Goal: Information Seeking & Learning: Compare options

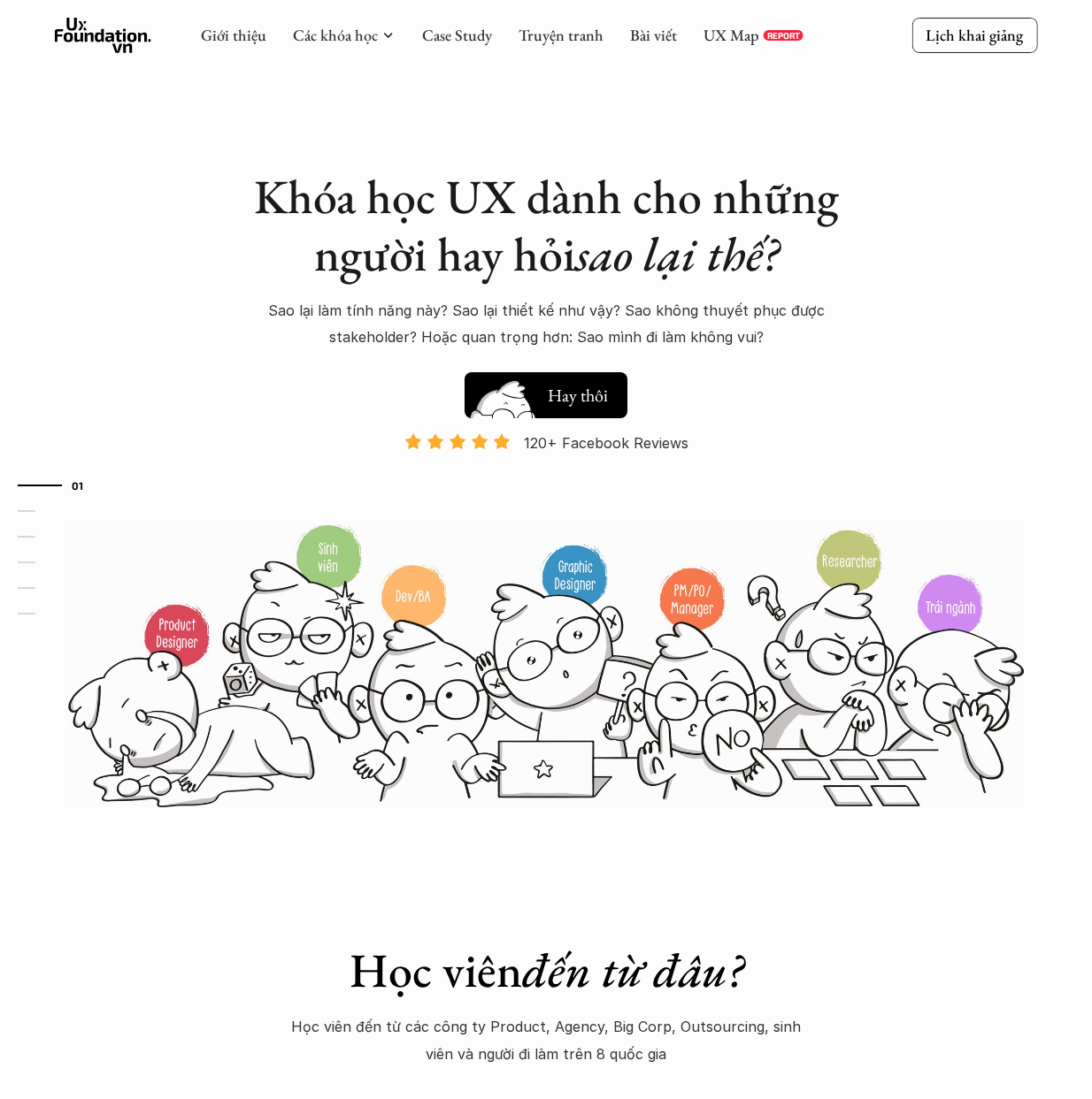
click at [602, 393] on h5 "Xem thử" at bounding box center [578, 394] width 61 height 25
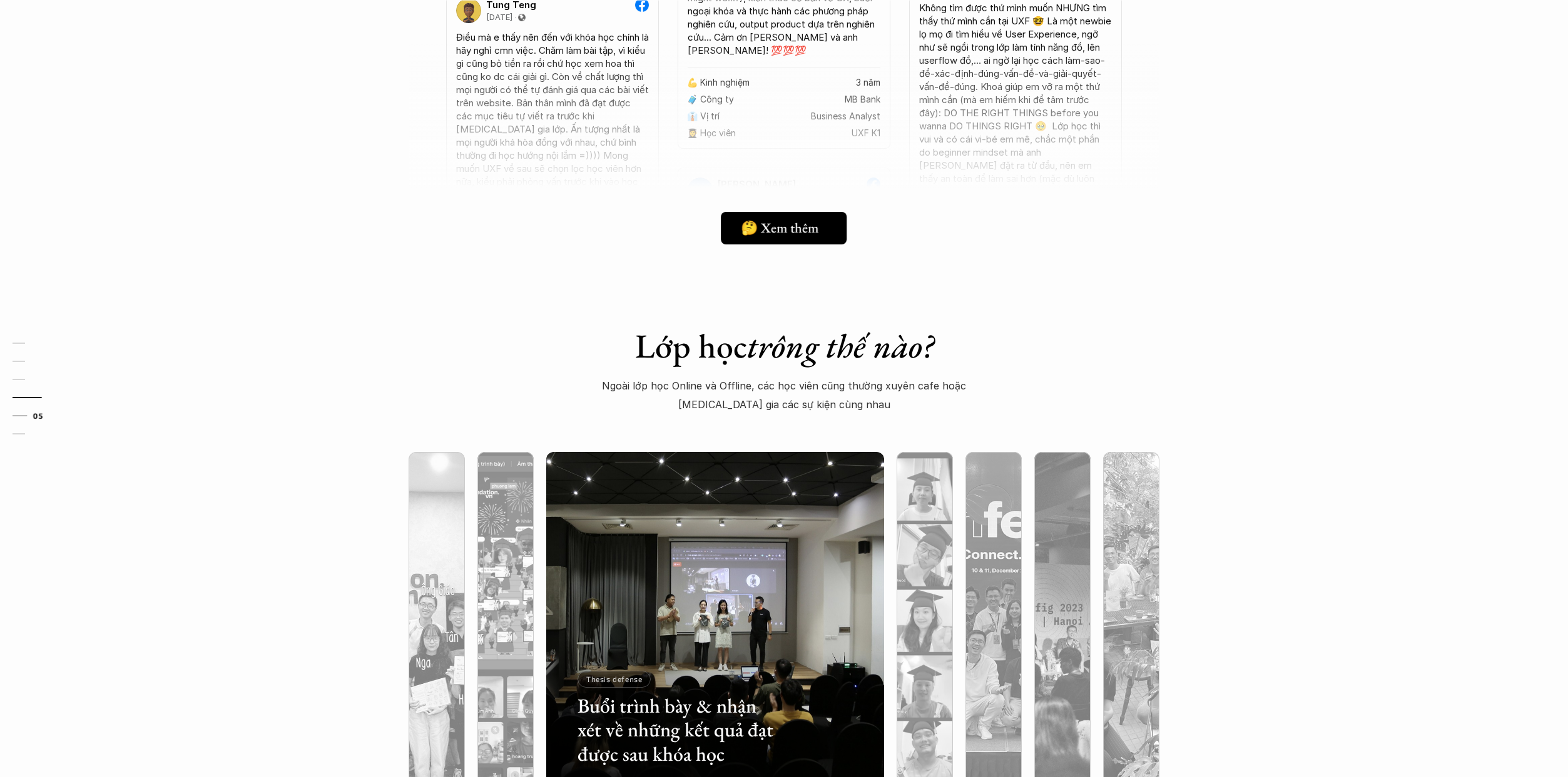
scroll to position [3637, 0]
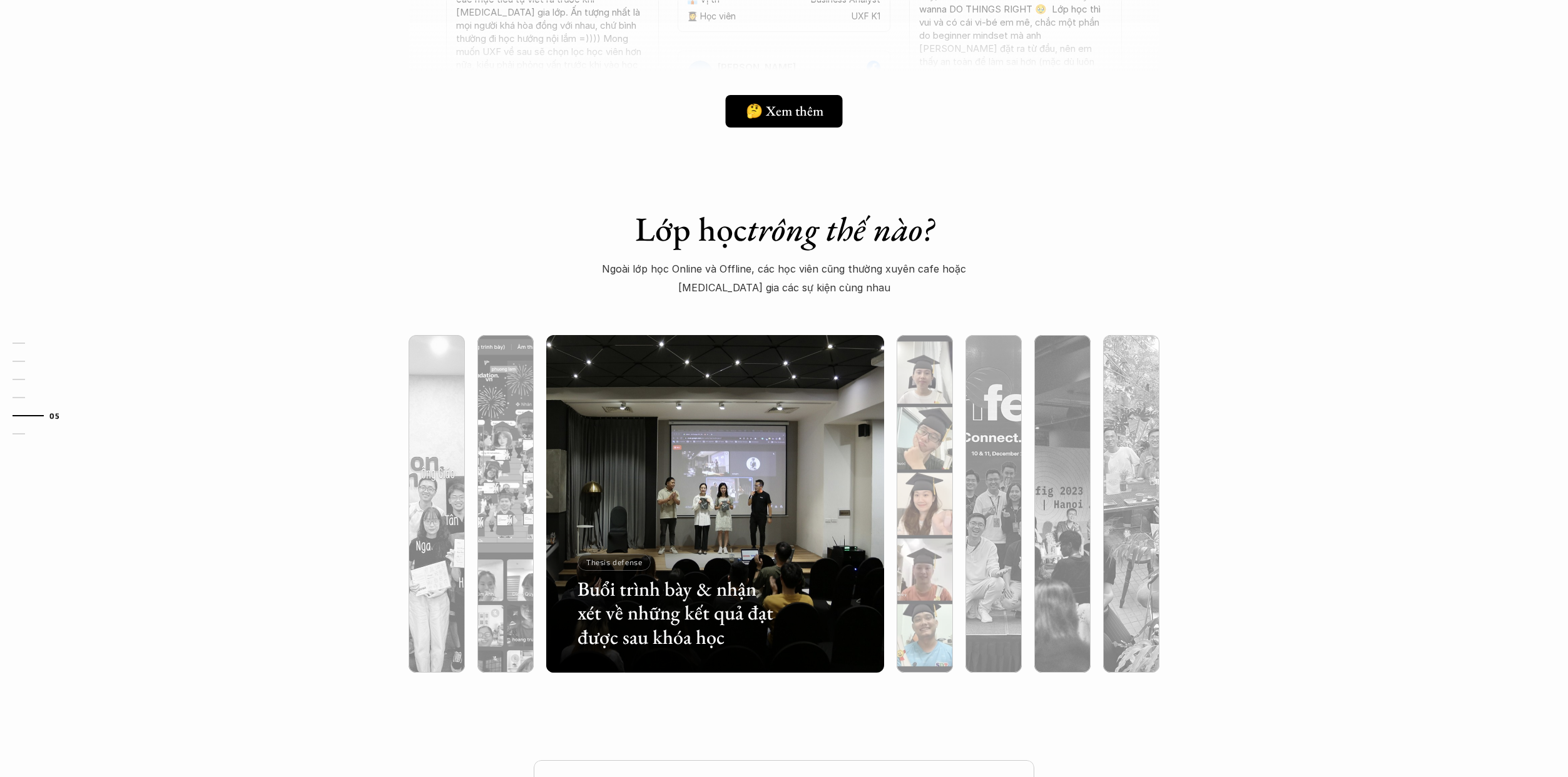
click at [772, 426] on img at bounding box center [925, 504] width 344 height 338
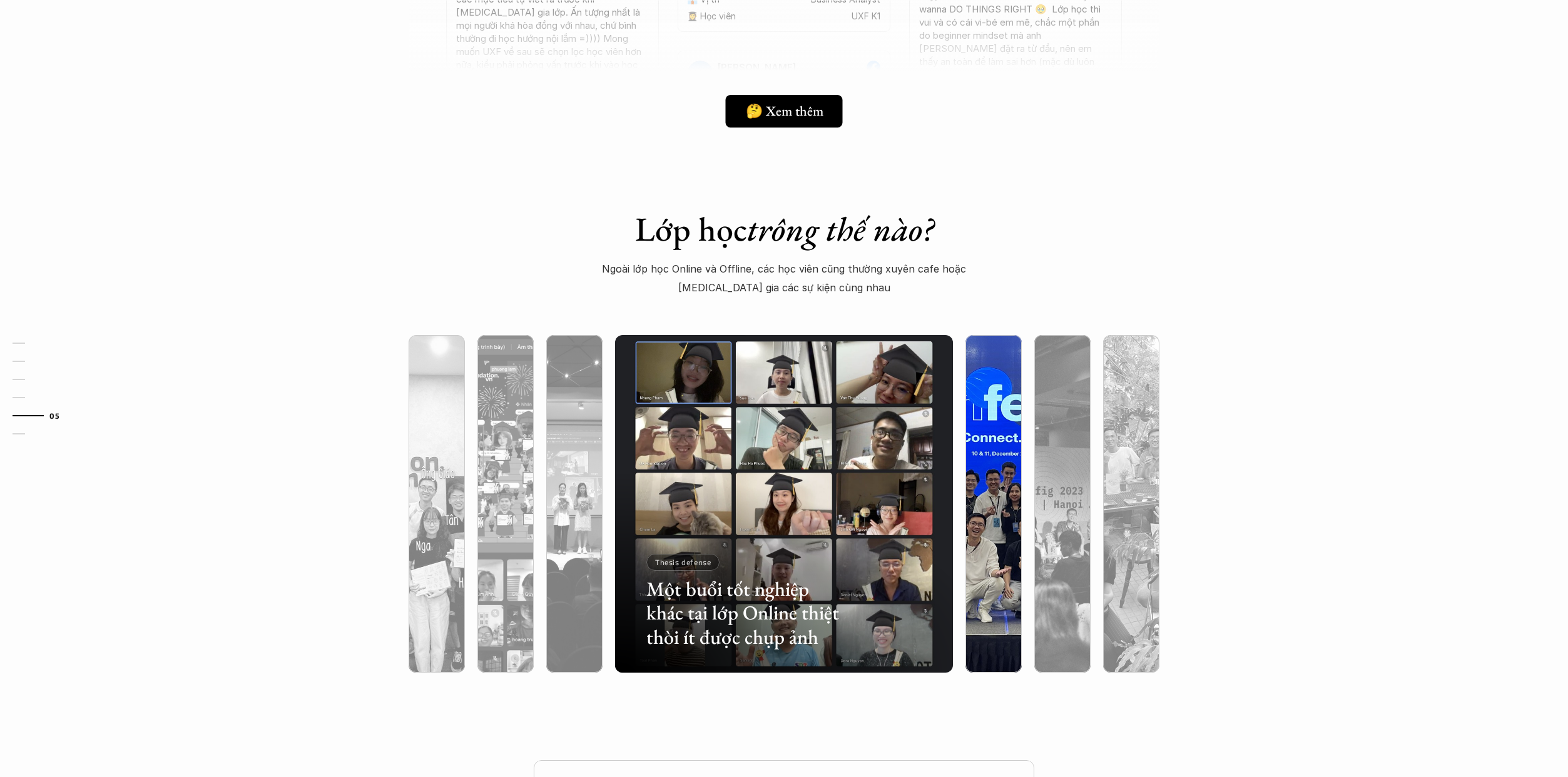
click at [772, 436] on img at bounding box center [994, 504] width 344 height 338
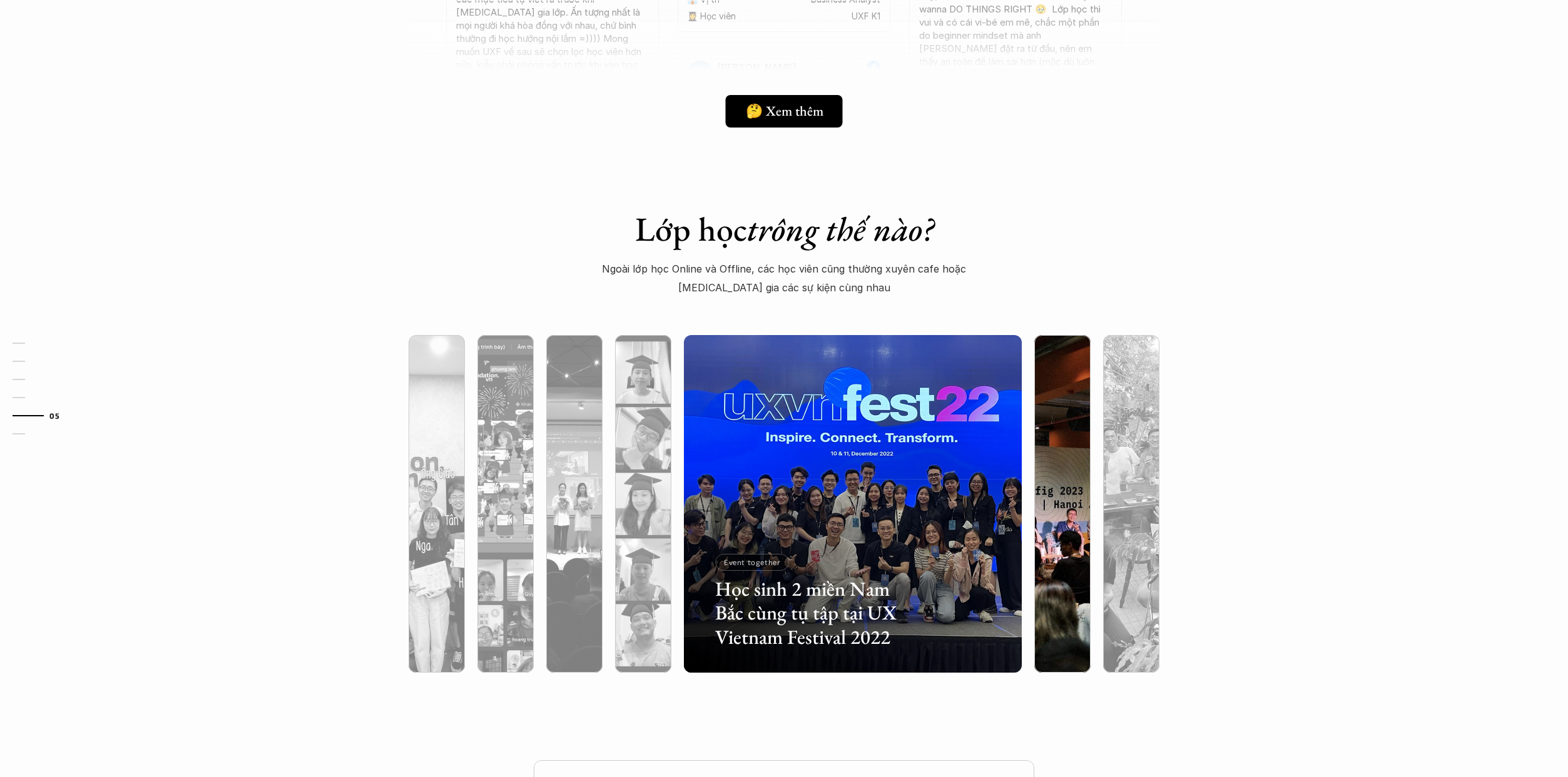
click at [772, 430] on img at bounding box center [1062, 504] width 344 height 338
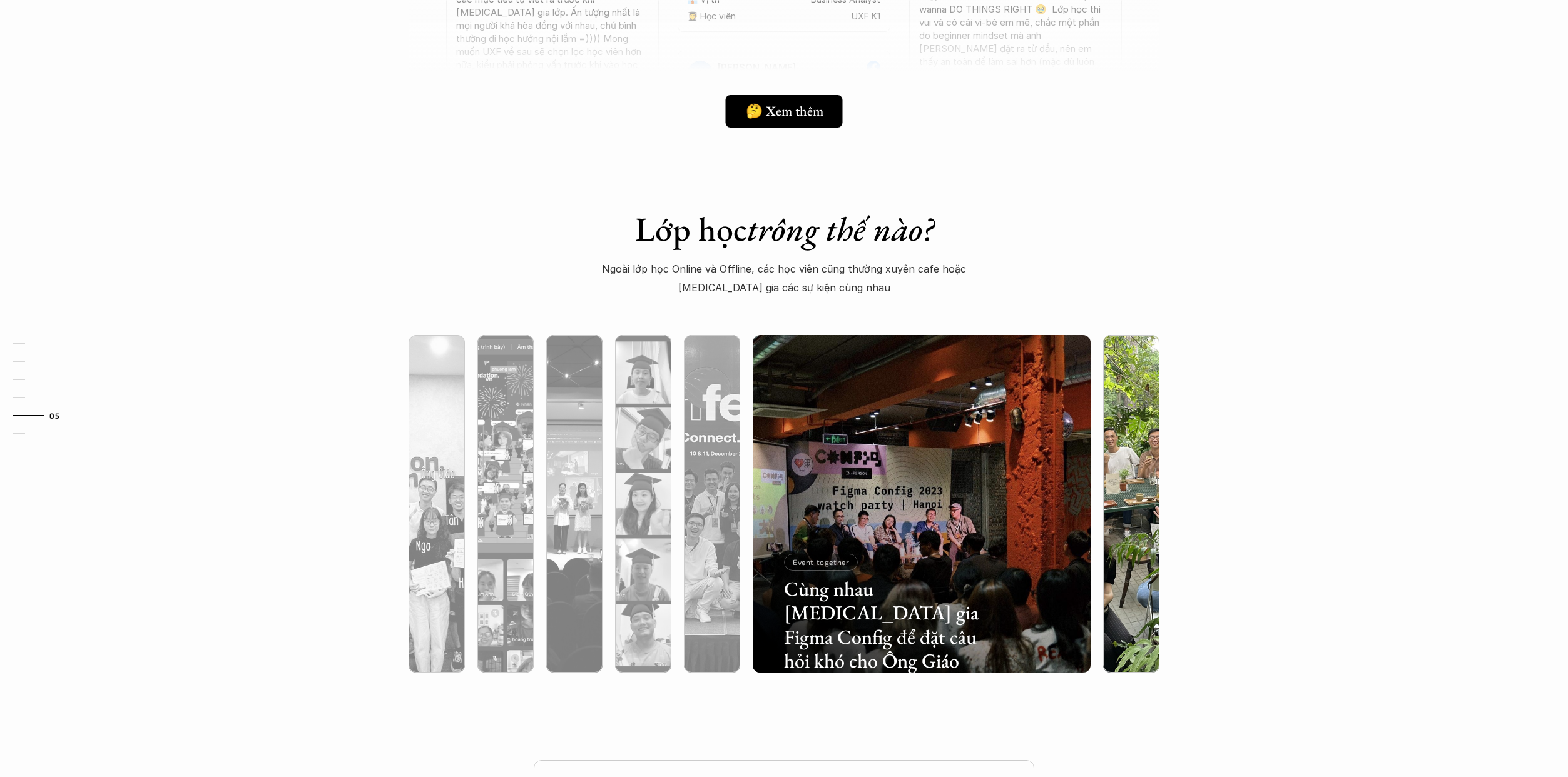
click at [772, 421] on img at bounding box center [1131, 504] width 344 height 338
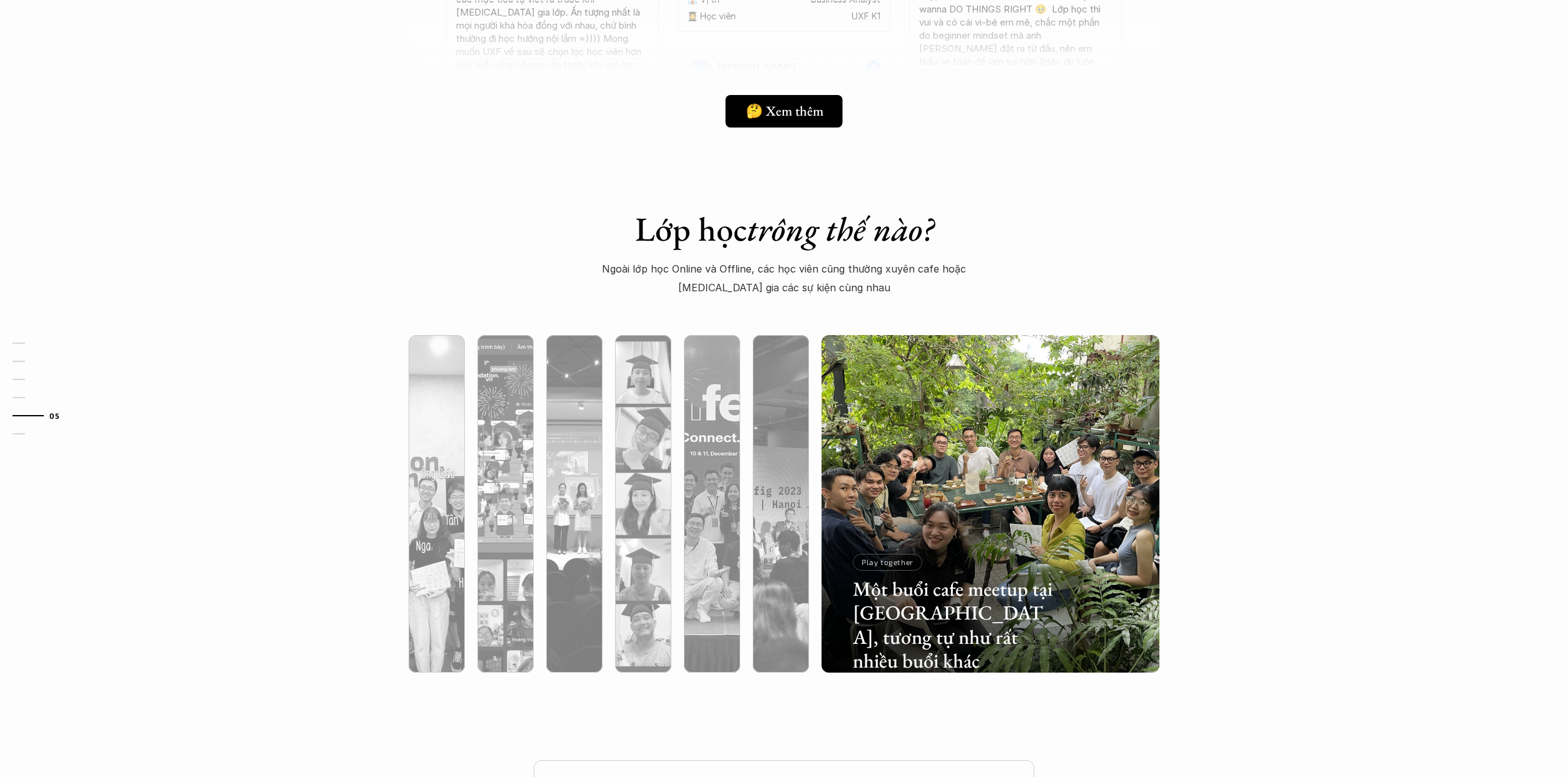
click at [772, 422] on img at bounding box center [990, 504] width 344 height 338
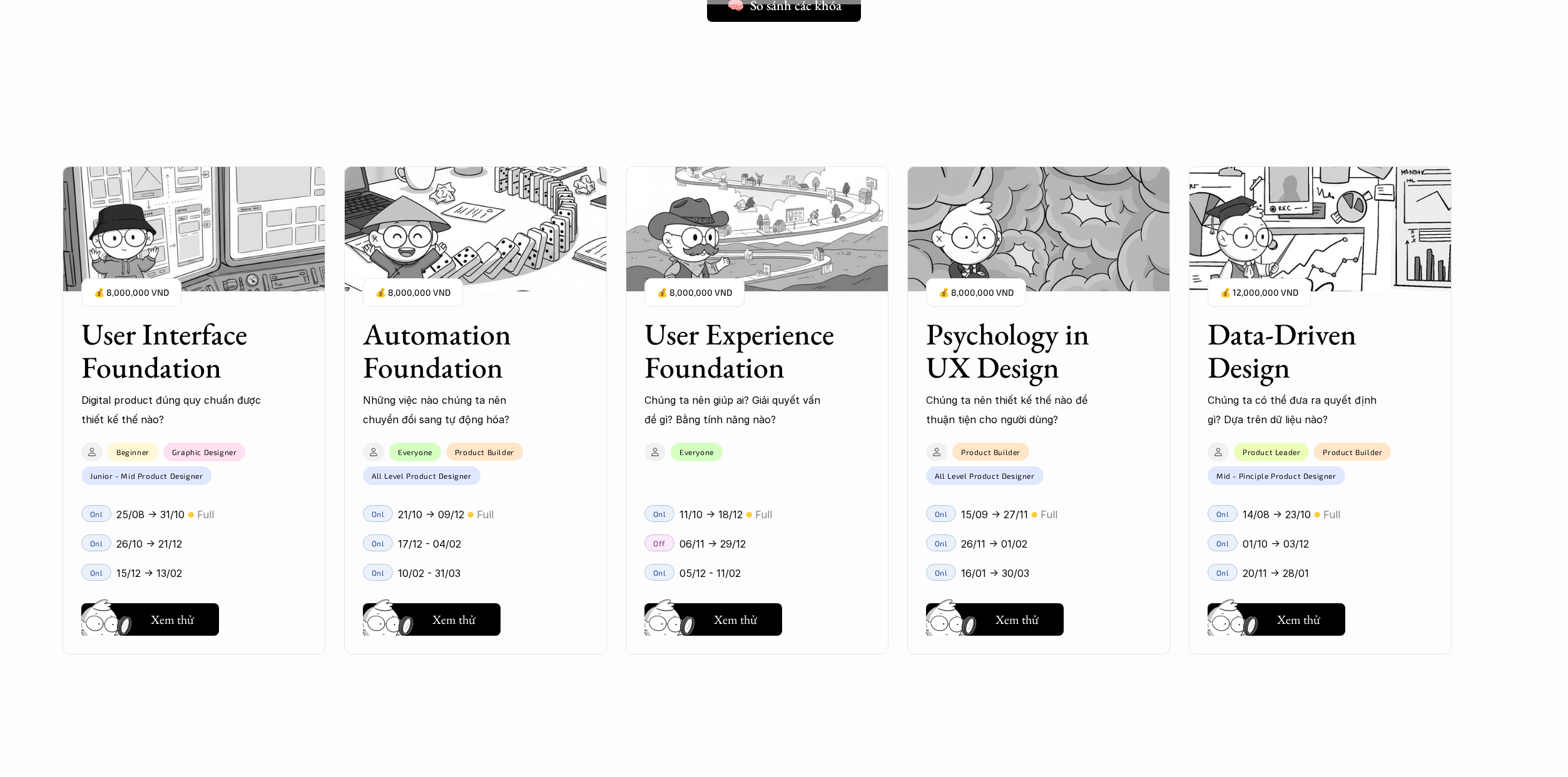
scroll to position [858, 0]
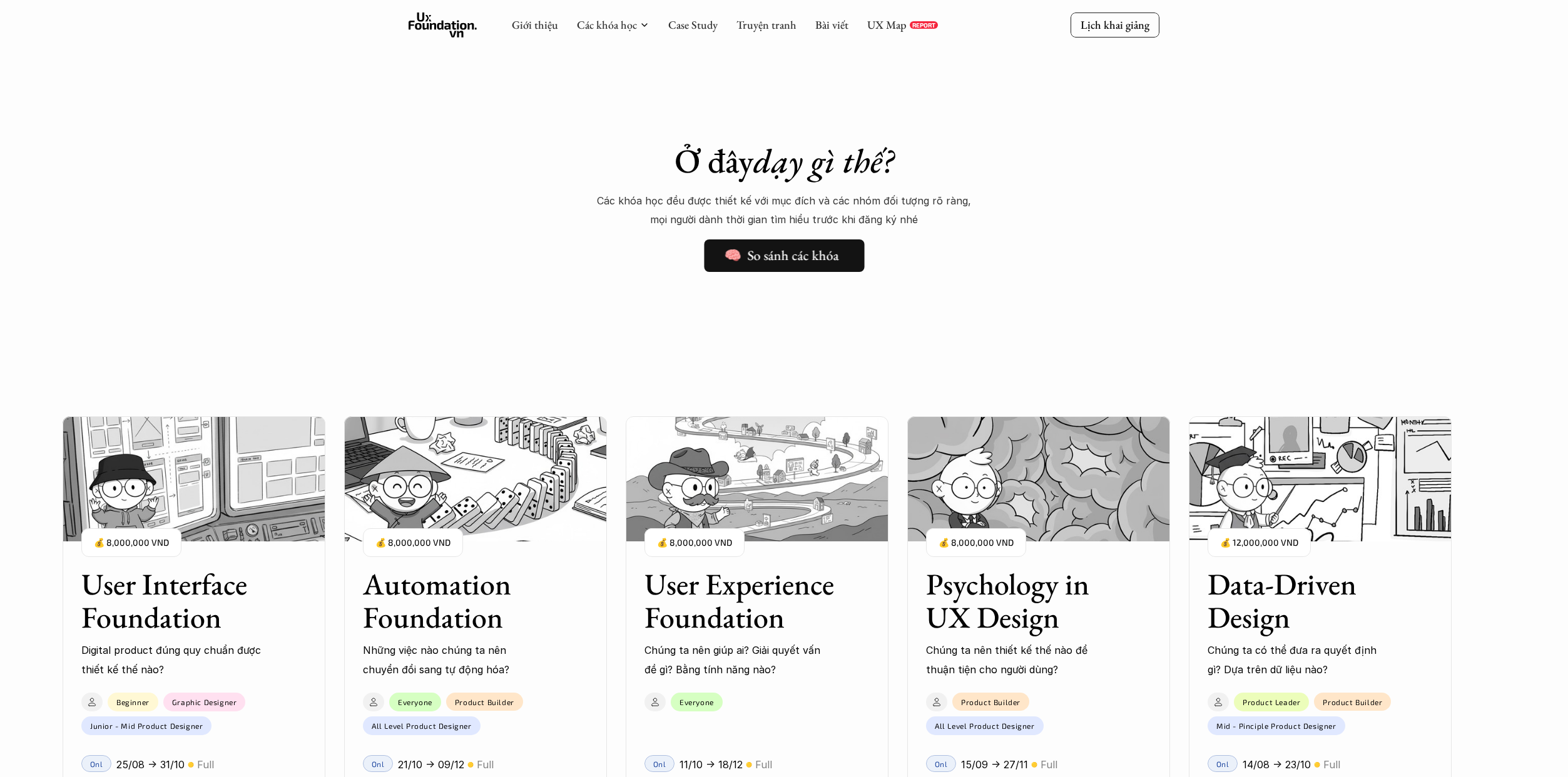
click at [772, 254] on h5 "🧠 So sánh các khóa" at bounding box center [781, 256] width 115 height 16
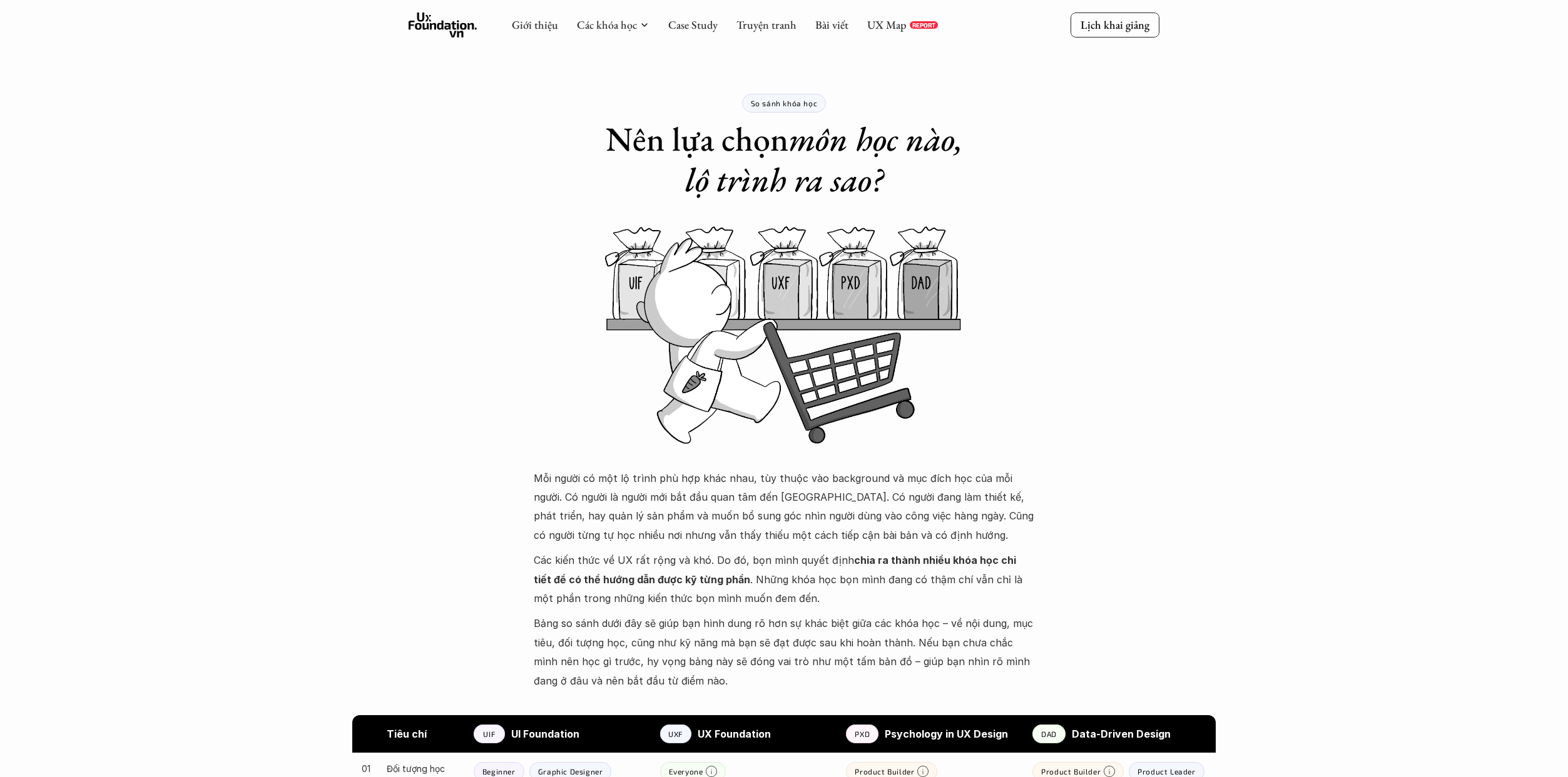
click at [772, 26] on p "REPORT" at bounding box center [924, 25] width 23 height 8
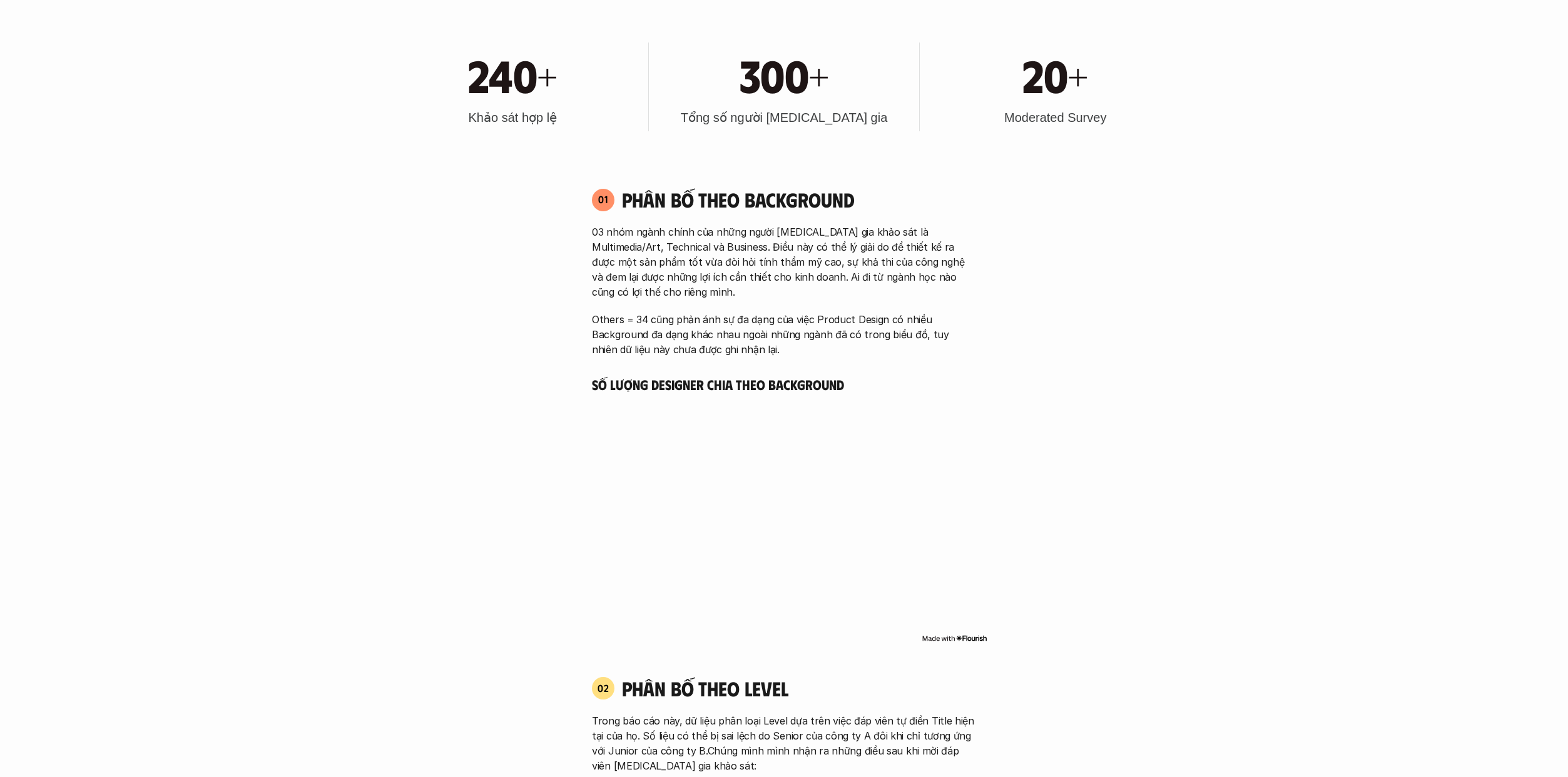
scroll to position [1501, 0]
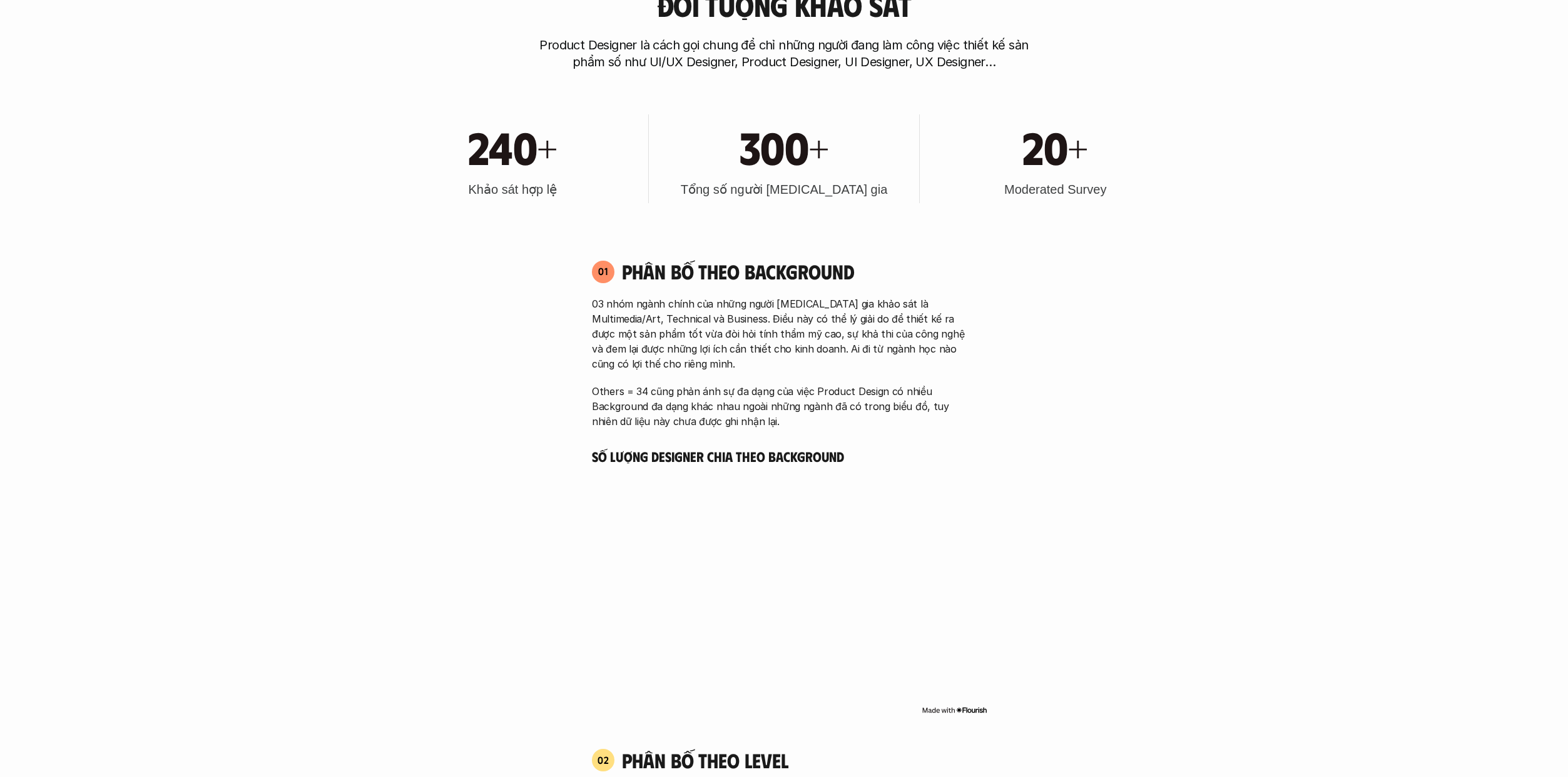
click at [772, 176] on div "300+ Tổng số người [MEDICAL_DATA] gia" at bounding box center [784, 159] width 258 height 89
click at [772, 190] on h3 "Moderated Survey" at bounding box center [1055, 190] width 102 height 18
click at [530, 176] on div "240+ Khảo sát hợp lệ" at bounding box center [513, 159] width 258 height 89
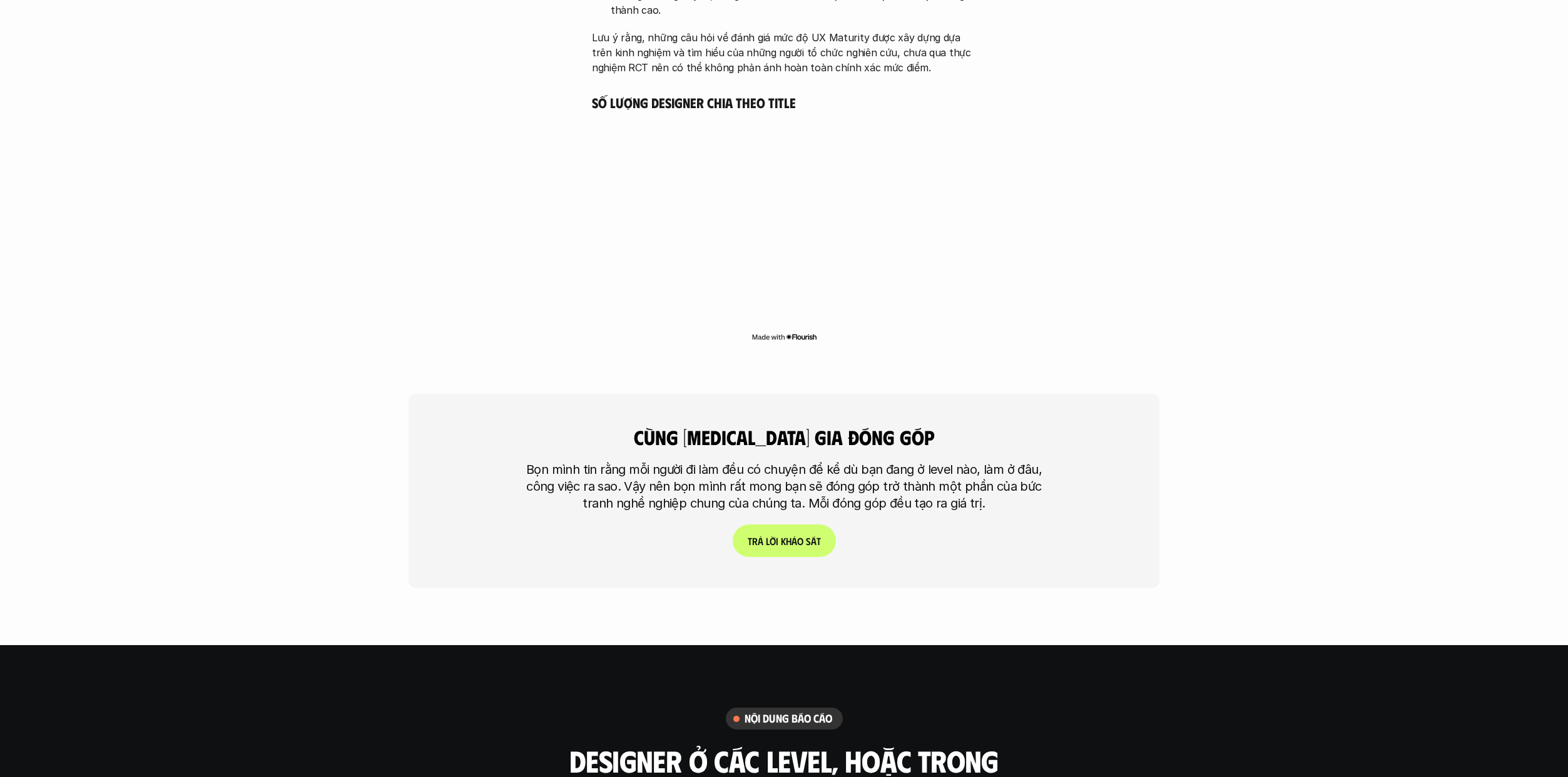
scroll to position [4002, 0]
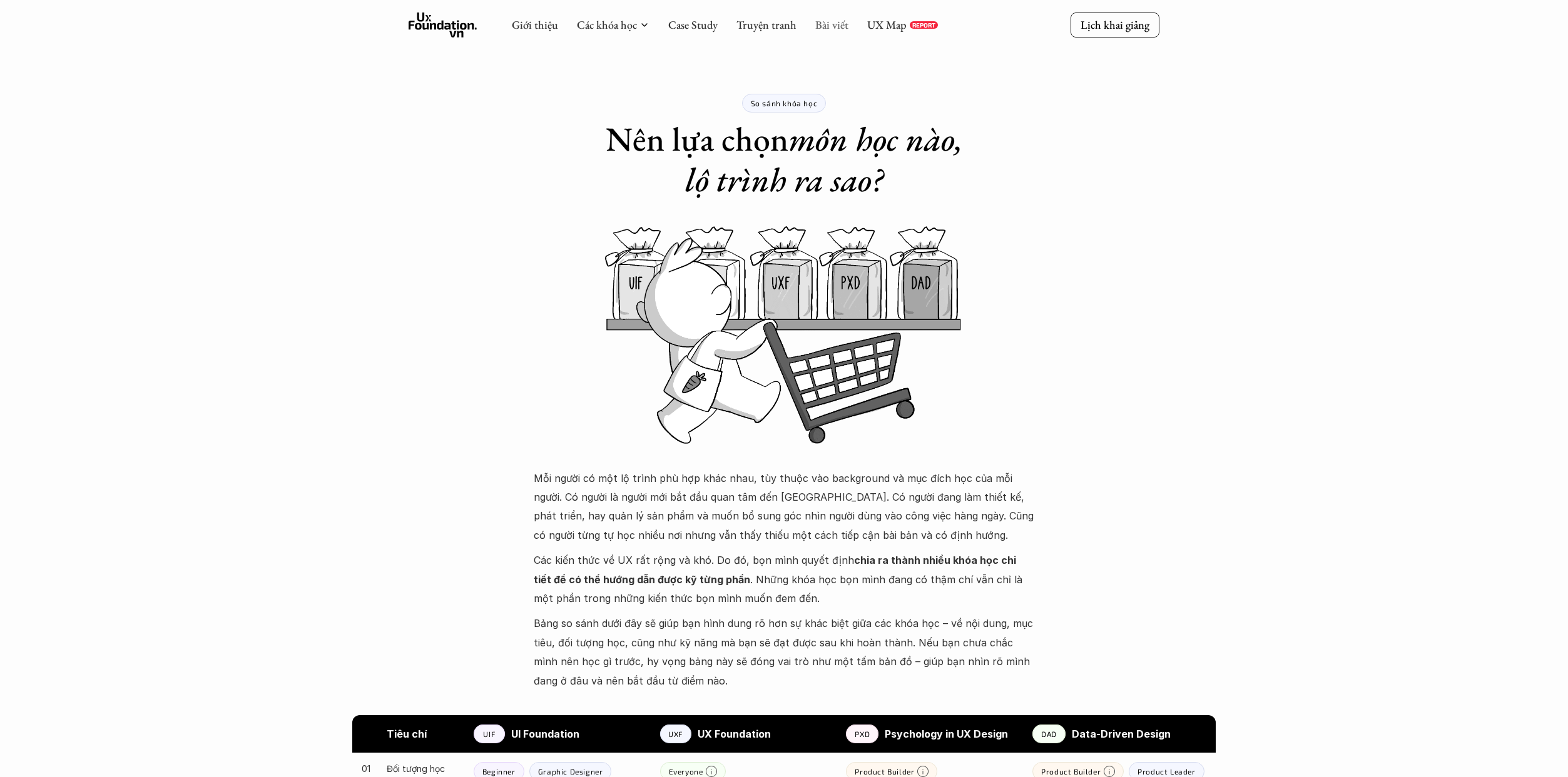
click at [772, 31] on link "Bài viết" at bounding box center [832, 25] width 33 height 14
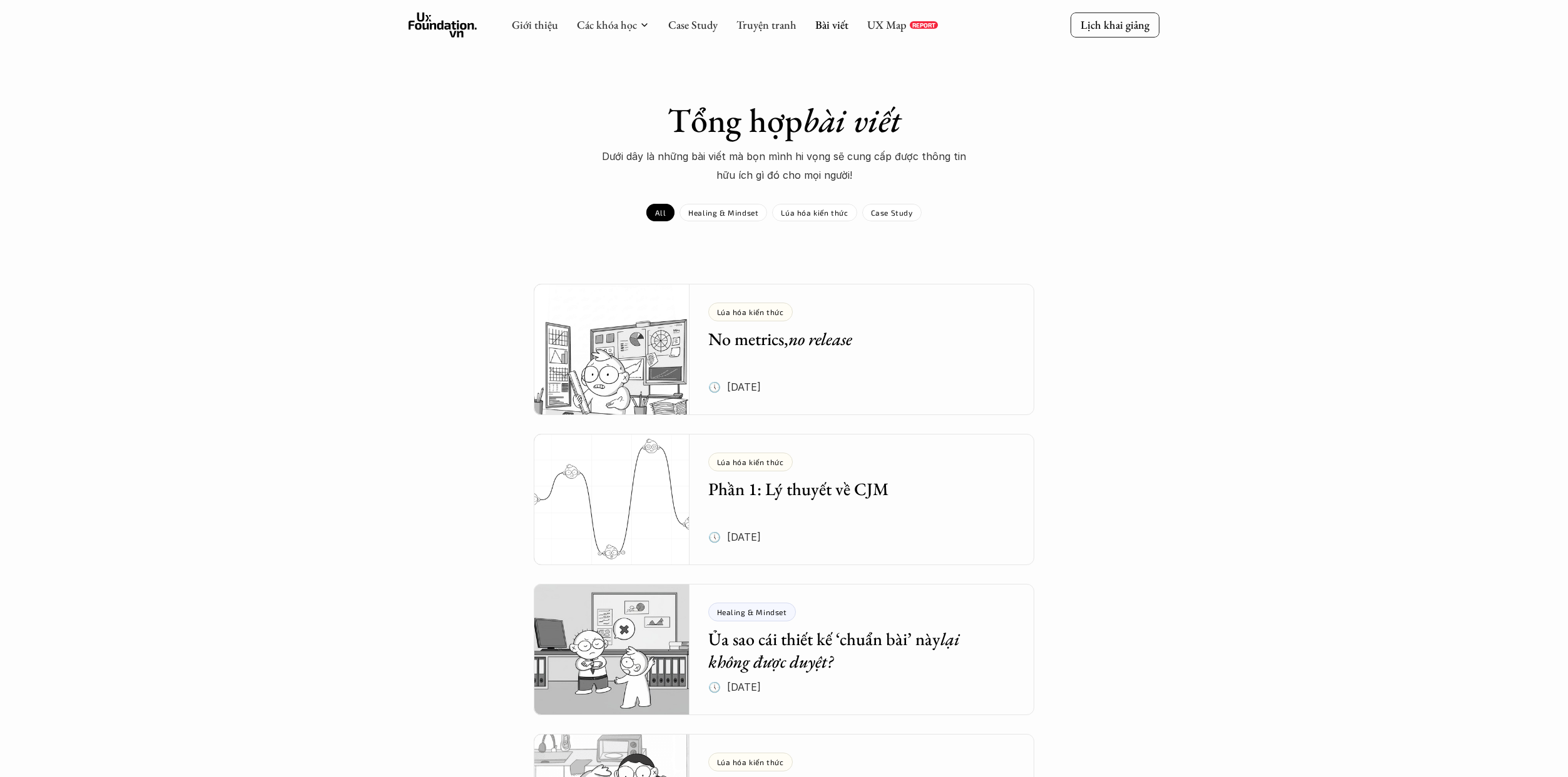
click at [772, 331] on h5 "No metrics, no release" at bounding box center [852, 339] width 289 height 23
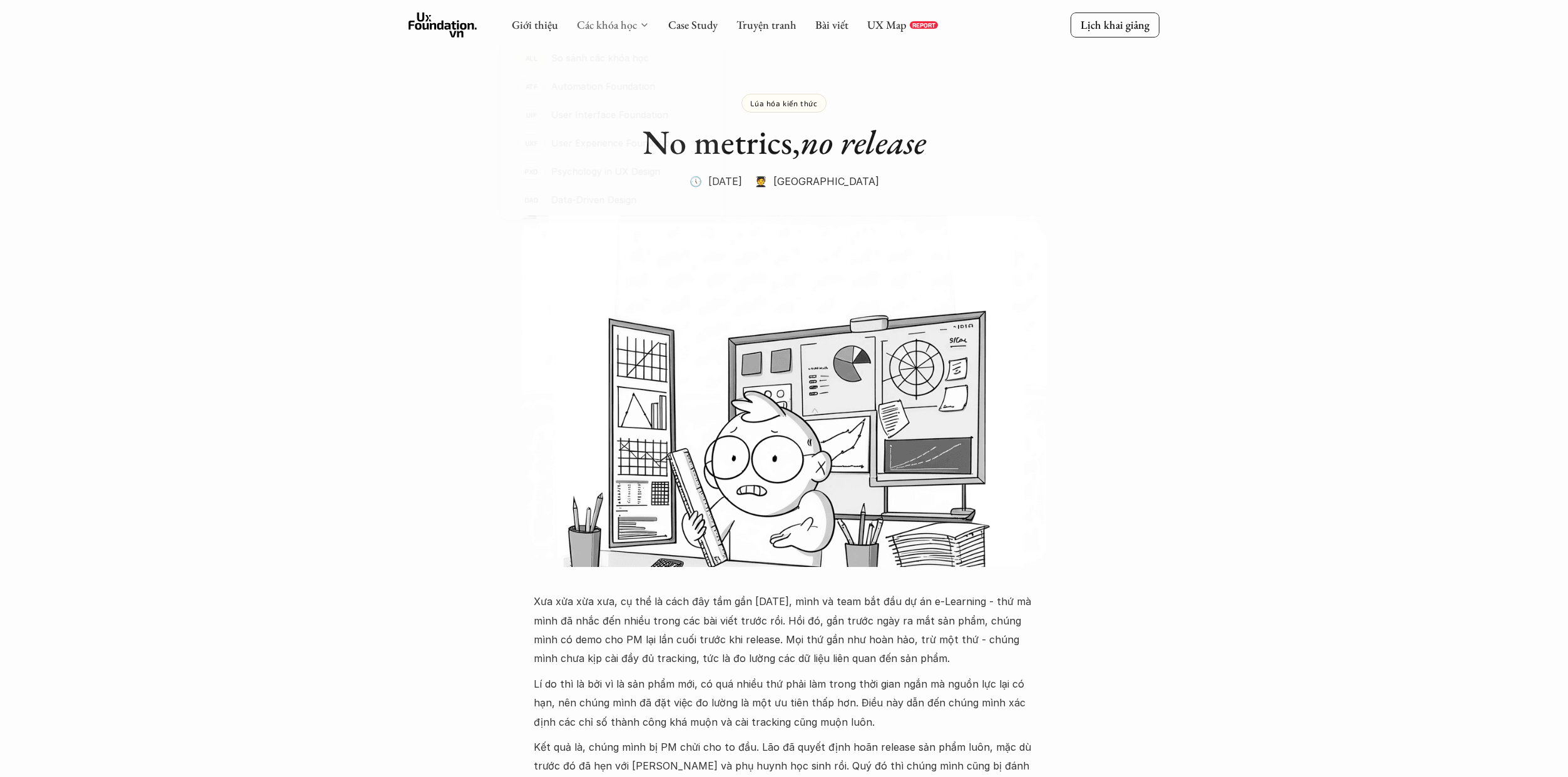
click at [618, 27] on link "Các khóa học" at bounding box center [607, 25] width 60 height 14
click at [609, 60] on p "So sánh các khóa học" at bounding box center [598, 60] width 108 height 19
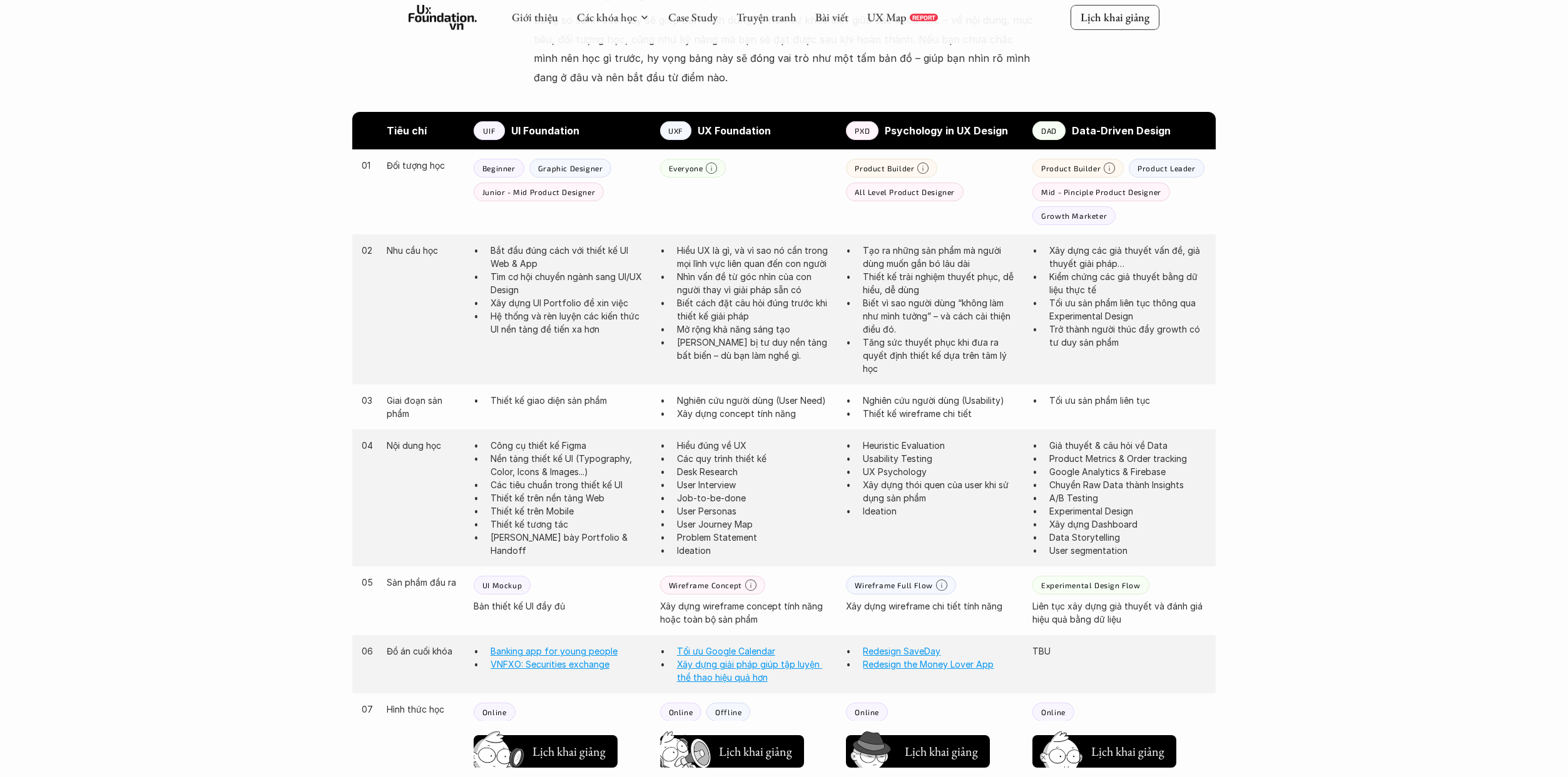
scroll to position [625, 0]
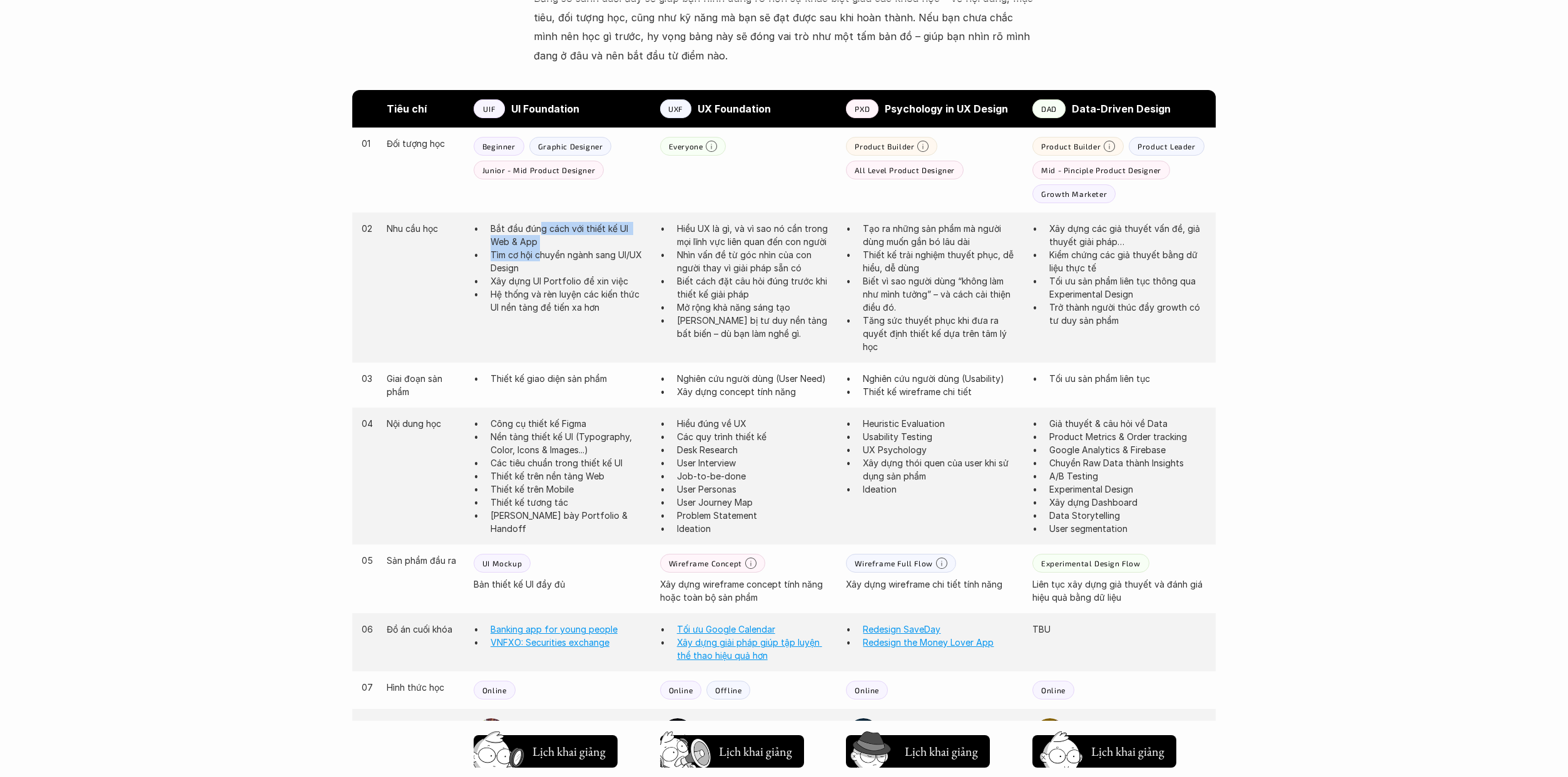
drag, startPoint x: 541, startPoint y: 229, endPoint x: 543, endPoint y: 252, distance: 23.1
click at [543, 252] on ul "Bắt đầu đúng cách với thiết kế UI Web & App Tìm cơ hội chuyển ngành sang UI/UX …" at bounding box center [560, 268] width 174 height 92
click at [567, 262] on p "Tìm cơ hội chuyển ngành sang UI/UX Design" at bounding box center [569, 262] width 157 height 26
drag, startPoint x: 593, startPoint y: 257, endPoint x: 585, endPoint y: 263, distance: 10.0
click at [593, 258] on p "Tìm cơ hội chuyển ngành sang UI/UX Design" at bounding box center [569, 262] width 157 height 26
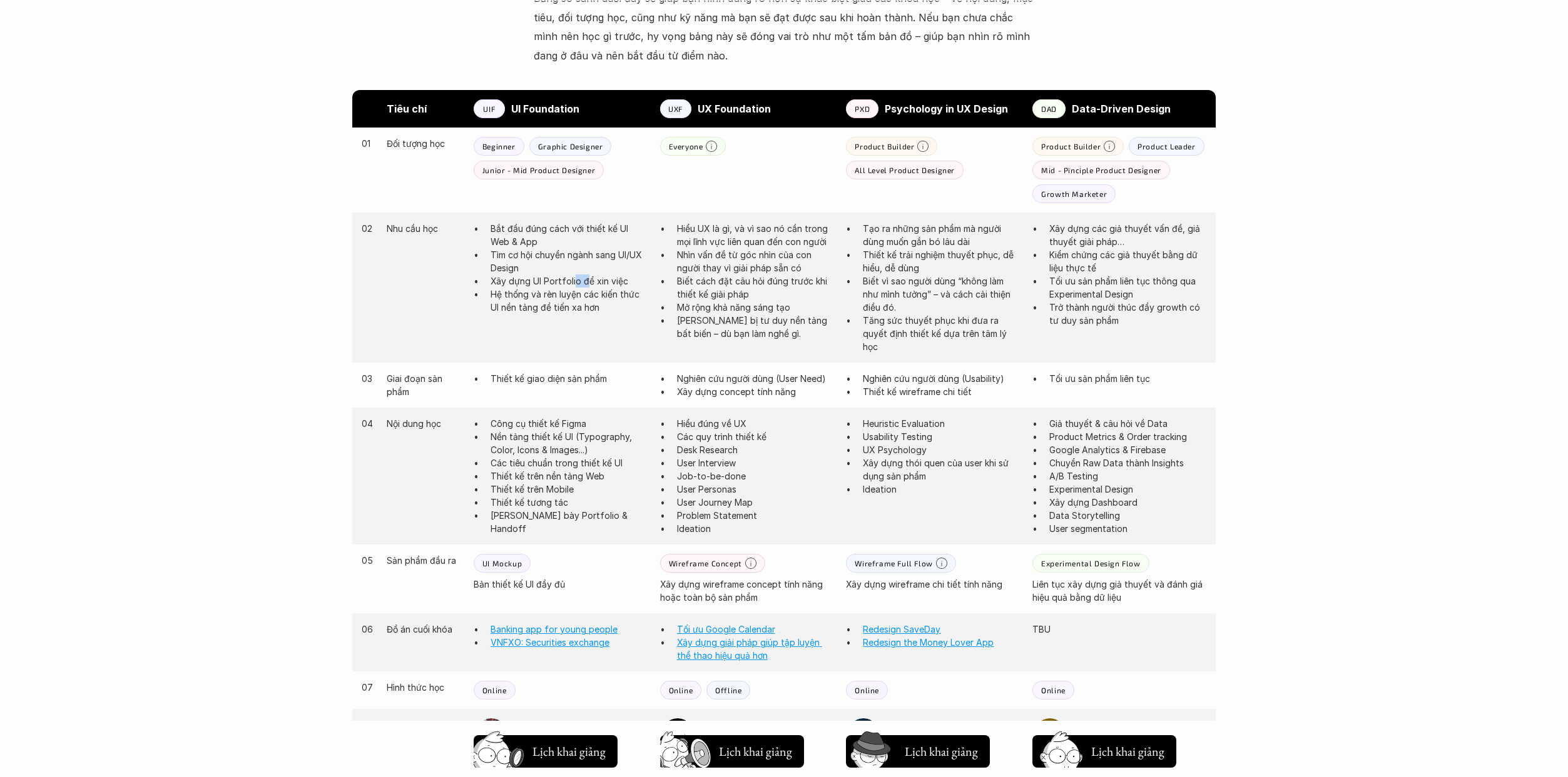
drag, startPoint x: 572, startPoint y: 278, endPoint x: 586, endPoint y: 284, distance: 15.2
click at [586, 284] on p "Xây dựng UI Portfolio để xin việc" at bounding box center [569, 281] width 157 height 13
drag, startPoint x: 583, startPoint y: 301, endPoint x: 598, endPoint y: 306, distance: 15.8
click at [601, 302] on p "Hệ thống và rèn luyện các kiến thức UI nền tảng để tiến xa hơn" at bounding box center [569, 301] width 157 height 26
click at [589, 315] on div "02 Nhu cầu học Bắt đầu đúng cách với thiết kế UI Web & App Tìm cơ hội chuyển ng…" at bounding box center [784, 287] width 863 height 150
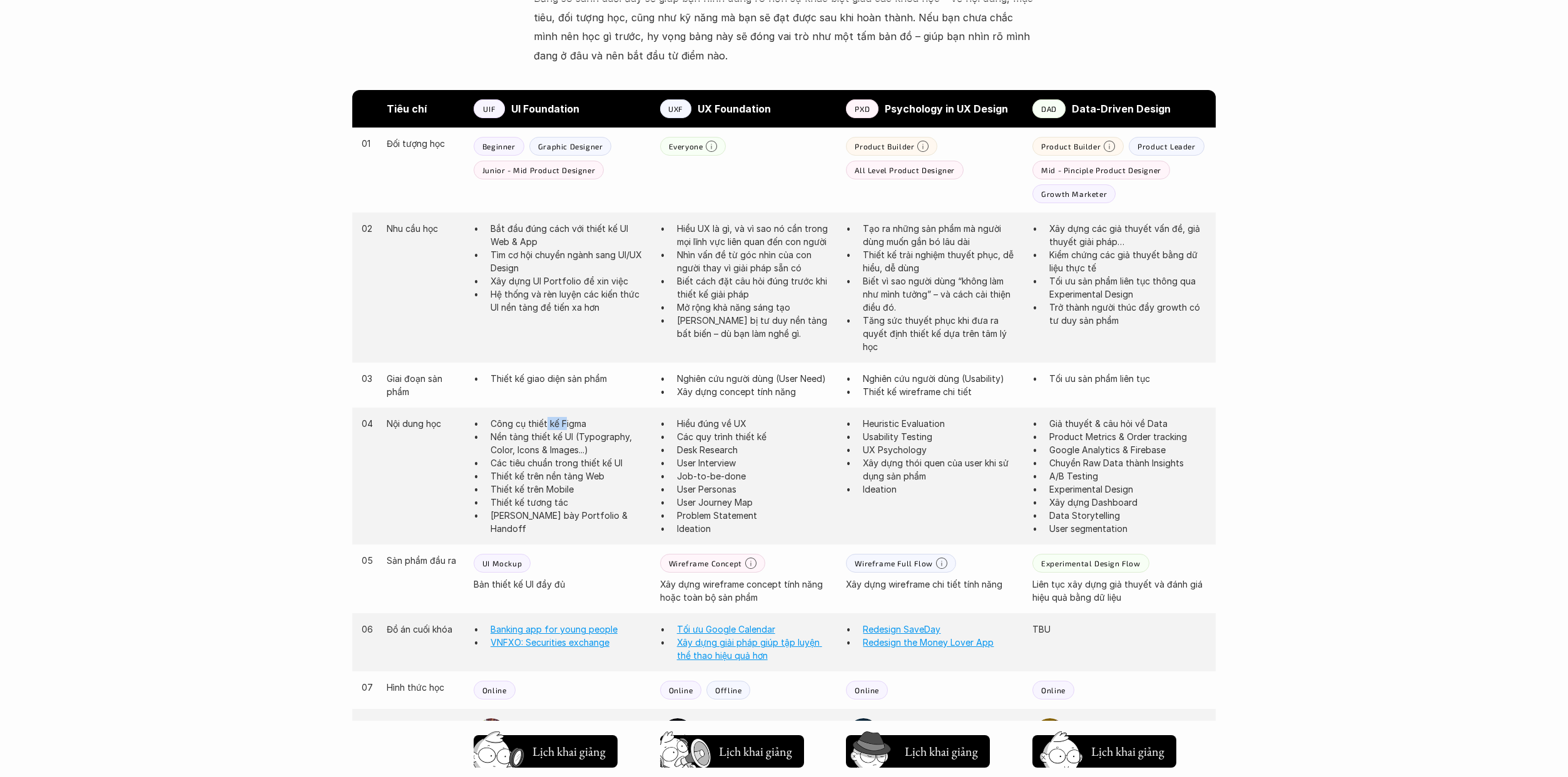
drag, startPoint x: 544, startPoint y: 420, endPoint x: 563, endPoint y: 415, distance: 19.6
click at [563, 415] on div "04 Nội dung học Công cụ thiết kế Figma Nền tảng thiết kế UI (Typography, Color,…" at bounding box center [784, 476] width 863 height 137
drag, startPoint x: 570, startPoint y: 442, endPoint x: 596, endPoint y: 443, distance: 26.0
click at [596, 443] on p "Nền tảng thiết kế UI (Typography, Color, Icons & Images...)" at bounding box center [569, 444] width 157 height 26
drag, startPoint x: 523, startPoint y: 439, endPoint x: 566, endPoint y: 459, distance: 47.4
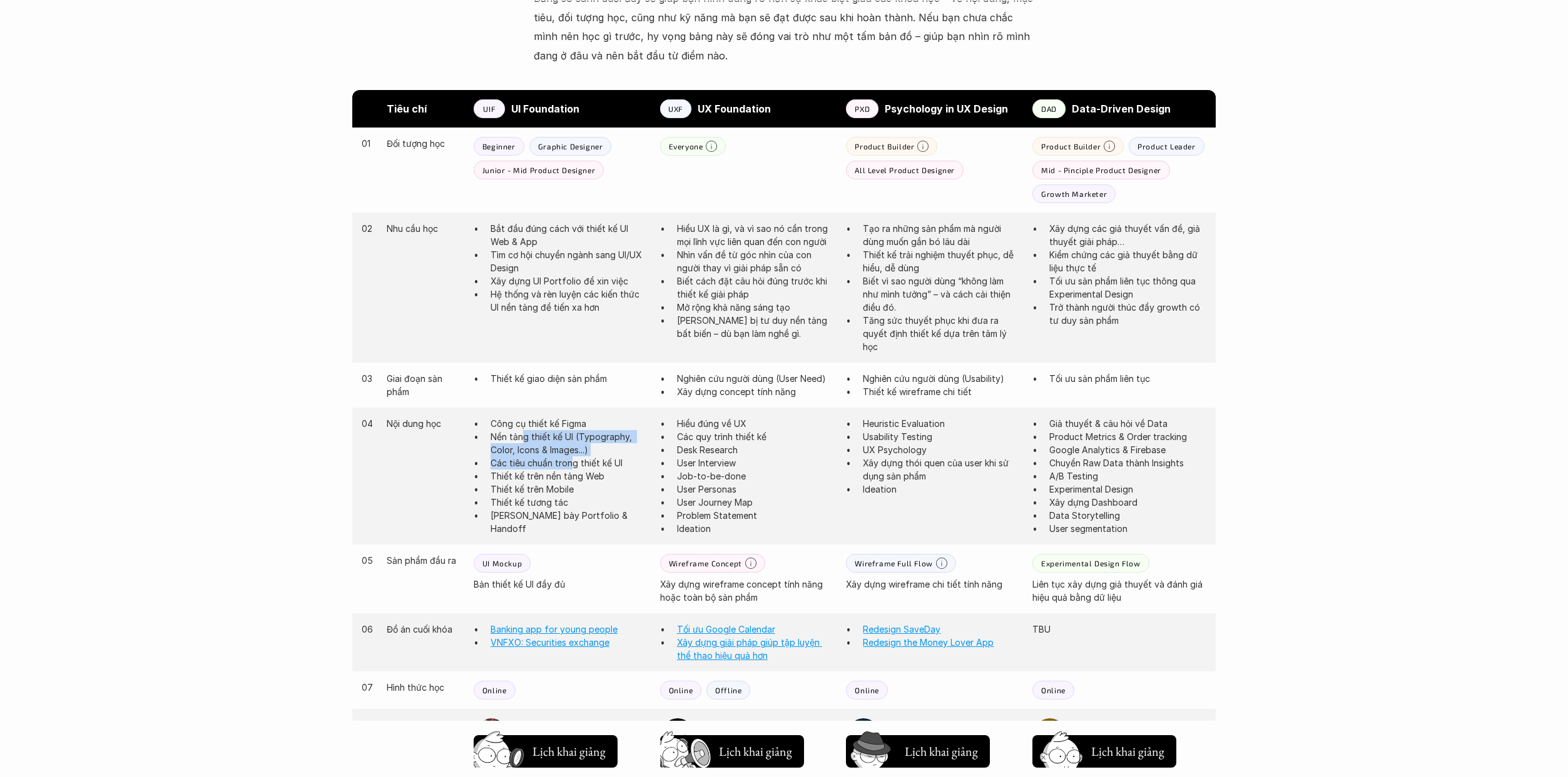
click at [571, 457] on ul "Công cụ thiết kế Figma Nền tảng thiết kế UI (Typography, Color, Icons & Images.…" at bounding box center [560, 476] width 174 height 118
click at [542, 473] on p "Thiết kế trên nền tảng Web" at bounding box center [569, 476] width 157 height 13
drag, startPoint x: 554, startPoint y: 517, endPoint x: 584, endPoint y: 520, distance: 30.1
click at [583, 520] on p "[PERSON_NAME] bày Portfolio & Handoff" at bounding box center [569, 522] width 157 height 26
drag, startPoint x: 608, startPoint y: 521, endPoint x: 574, endPoint y: 527, distance: 34.5
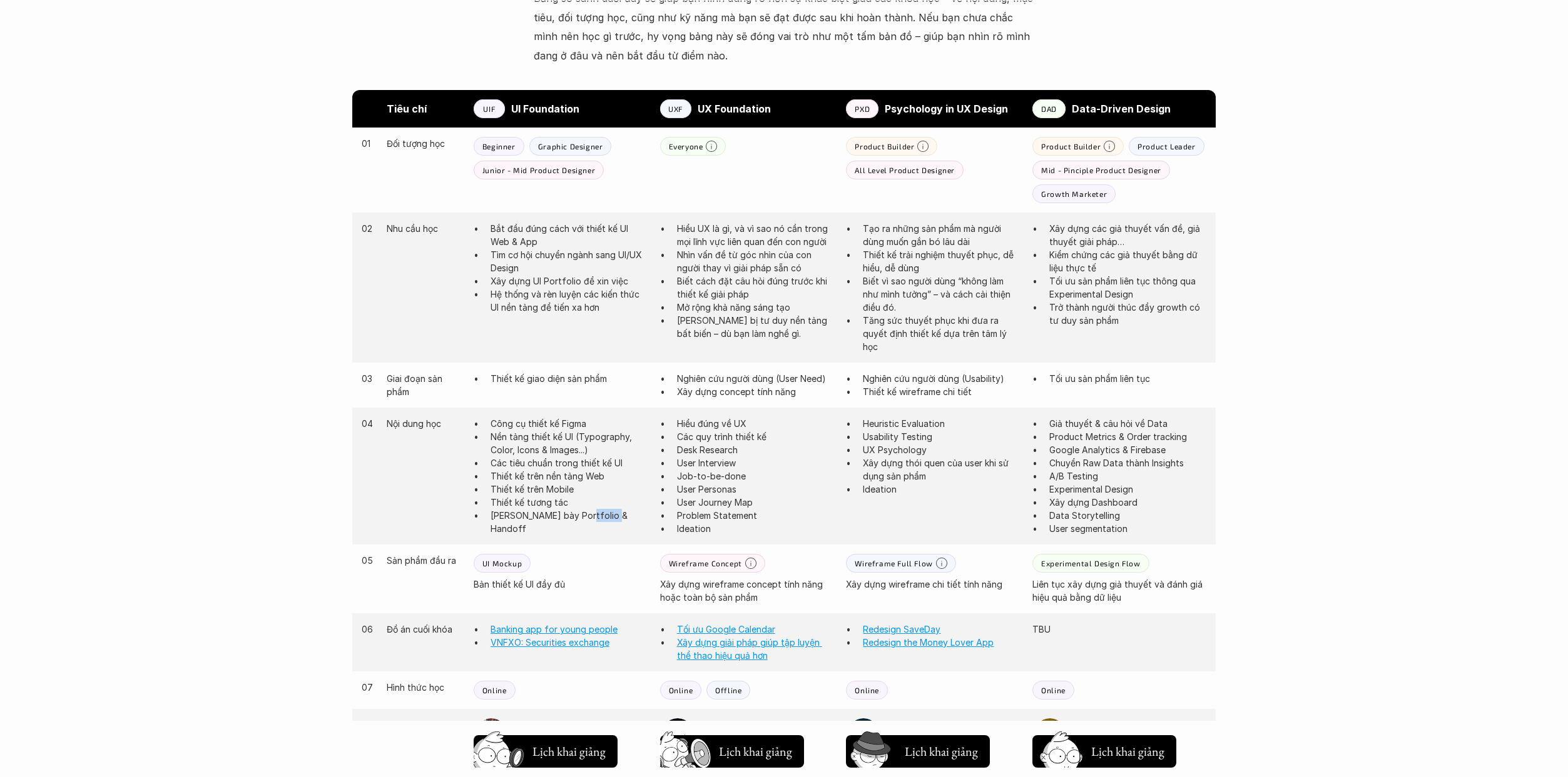
click at [574, 527] on div "04 Nội dung học Công cụ thiết kế Figma Nền tảng thiết kế UI (Typography, Color,…" at bounding box center [784, 476] width 863 height 137
click at [608, 517] on p "[PERSON_NAME] bày Portfolio & Handoff" at bounding box center [569, 522] width 157 height 26
drag, startPoint x: 760, startPoint y: 236, endPoint x: 733, endPoint y: 331, distance: 98.8
click at [733, 331] on ul "Hiểu UX là gì, và vì sao nó cần trong mọi lĩnh vực liên quan đến con người Nhìn…" at bounding box center [747, 281] width 174 height 118
drag, startPoint x: 716, startPoint y: 386, endPoint x: 786, endPoint y: 381, distance: 70.2
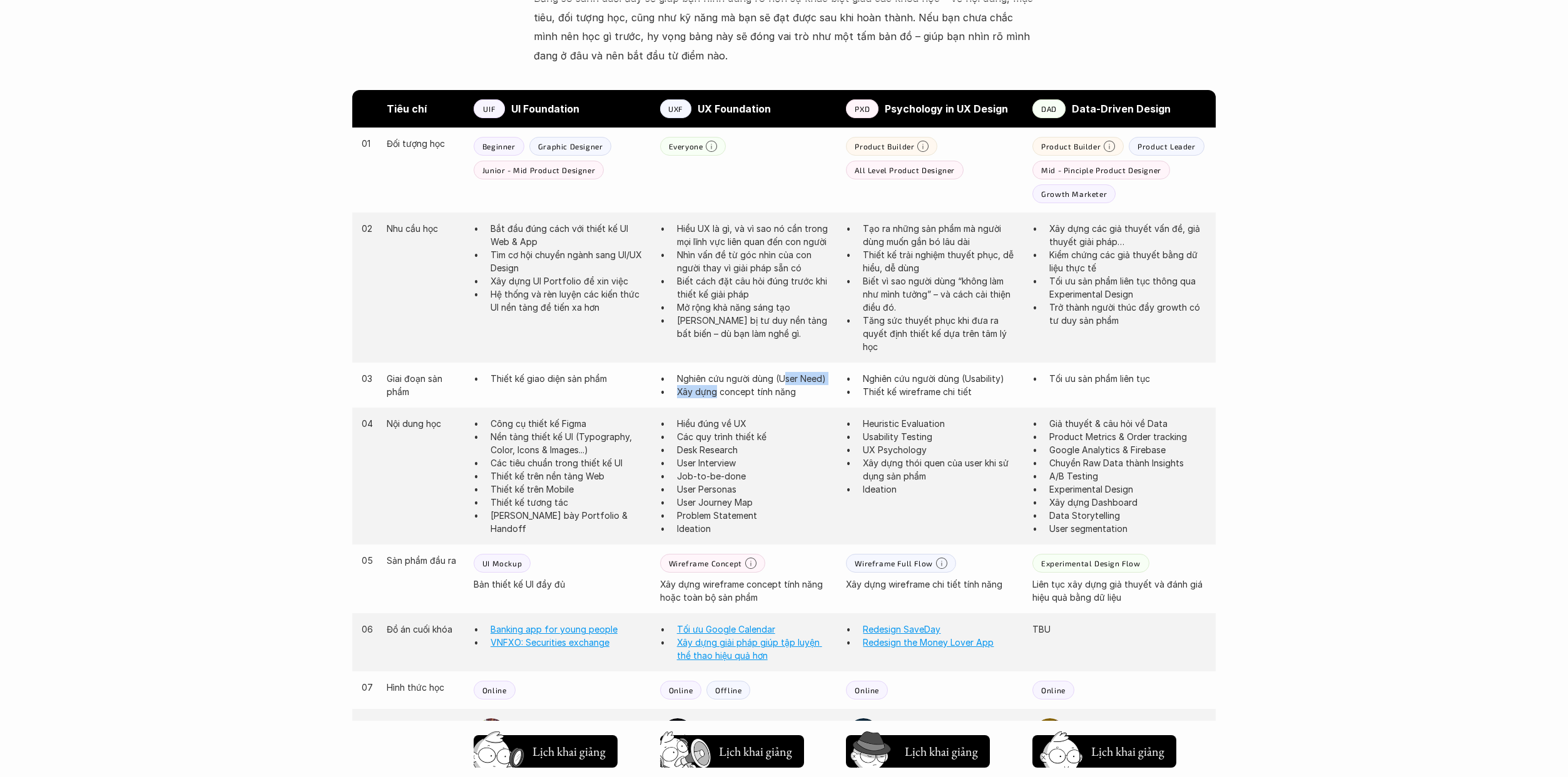
click at [772, 381] on ul "Nghiên cứu người dùng (User Need) Xây dựng concept tính năng" at bounding box center [747, 385] width 174 height 26
click at [772, 401] on div "03 Giai đoạn sản phẩm Thiết kế giao diện sản phẩm Nghiên cứu người dùng (User N…" at bounding box center [784, 385] width 863 height 45
drag, startPoint x: 872, startPoint y: 244, endPoint x: 892, endPoint y: 248, distance: 20.4
click at [772, 248] on ul "Tạo ra những sản phẩm mà người dùng muốn gắn bó lâu dài Thiết kế trải nghiệm th…" at bounding box center [933, 287] width 174 height 131
drag, startPoint x: 885, startPoint y: 263, endPoint x: 890, endPoint y: 278, distance: 15.8
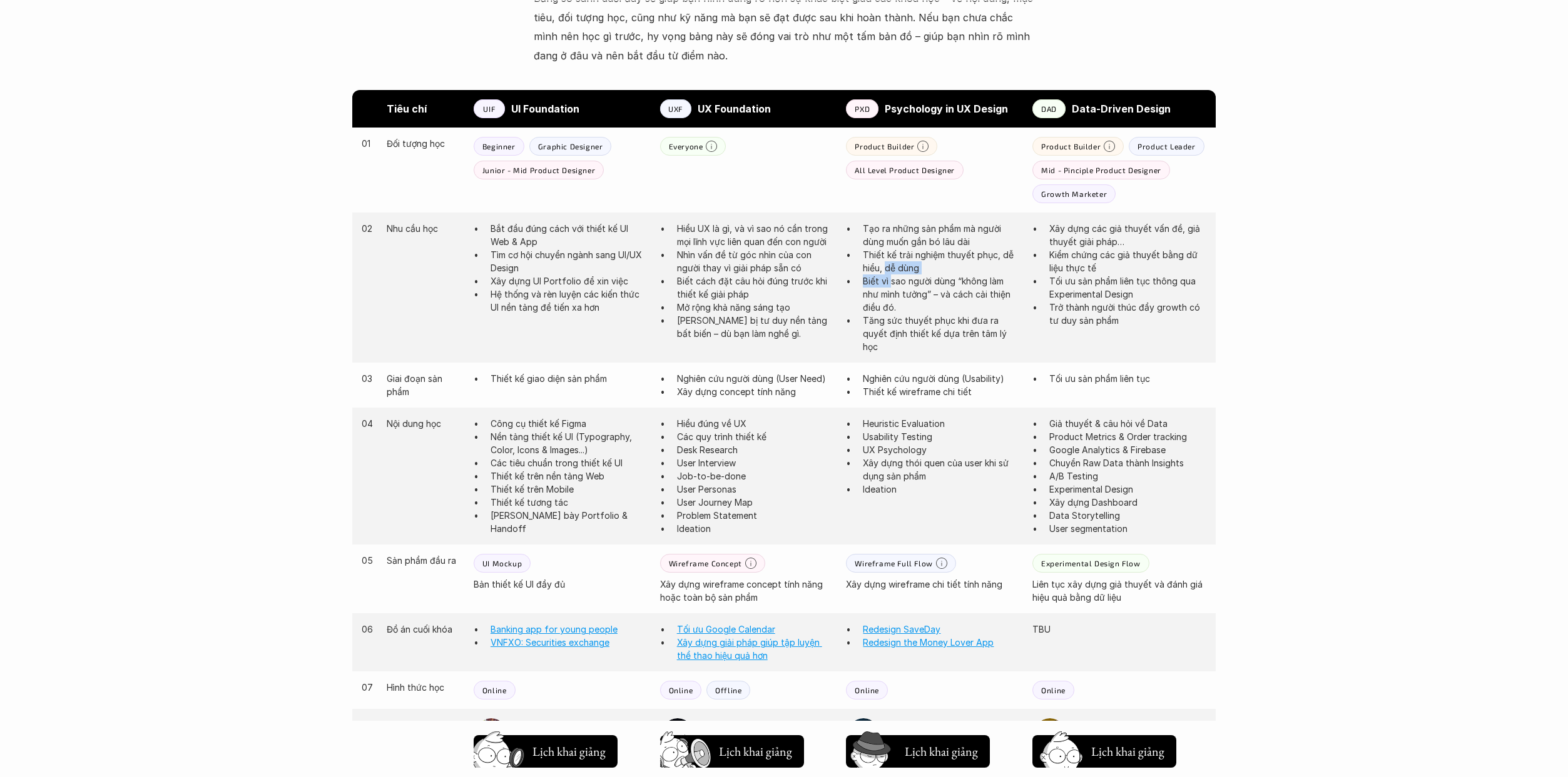
click at [772, 278] on ul "Tạo ra những sản phẩm mà người dùng muốn gắn bó lâu dài Thiết kế trải nghiệm th…" at bounding box center [933, 287] width 174 height 131
drag, startPoint x: 950, startPoint y: 284, endPoint x: 948, endPoint y: 304, distance: 20.1
click at [772, 304] on p "Biết vì sao người dùng “không làm như mình tưởng” – và cách cải thiện điều đó." at bounding box center [941, 294] width 157 height 40
click at [772, 305] on p "Biết vì sao người dùng “không làm như mình tưởng” – và cách cải thiện điều đó." at bounding box center [941, 294] width 157 height 40
drag, startPoint x: 915, startPoint y: 318, endPoint x: 931, endPoint y: 322, distance: 16.5
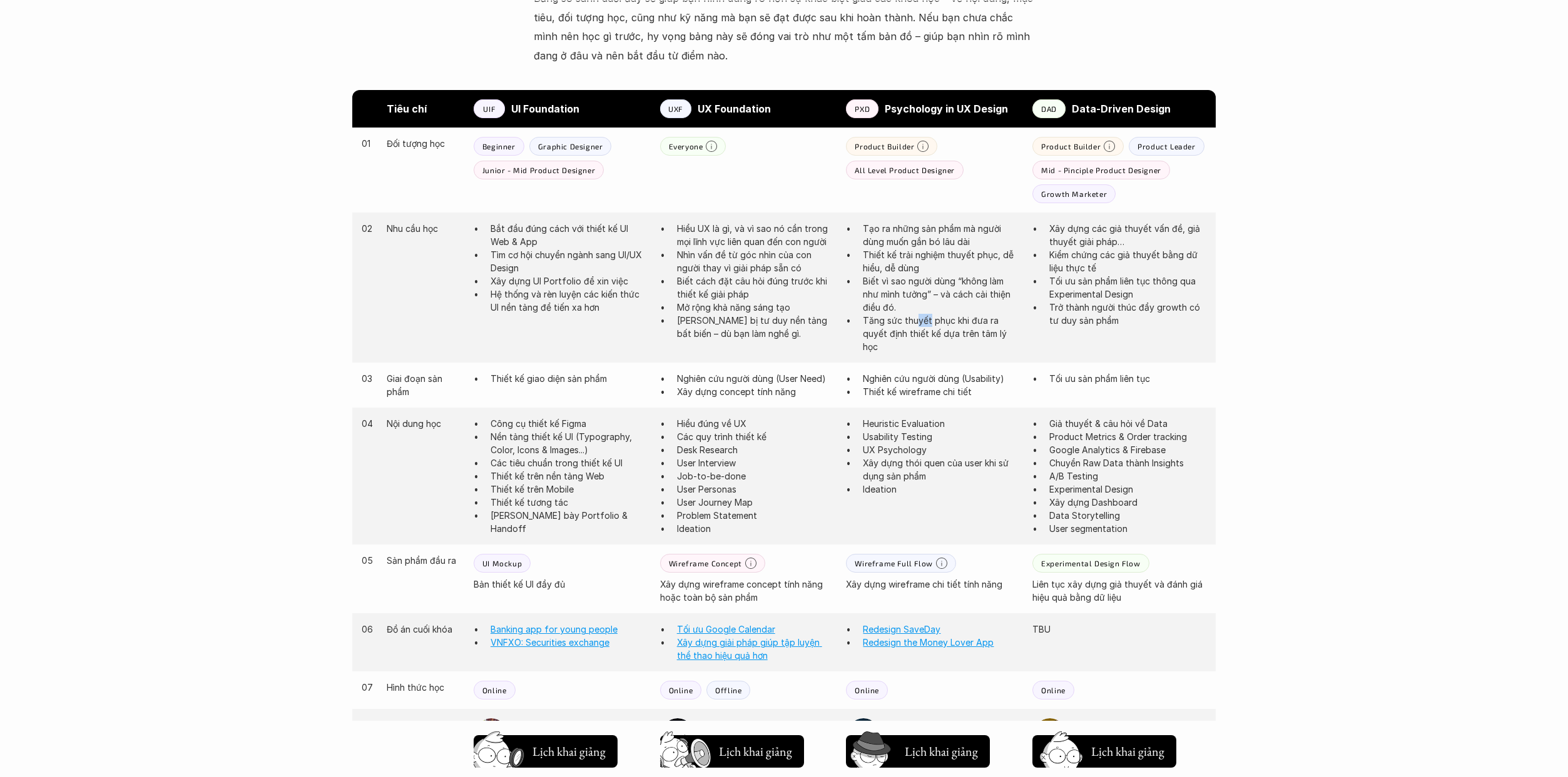
click at [772, 322] on p "Tăng sức thuyết phục khi đưa ra quyết định thiết kế dựa trên tâm lý học" at bounding box center [941, 333] width 157 height 40
drag, startPoint x: 889, startPoint y: 384, endPoint x: 924, endPoint y: 384, distance: 35.0
click at [772, 384] on p "Nghiên cứu người dùng (Usability)" at bounding box center [941, 378] width 157 height 13
drag, startPoint x: 924, startPoint y: 395, endPoint x: 933, endPoint y: 396, distance: 9.1
click at [772, 396] on p "Thiết kế wireframe chi tiết" at bounding box center [941, 391] width 157 height 13
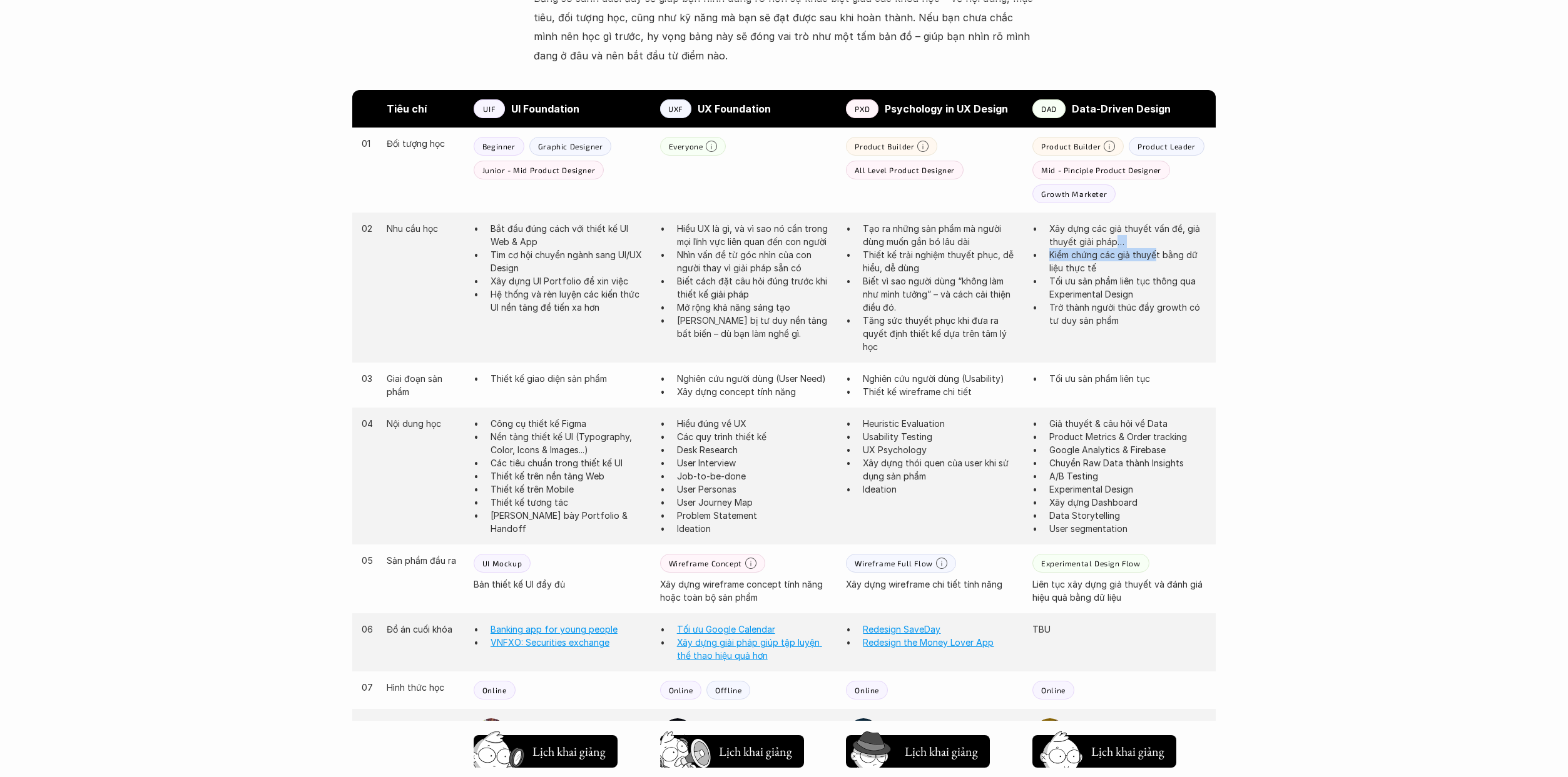
drag, startPoint x: 1118, startPoint y: 247, endPoint x: 1158, endPoint y: 253, distance: 40.4
click at [772, 253] on ul "Xây dựng các giả thuyết vấn đề, giả thuyết giải pháp… Kiểm chứng các giả thuyết…" at bounding box center [1119, 274] width 174 height 105
drag, startPoint x: 1072, startPoint y: 284, endPoint x: 1170, endPoint y: 291, distance: 98.2
click at [772, 291] on p "Tối ưu sản phẩm liên tục thông qua Experimental Design" at bounding box center [1127, 288] width 157 height 26
drag, startPoint x: 1096, startPoint y: 311, endPoint x: 1145, endPoint y: 310, distance: 49.0
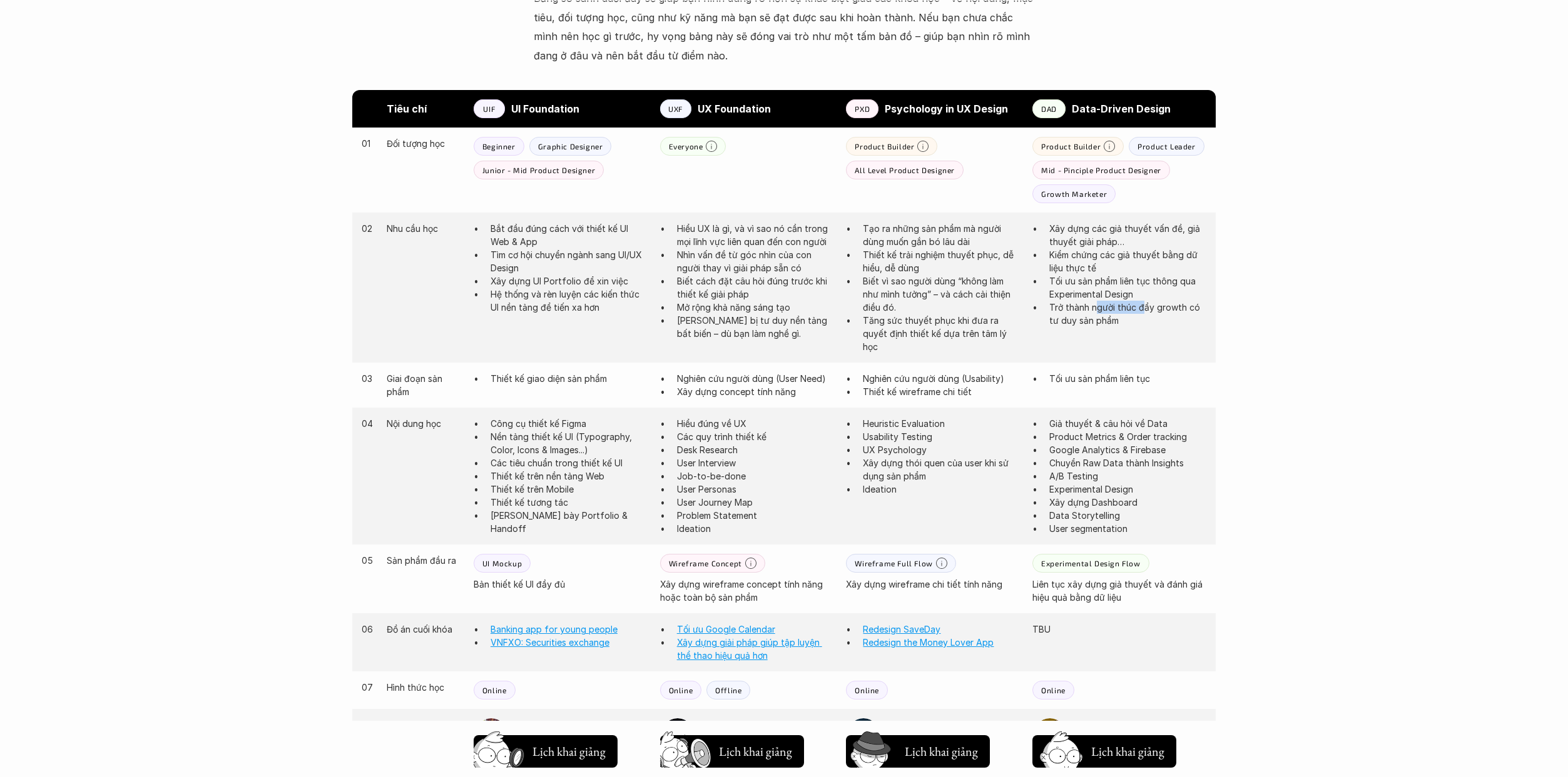
click at [772, 310] on p "Trở thành người thúc đẩy growth có tư duy sản phẩm" at bounding box center [1127, 314] width 157 height 26
drag, startPoint x: 1185, startPoint y: 309, endPoint x: 1216, endPoint y: 304, distance: 31.4
click at [772, 304] on div "Tiêu chí UIF UI Foundation UXF UX Foundation PXD Psychology in UX Design DAD Da…" at bounding box center [784, 563] width 901 height 947
click at [772, 317] on p "Trở thành người thúc đẩy growth có tư duy sản phẩm" at bounding box center [1127, 314] width 157 height 26
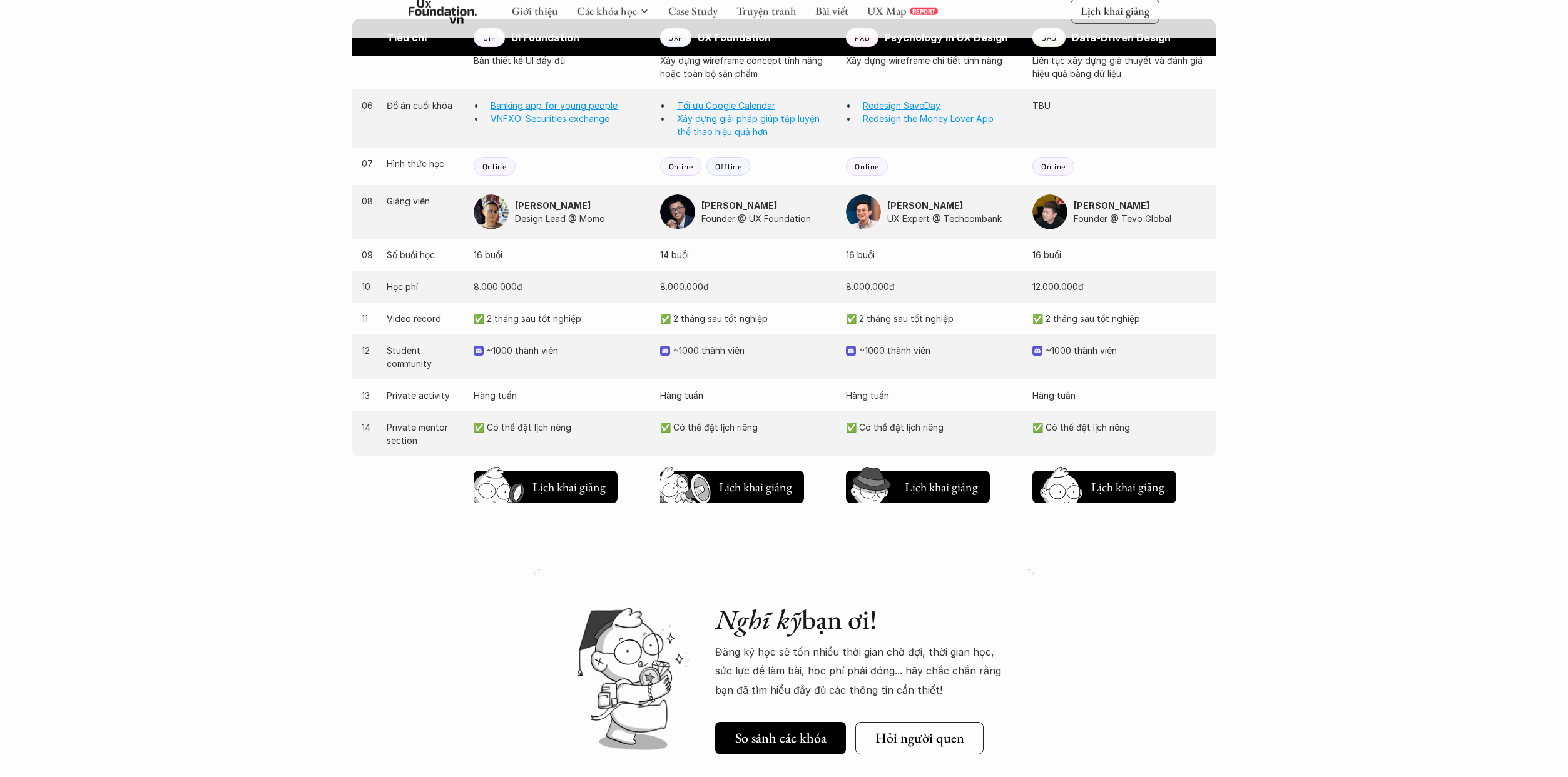
scroll to position [1001, 0]
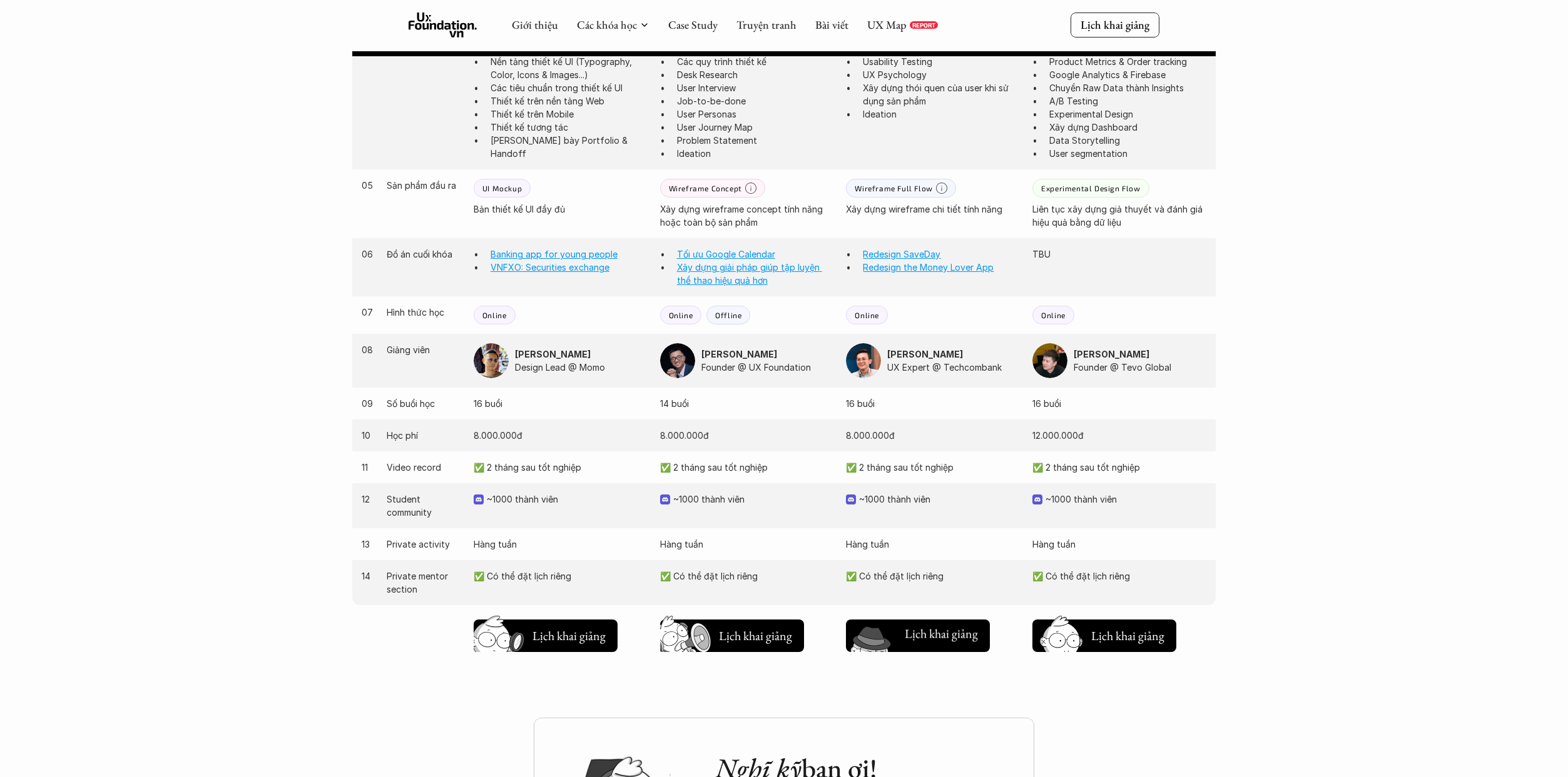
click at [772, 640] on h5 "Lịch khai giảng" at bounding box center [941, 634] width 73 height 18
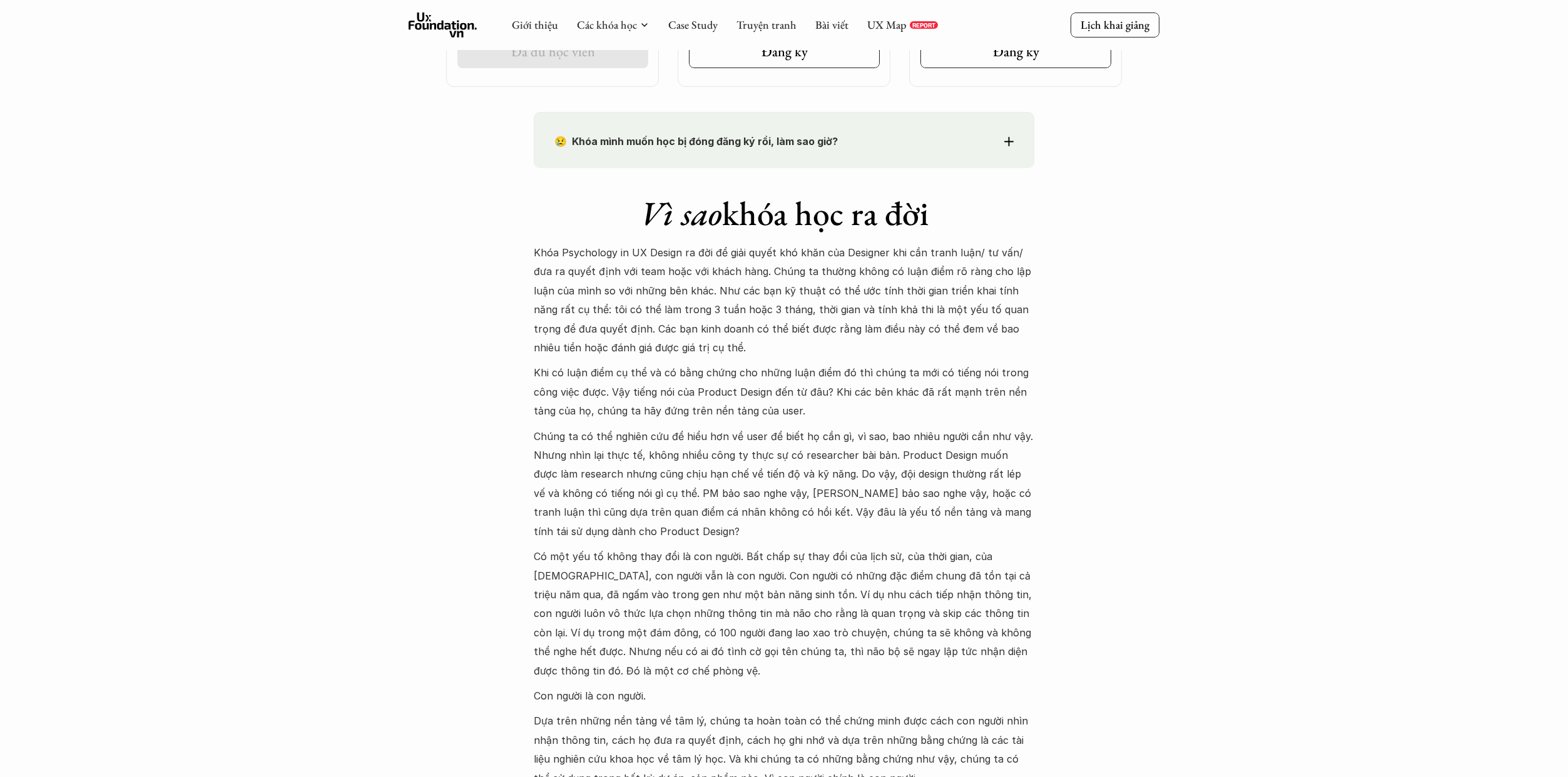
scroll to position [480, 0]
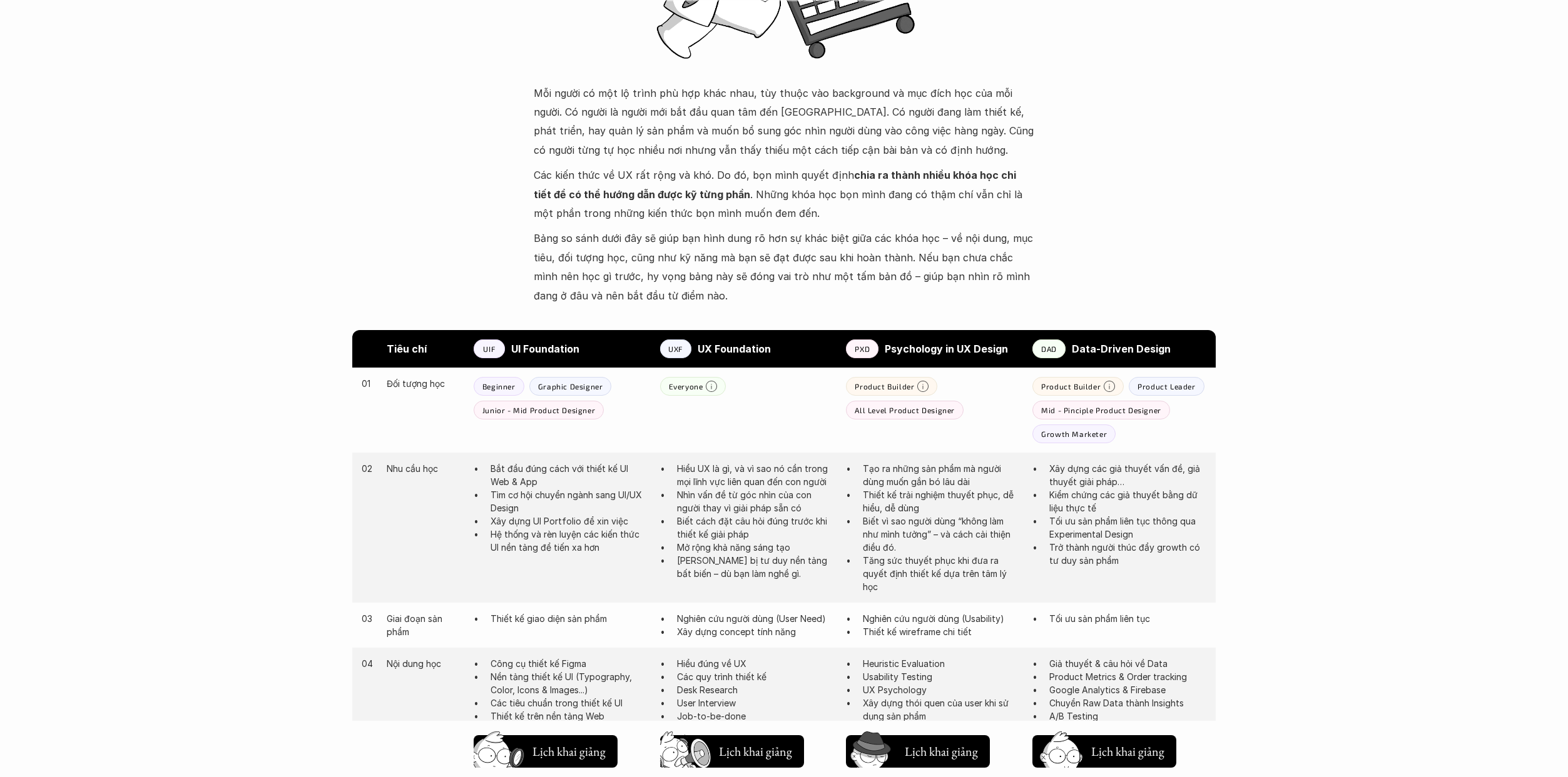
scroll to position [500, 0]
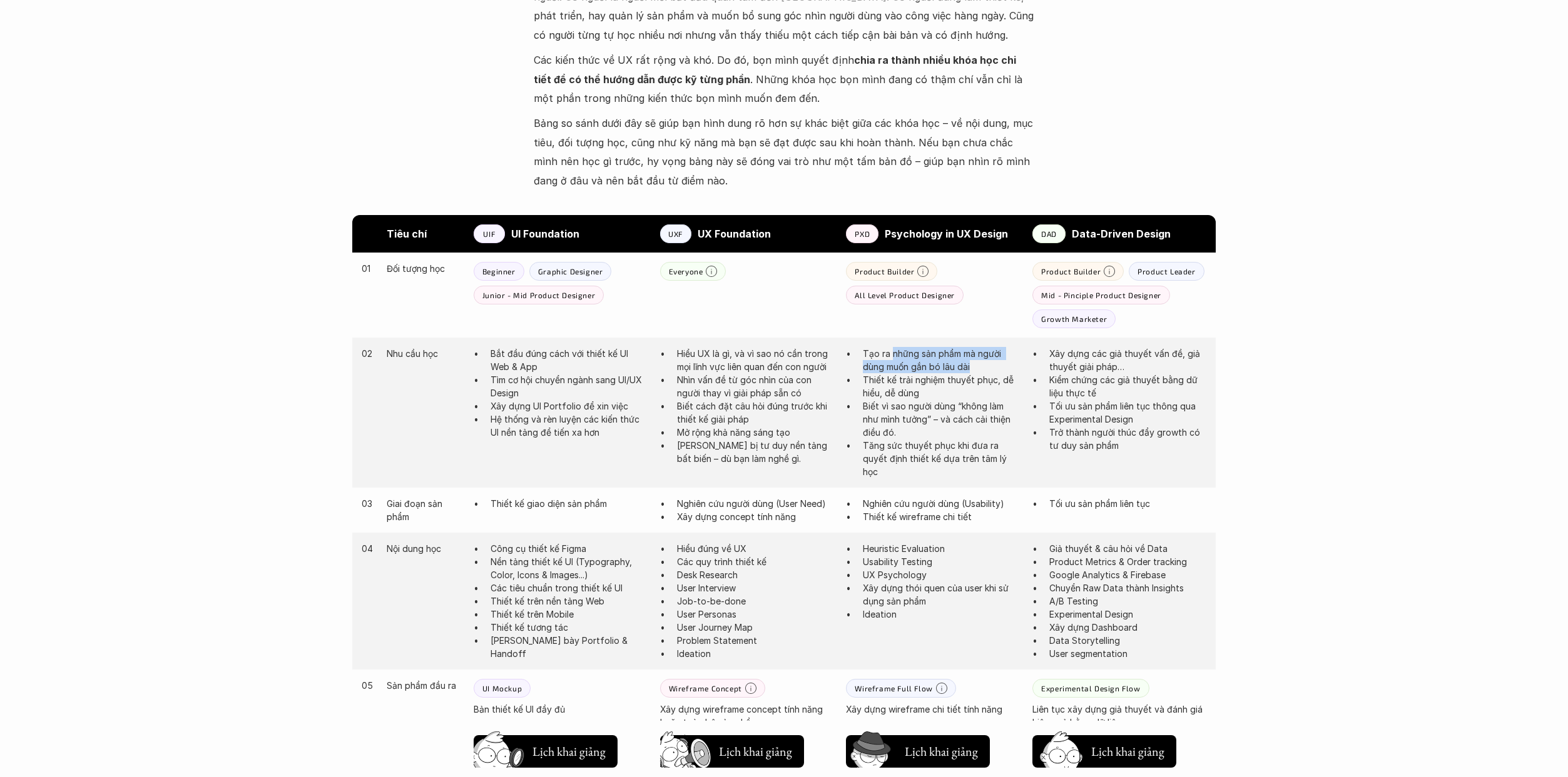
drag, startPoint x: 893, startPoint y: 356, endPoint x: 973, endPoint y: 369, distance: 81.0
click at [772, 369] on p "Tạo ra những sản phẩm mà người dùng muốn gắn bó lâu dài" at bounding box center [941, 360] width 157 height 26
drag, startPoint x: 918, startPoint y: 377, endPoint x: 950, endPoint y: 392, distance: 35.3
click at [772, 392] on p "Thiết kế trải nghiệm thuyết phục, dễ hiểu, dễ dùng" at bounding box center [941, 386] width 157 height 26
drag, startPoint x: 891, startPoint y: 403, endPoint x: 968, endPoint y: 434, distance: 83.0
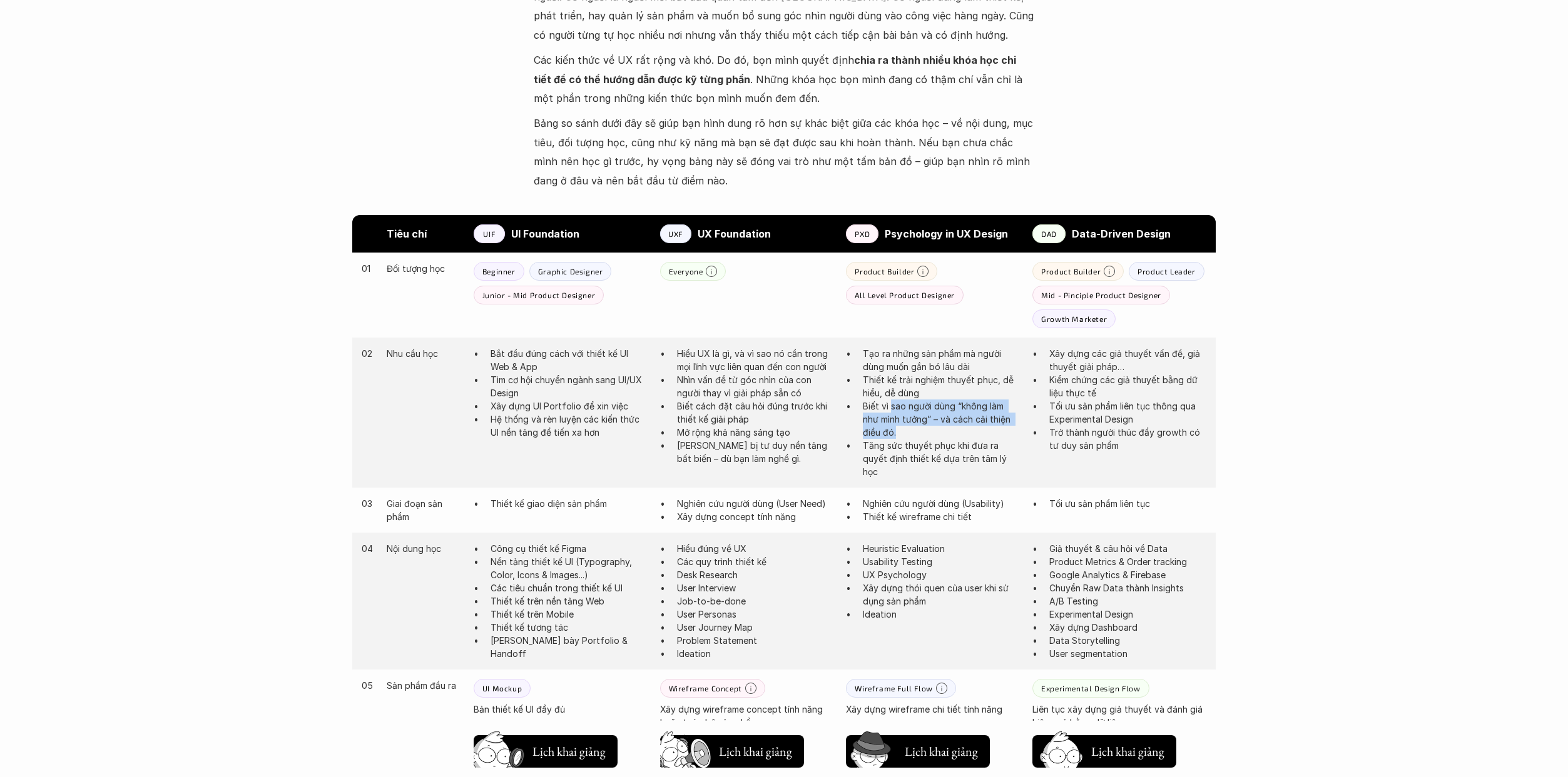
click at [772, 434] on p "Biết vì sao người dùng “không làm như mình tưởng” – và cách cải thiện điều đó." at bounding box center [941, 419] width 157 height 40
click at [772, 452] on p "Tăng sức thuyết phục khi đưa ra quyết định thiết kế dựa trên tâm lý học" at bounding box center [941, 459] width 157 height 40
drag, startPoint x: 905, startPoint y: 458, endPoint x: 951, endPoint y: 469, distance: 47.3
click at [772, 469] on p "Tăng sức thuyết phục khi đưa ra quyết định thiết kế dựa trên tâm lý học" at bounding box center [941, 459] width 157 height 40
drag, startPoint x: 885, startPoint y: 502, endPoint x: 1020, endPoint y: 512, distance: 135.4
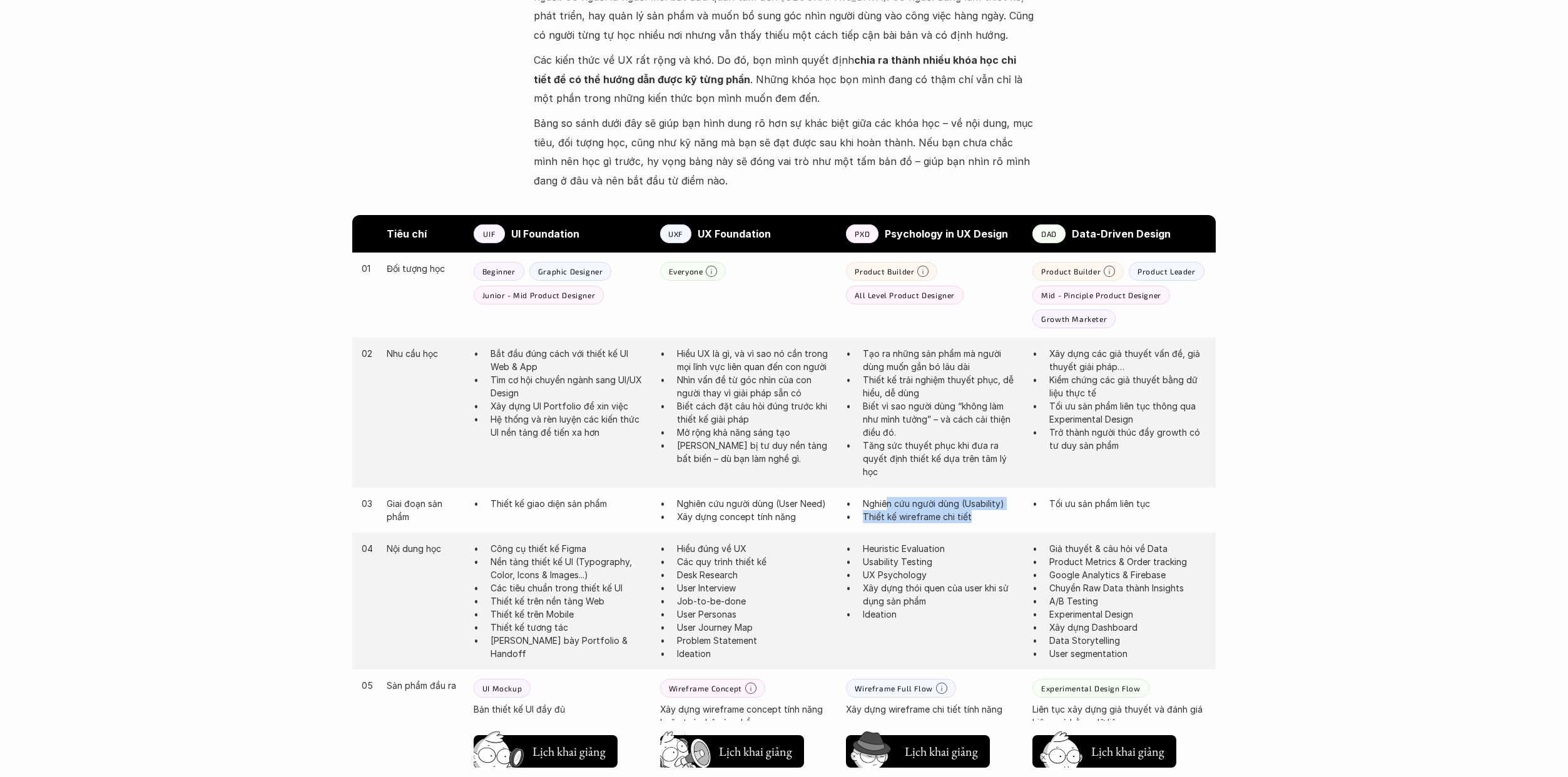
click at [772, 512] on ul "Nghiên cứu người dùng (Usability) Thiết kế wireframe chi tiết" at bounding box center [933, 510] width 174 height 26
click at [772, 524] on p "Thiết kế wireframe chi tiết" at bounding box center [941, 517] width 157 height 13
drag, startPoint x: 888, startPoint y: 588, endPoint x: 902, endPoint y: 621, distance: 35.8
click at [772, 621] on ul "Heuristic Evaluation Usability Testing UX Psychology Xây dựng thói quen của use…" at bounding box center [933, 581] width 174 height 79
click at [772, 604] on p "Xây dựng thói quen của user khi sử dụng sản phẩm" at bounding box center [941, 595] width 157 height 26
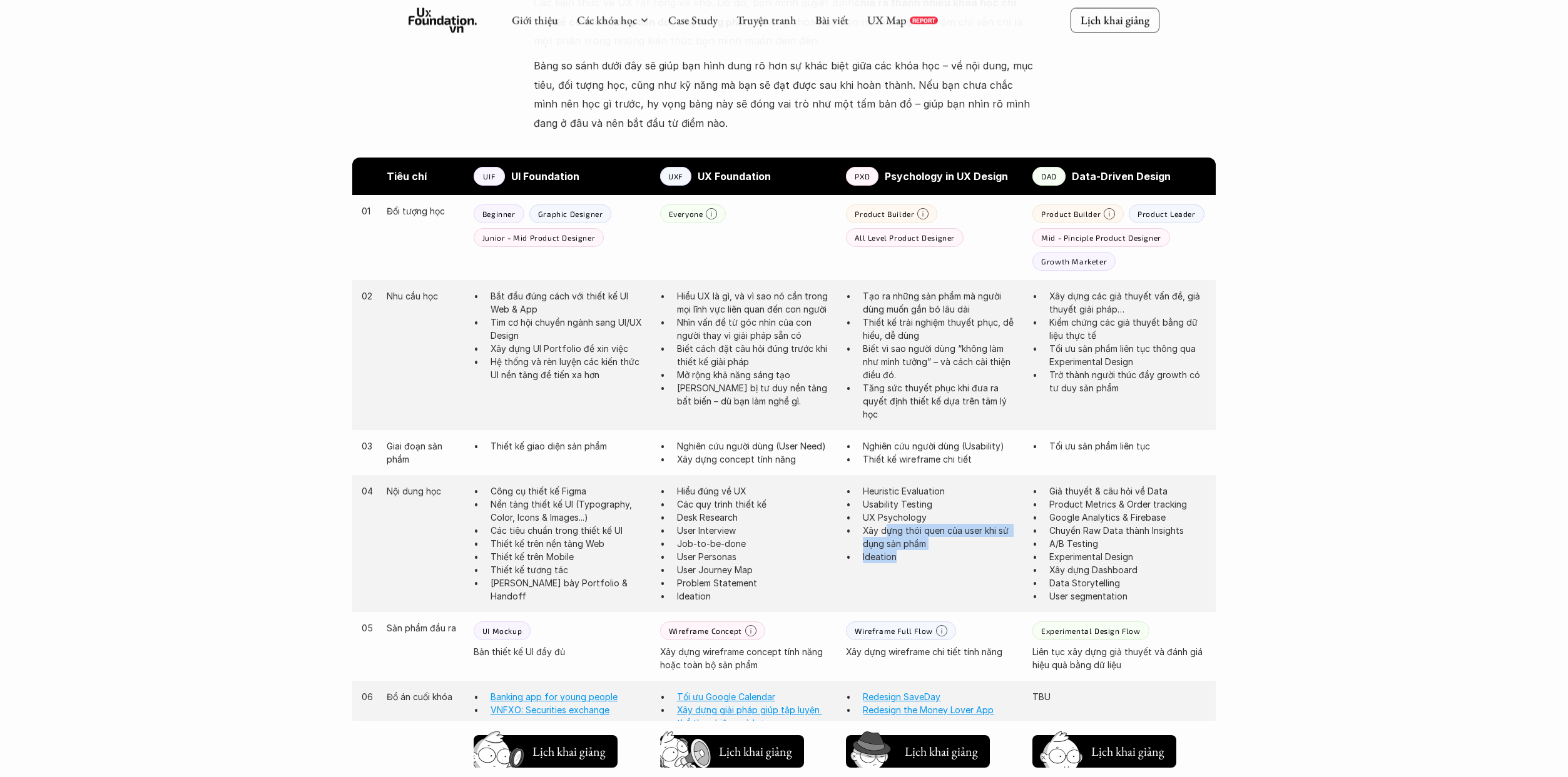
scroll to position [563, 0]
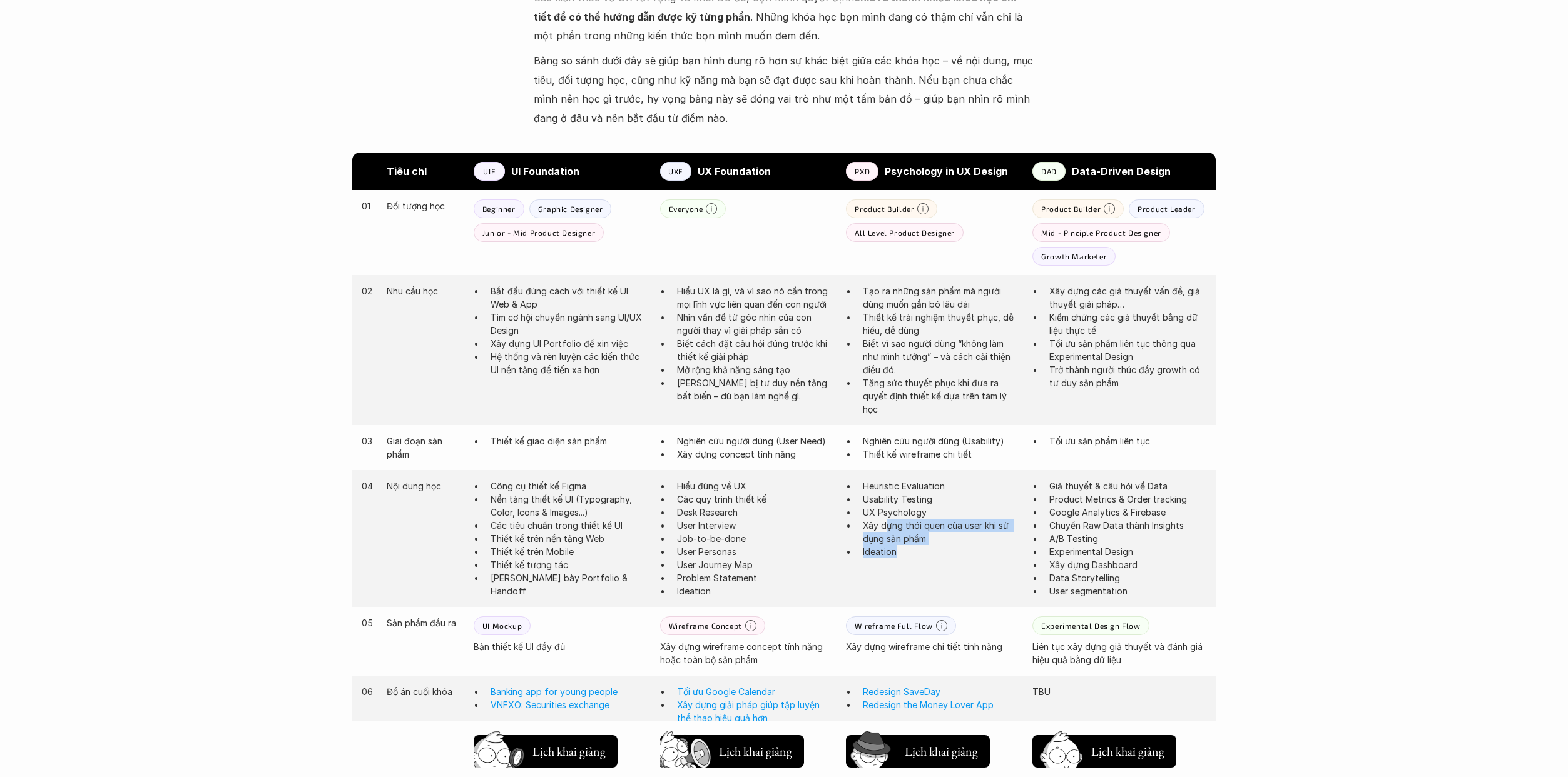
drag, startPoint x: 876, startPoint y: 234, endPoint x: 926, endPoint y: 244, distance: 51.0
click at [772, 244] on div "01 Đối tượng học Beginner Graphic Designer Junior - Mid Product Designer Everyo…" at bounding box center [784, 233] width 863 height 85
click at [772, 224] on div "All Level Product Designer" at bounding box center [905, 233] width 118 height 19
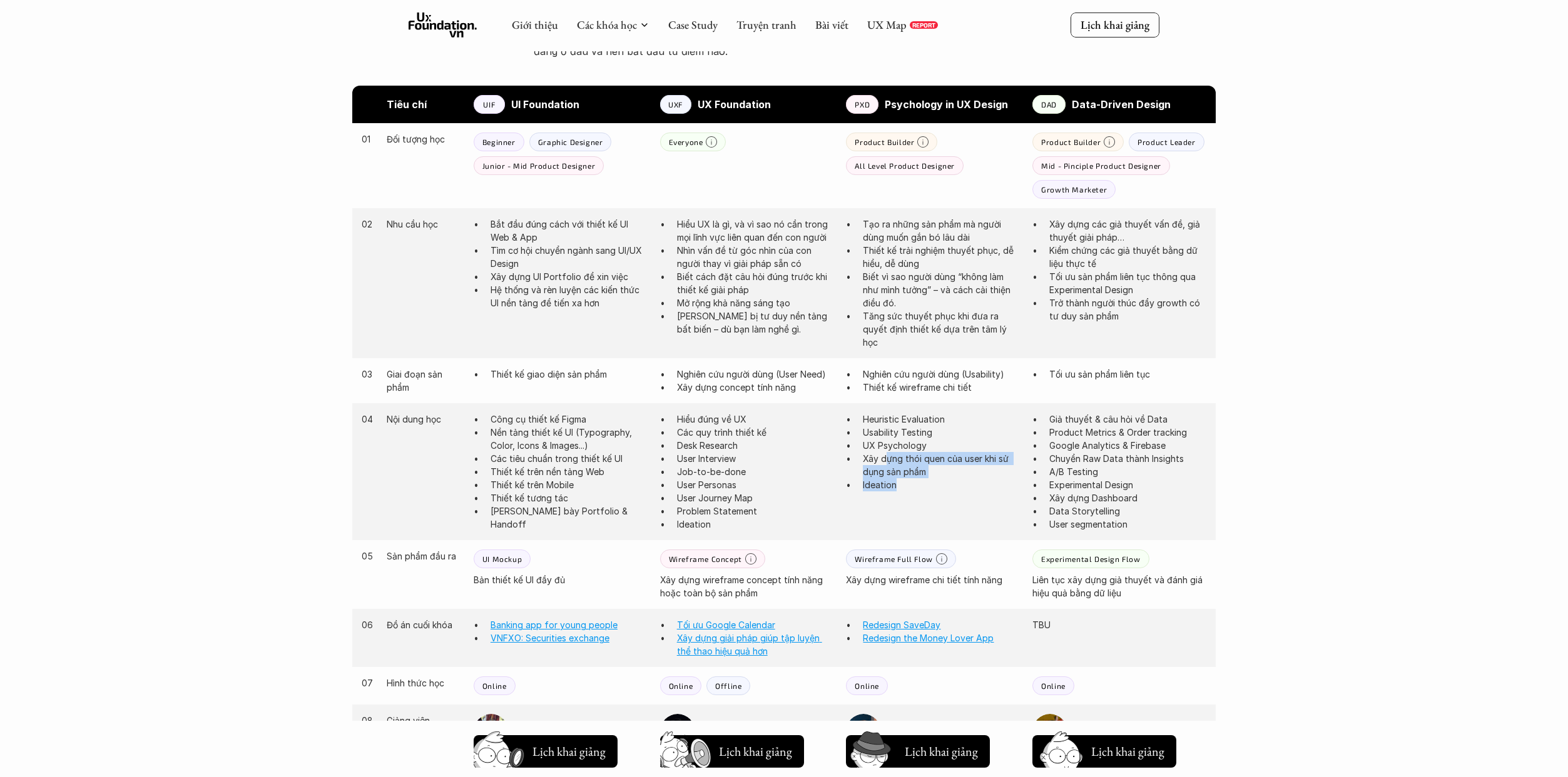
scroll to position [625, 0]
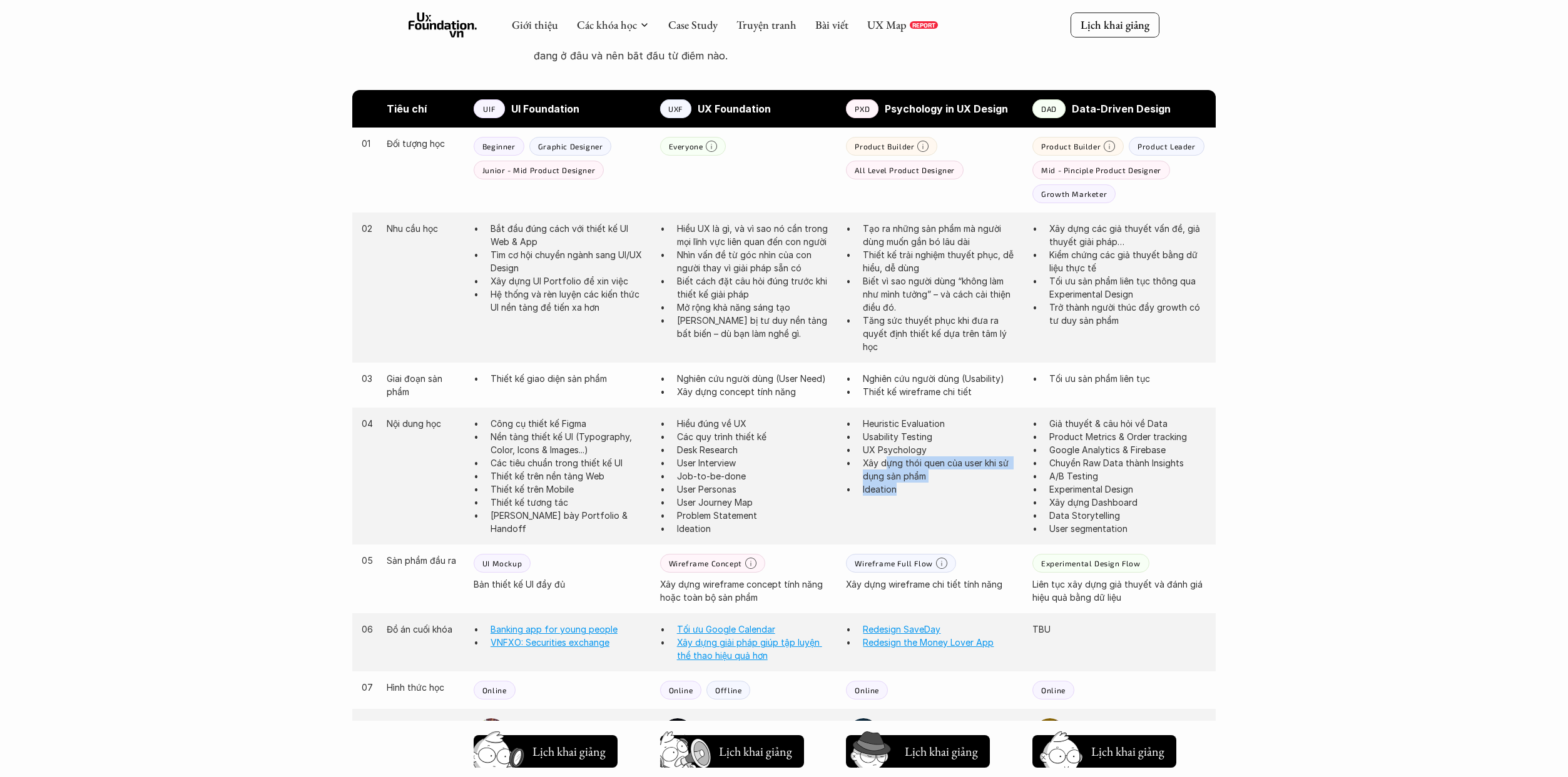
drag, startPoint x: 878, startPoint y: 231, endPoint x: 970, endPoint y: 241, distance: 92.5
click at [772, 241] on p "Tạo ra những sản phẩm mà người dùng muốn gắn bó lâu dài" at bounding box center [941, 235] width 157 height 26
drag, startPoint x: 881, startPoint y: 256, endPoint x: 931, endPoint y: 269, distance: 51.7
click at [772, 269] on p "Thiết kế trải nghiệm thuyết phục, dễ hiểu, dễ dùng" at bounding box center [941, 262] width 157 height 26
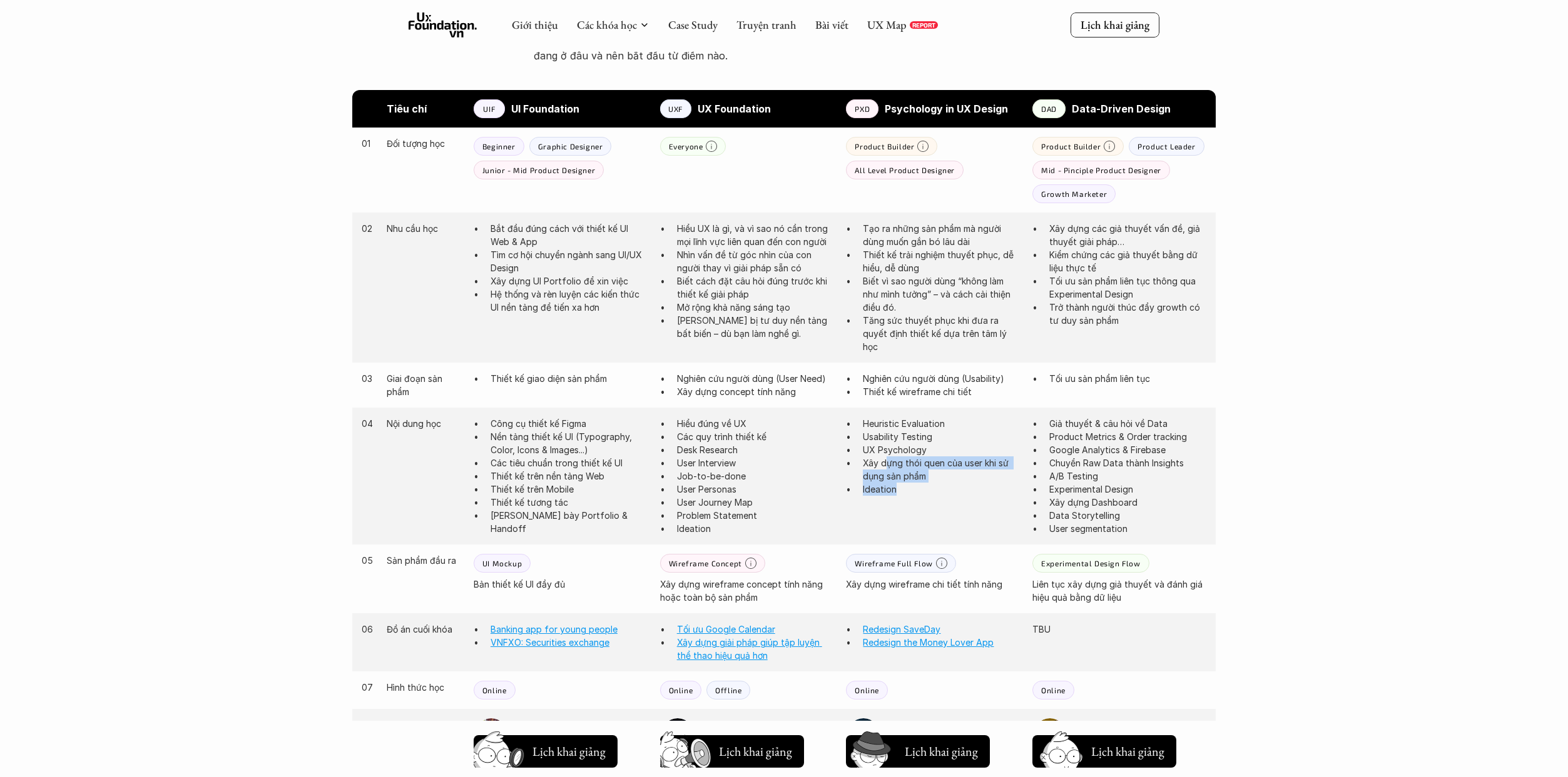
drag, startPoint x: 866, startPoint y: 252, endPoint x: 906, endPoint y: 271, distance: 44.3
click at [772, 271] on p "Thiết kế trải nghiệm thuyết phục, dễ hiểu, dễ dùng" at bounding box center [941, 262] width 157 height 26
drag, startPoint x: 891, startPoint y: 284, endPoint x: 997, endPoint y: 294, distance: 106.5
click at [772, 294] on p "Biết vì sao người dùng “không làm như mình tưởng” – và cách cải thiện điều đó." at bounding box center [941, 294] width 157 height 40
click at [772, 303] on p "Biết vì sao người dùng “không làm như mình tưởng” – và cách cải thiện điều đó." at bounding box center [941, 294] width 157 height 40
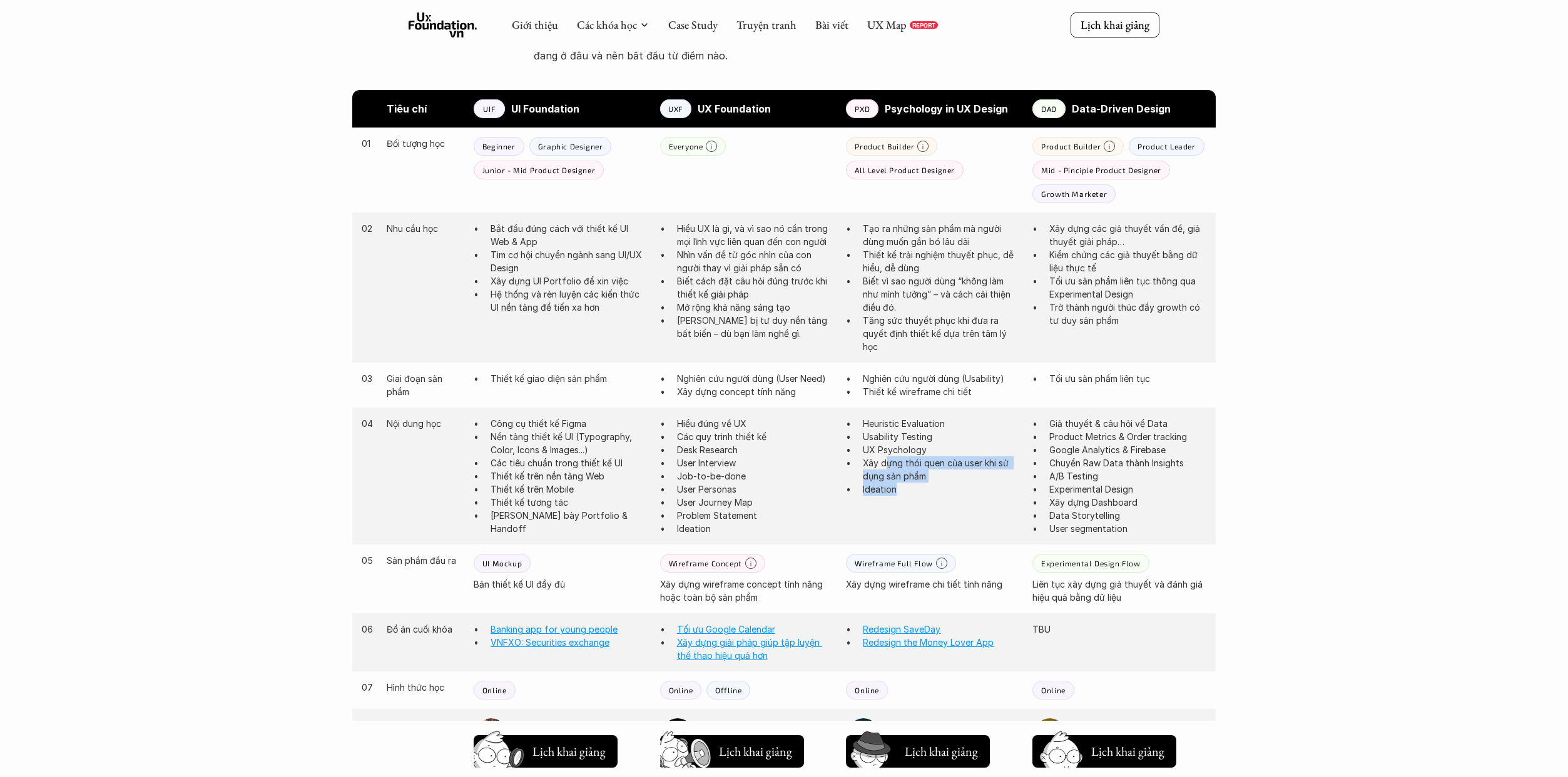
drag, startPoint x: 886, startPoint y: 323, endPoint x: 987, endPoint y: 330, distance: 101.2
click at [772, 330] on p "Tăng sức thuyết phục khi đưa ra quyết định thiết kế dựa trên tâm lý học" at bounding box center [941, 333] width 157 height 40
click at [772, 332] on p "Tăng sức thuyết phục khi đưa ra quyết định thiết kế dựa trên tâm lý học" at bounding box center [941, 333] width 157 height 40
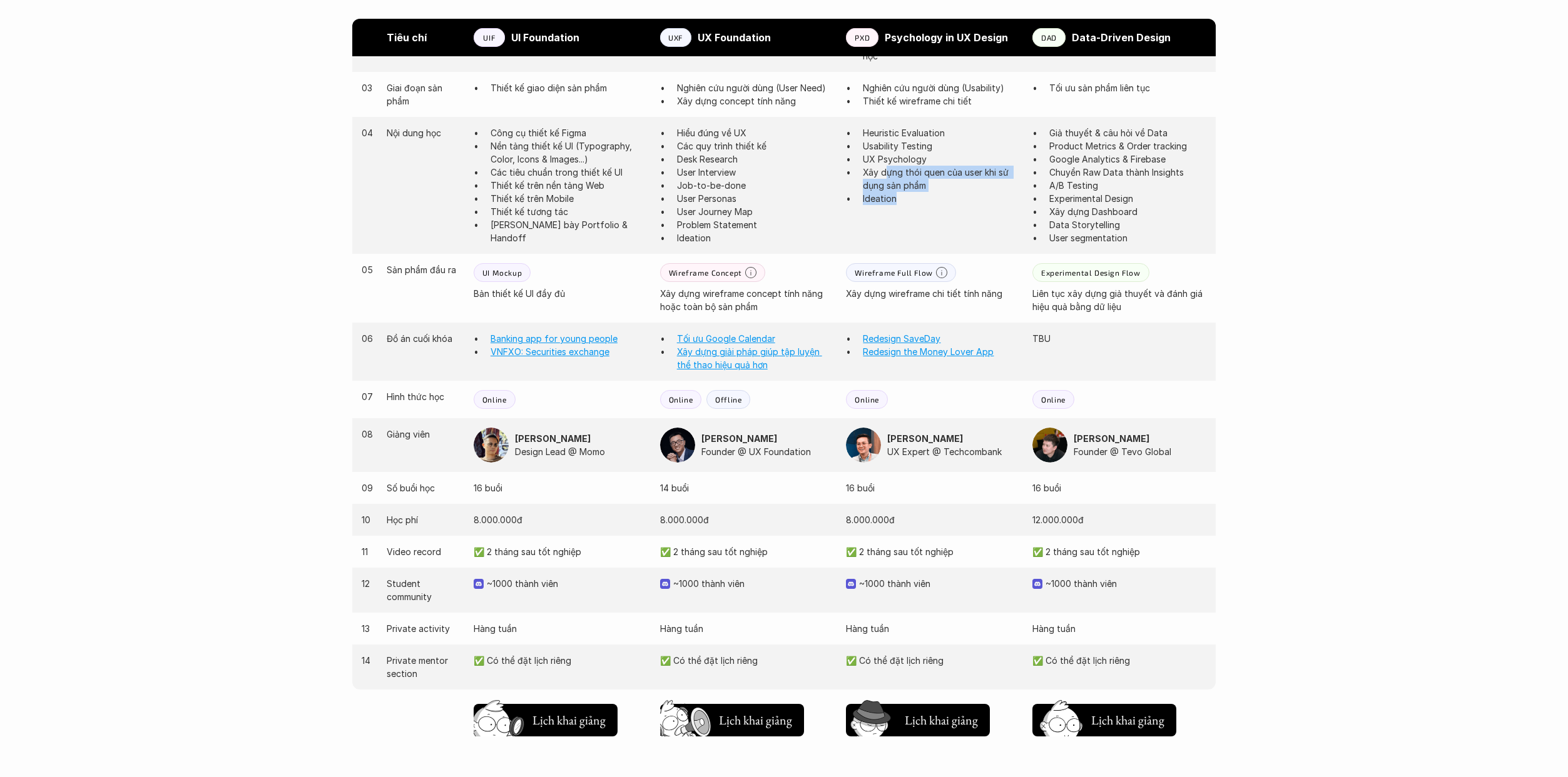
scroll to position [938, 0]
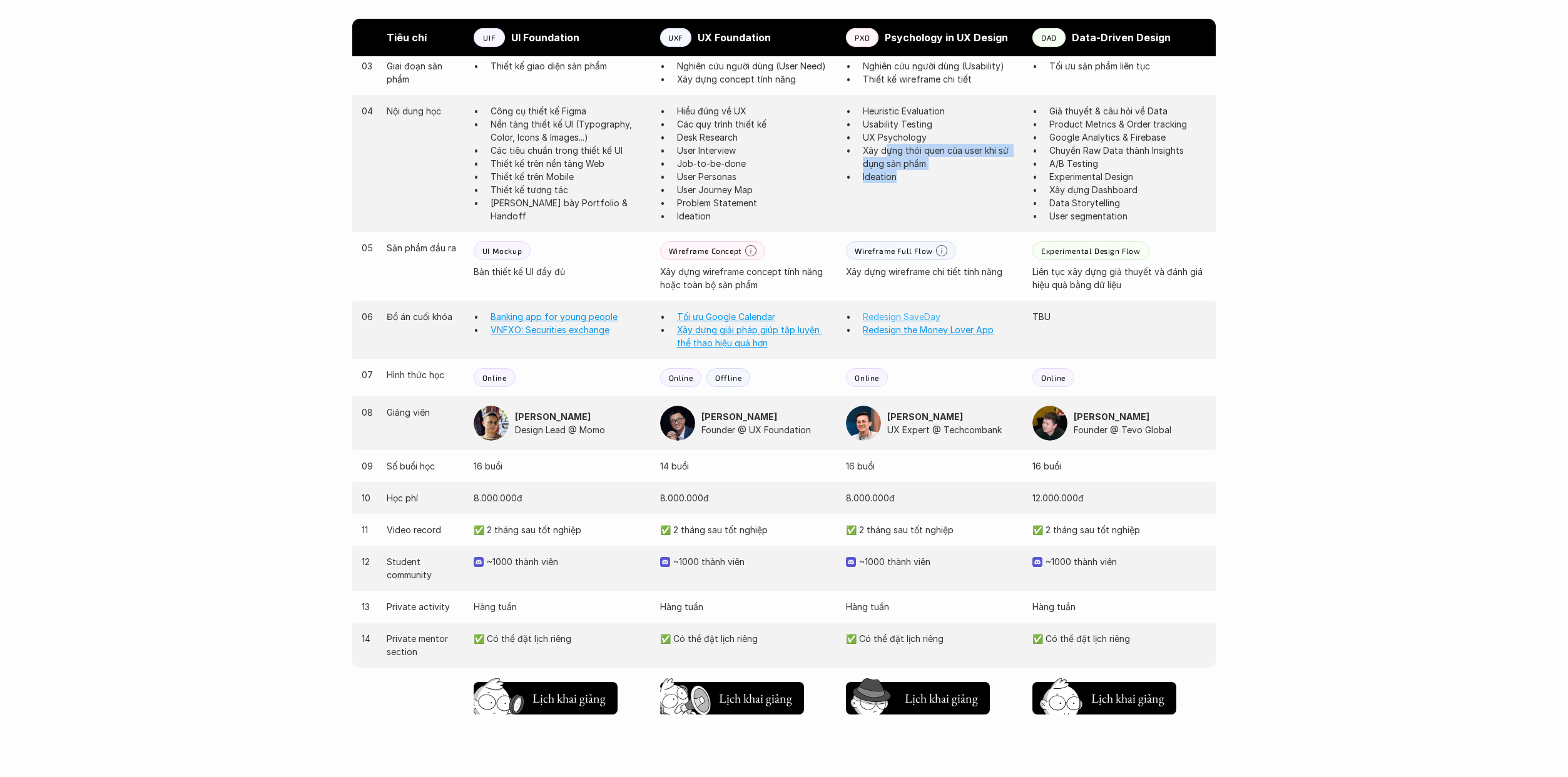
click at [772, 314] on link "Redesign SaveDay" at bounding box center [901, 316] width 78 height 11
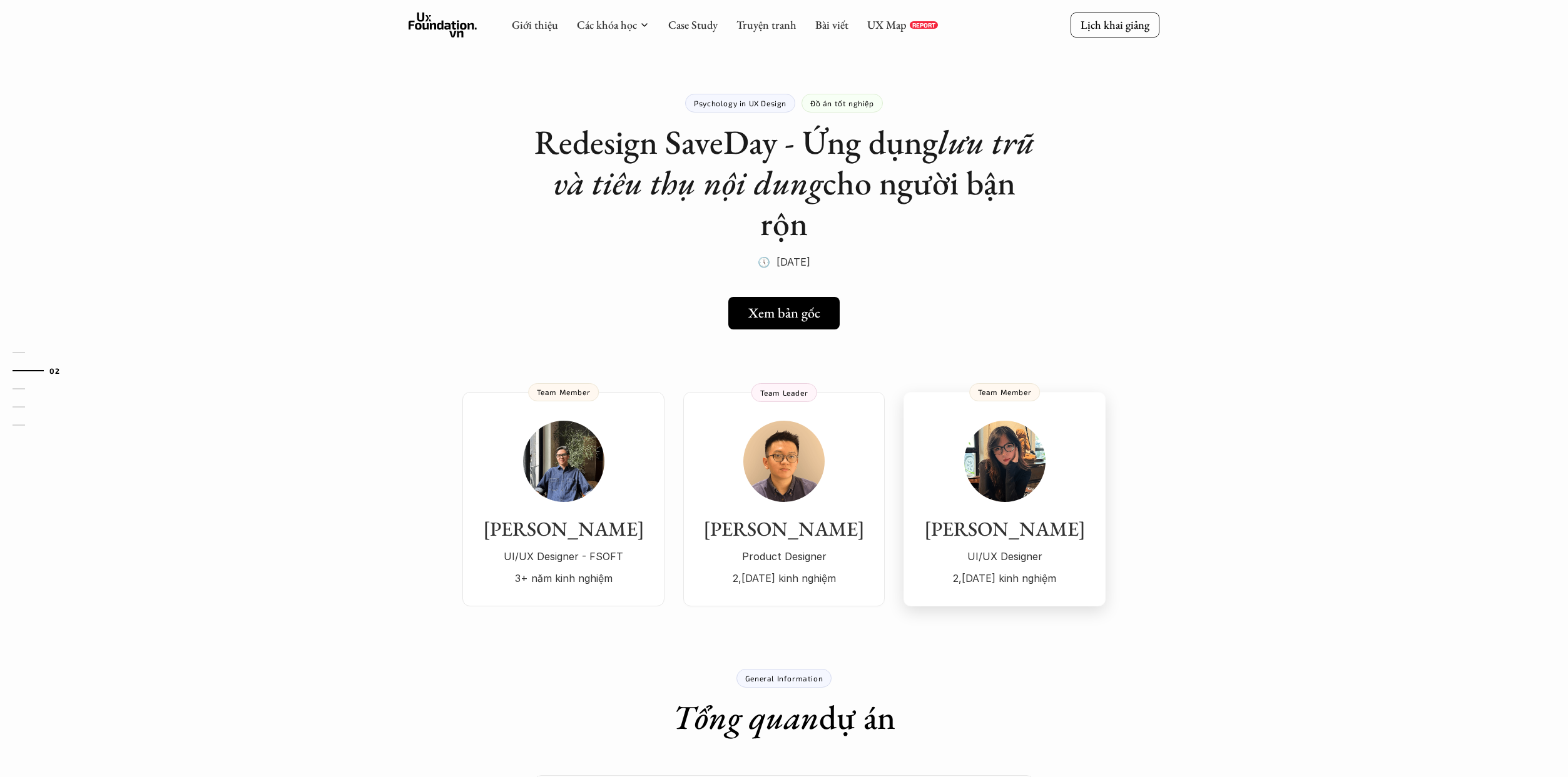
click at [772, 506] on div "[PERSON_NAME]/UX Designer 2,[DATE] kinh nghiệm" at bounding box center [1004, 504] width 177 height 167
click at [772, 318] on h5 "Xem bản gốc" at bounding box center [783, 313] width 72 height 16
drag, startPoint x: 695, startPoint y: 142, endPoint x: 776, endPoint y: 150, distance: 81.4
click at [772, 150] on h1 "Redesign SaveDay - Ứng dụng lưu trữ và tiêu thụ nội dung cho người bận rộn" at bounding box center [784, 183] width 501 height 122
drag, startPoint x: 712, startPoint y: 188, endPoint x: 966, endPoint y: 219, distance: 255.9
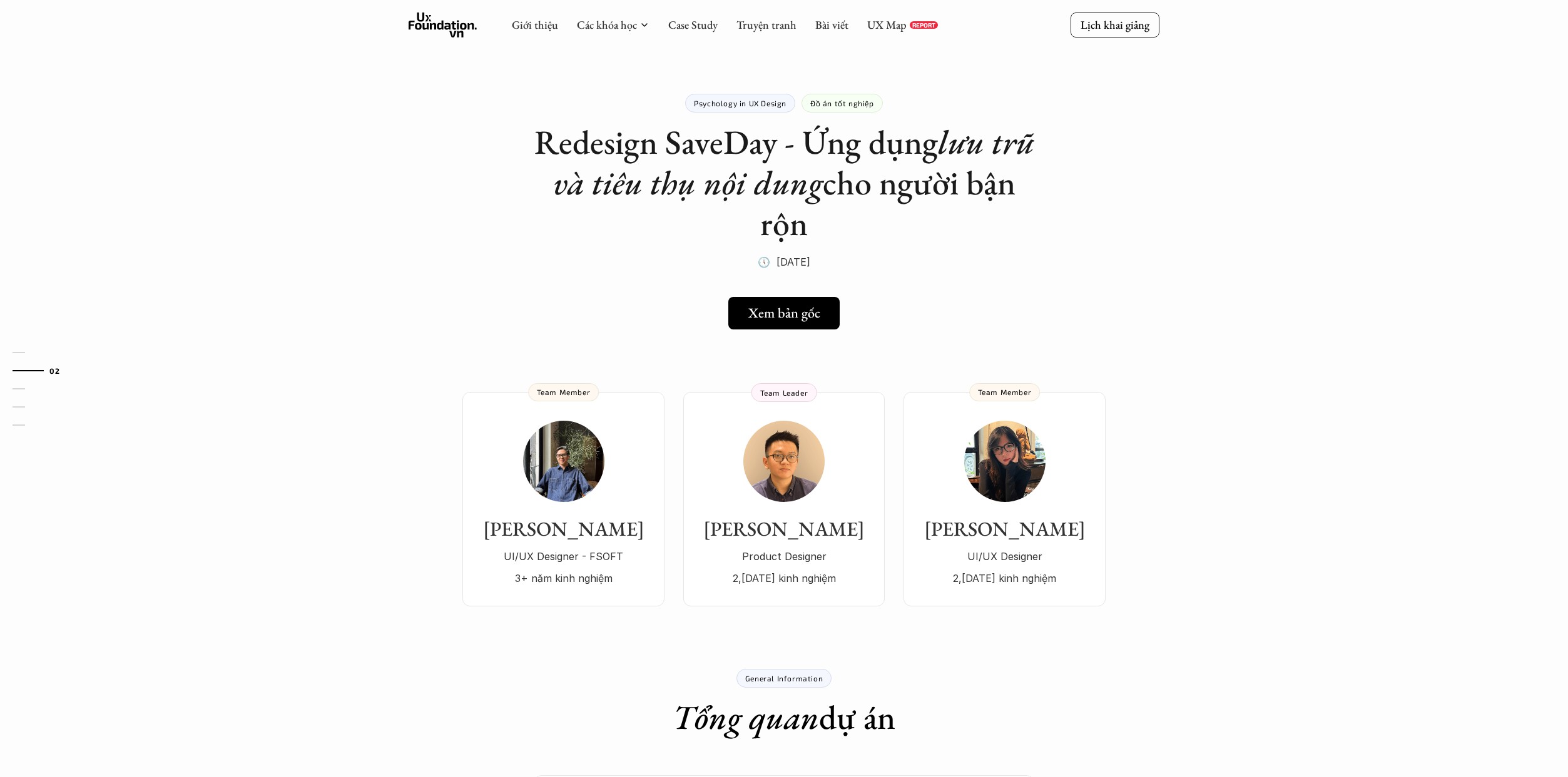
click at [772, 219] on h1 "Redesign SaveDay - Ứng dụng lưu trữ và tiêu thụ nội dung cho người bận rộn" at bounding box center [784, 183] width 501 height 122
click at [772, 227] on h1 "Redesign SaveDay - Ứng dụng lưu trữ và tiêu thụ nội dung cho người bận rộn" at bounding box center [784, 183] width 501 height 122
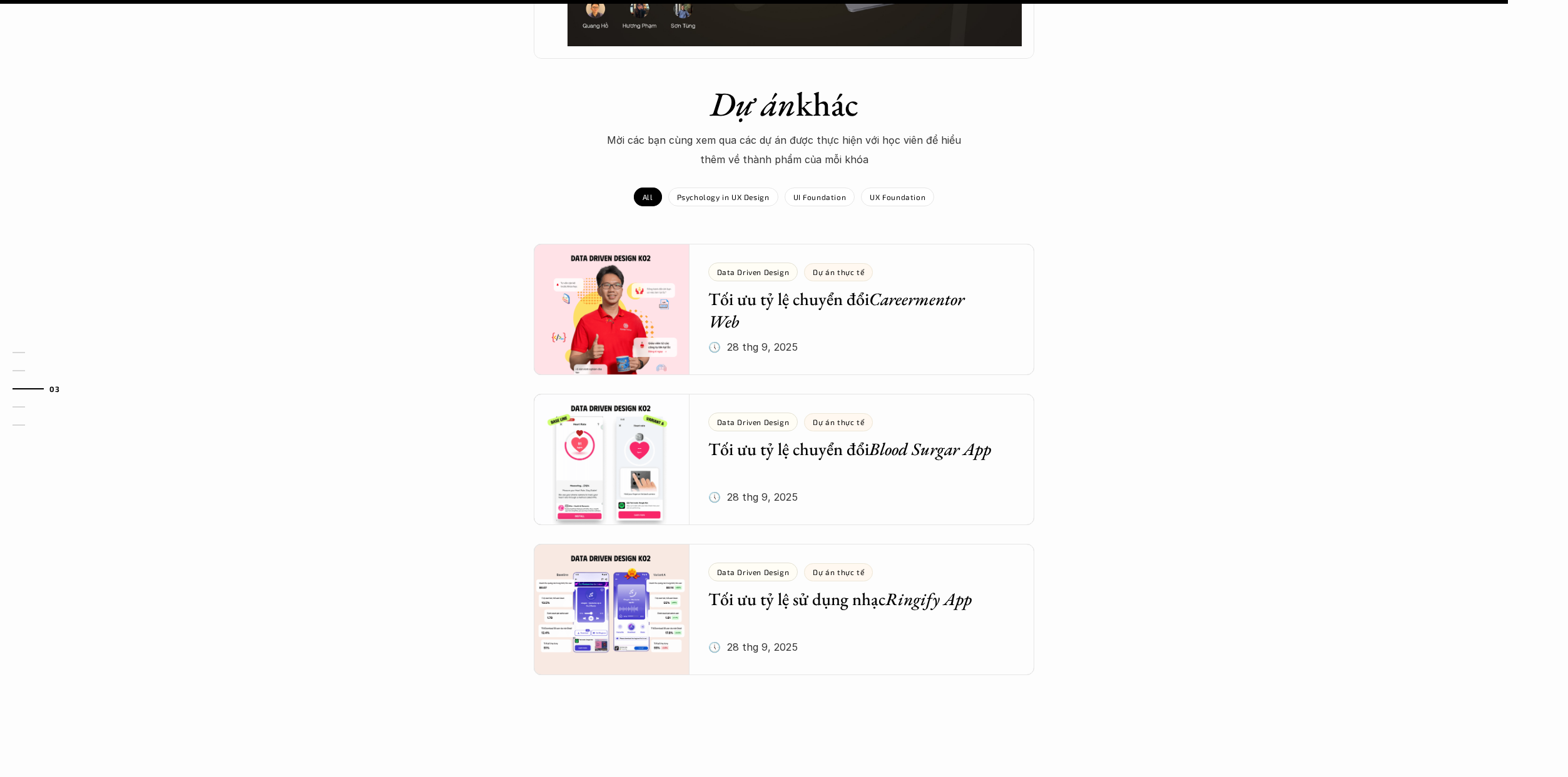
scroll to position [1251, 0]
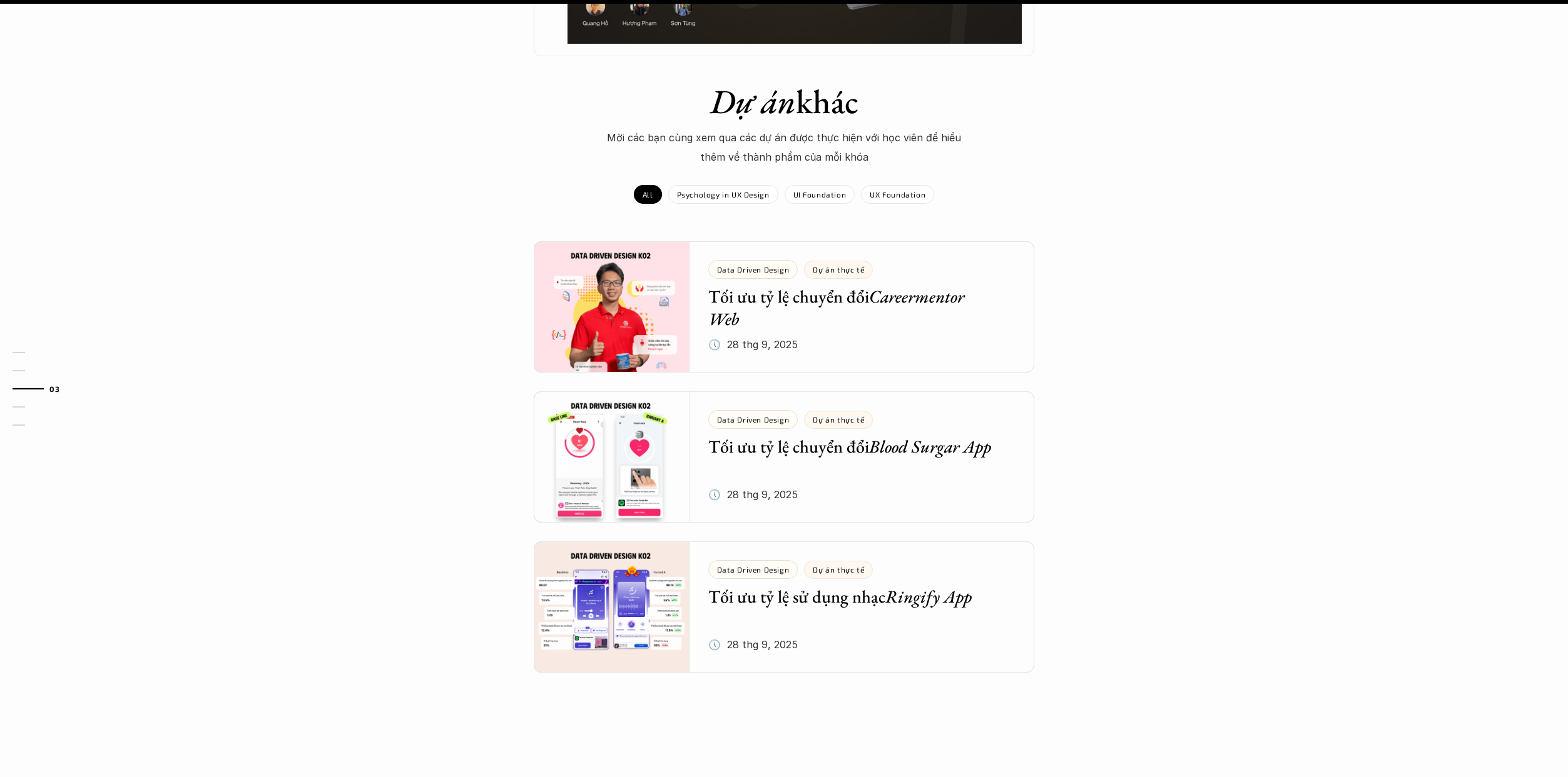
drag, startPoint x: 613, startPoint y: 137, endPoint x: 902, endPoint y: 154, distance: 289.5
click at [772, 154] on p "Mời các bạn cùng xem qua các dự án được thực hiện với học viên để hiểu thêm về …" at bounding box center [784, 147] width 375 height 38
click at [772, 161] on p "Mời các bạn cùng xem qua các dự án được thực hiện với học viên để hiểu thêm về …" at bounding box center [784, 147] width 375 height 38
click at [755, 204] on div "Psychology in UX Design" at bounding box center [723, 195] width 110 height 19
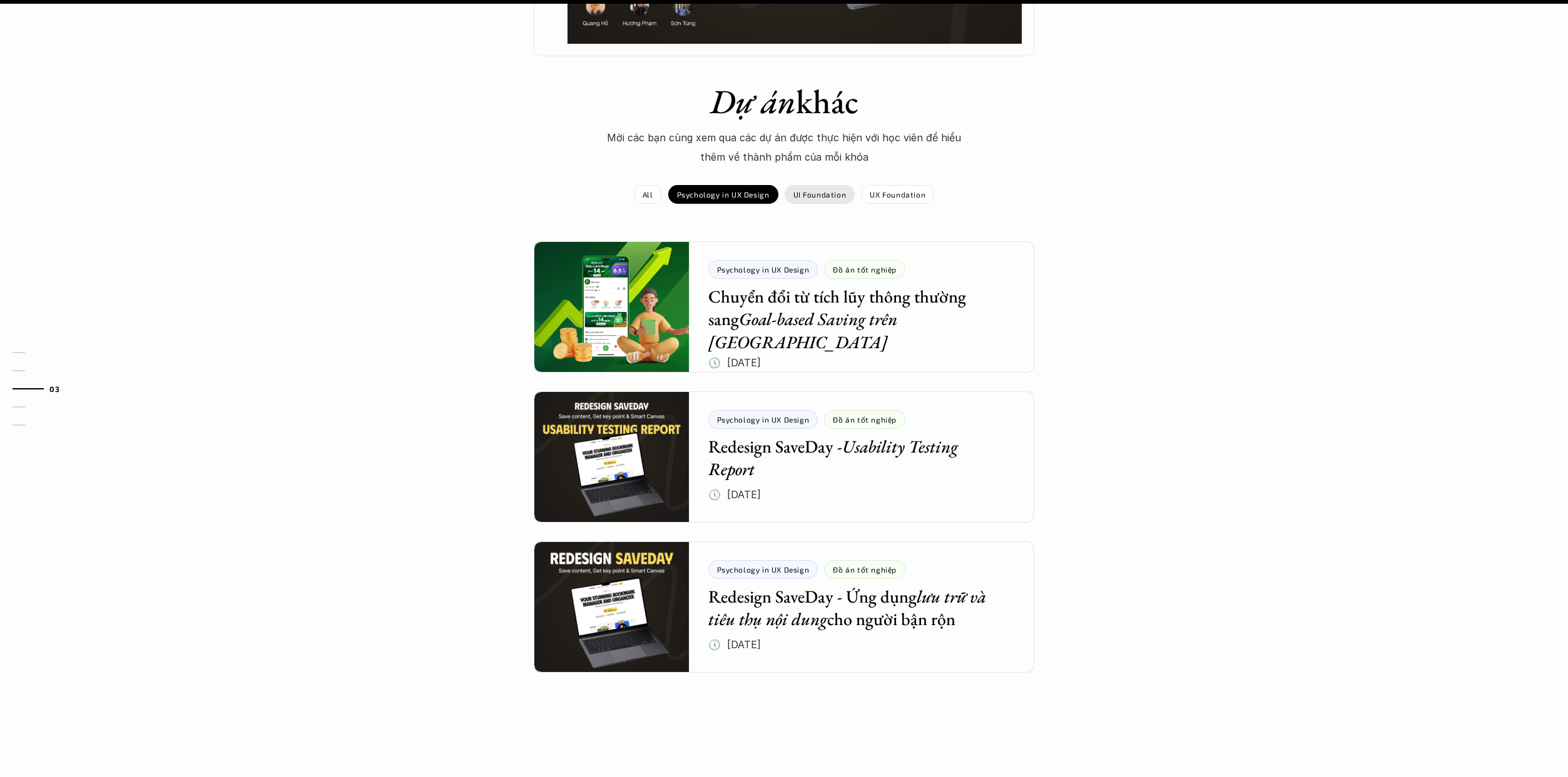
click at [772, 200] on div "UI Foundation" at bounding box center [820, 195] width 71 height 19
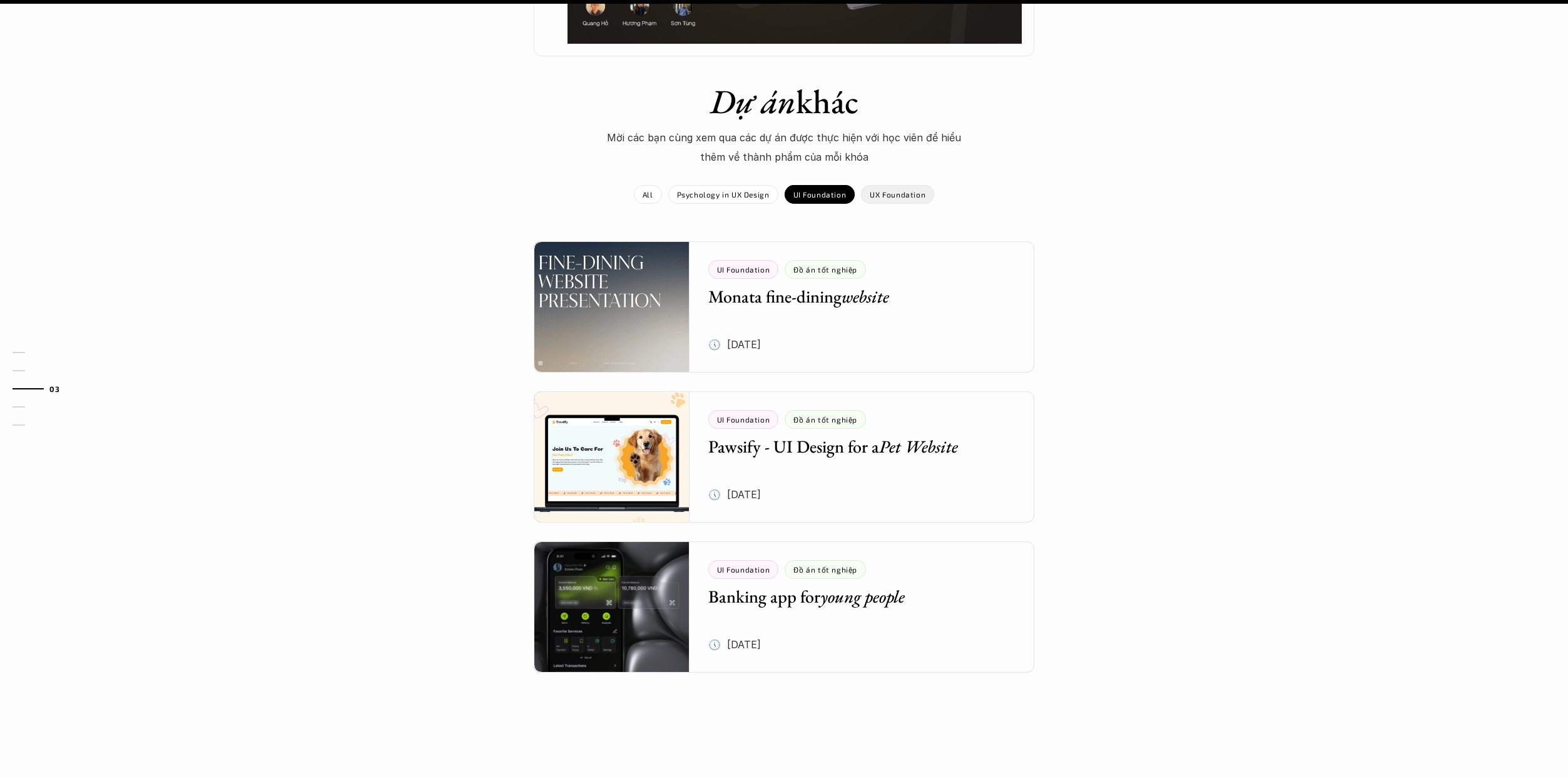
click at [772, 193] on p "UX Foundation" at bounding box center [897, 195] width 55 height 9
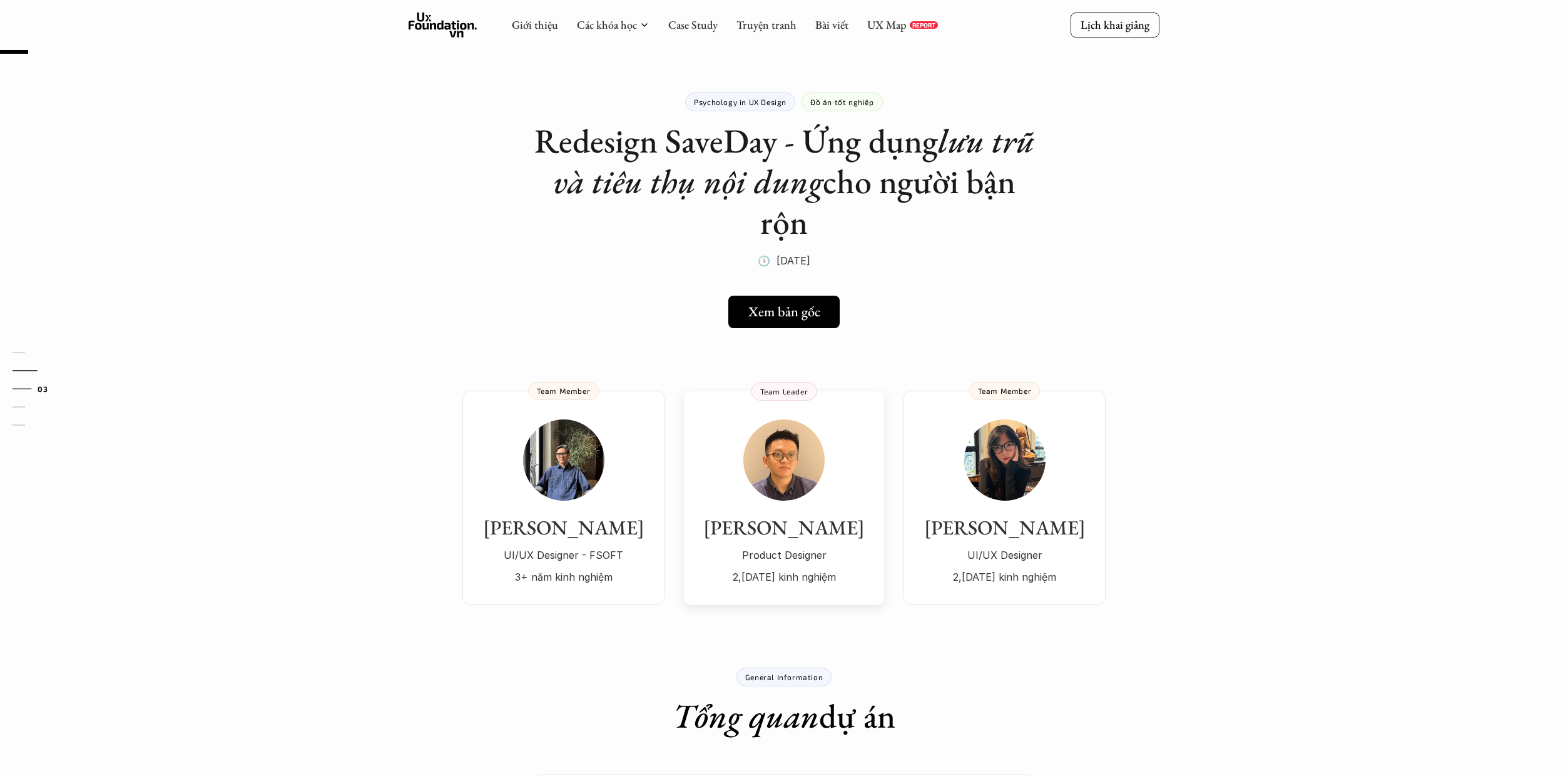
scroll to position [0, 0]
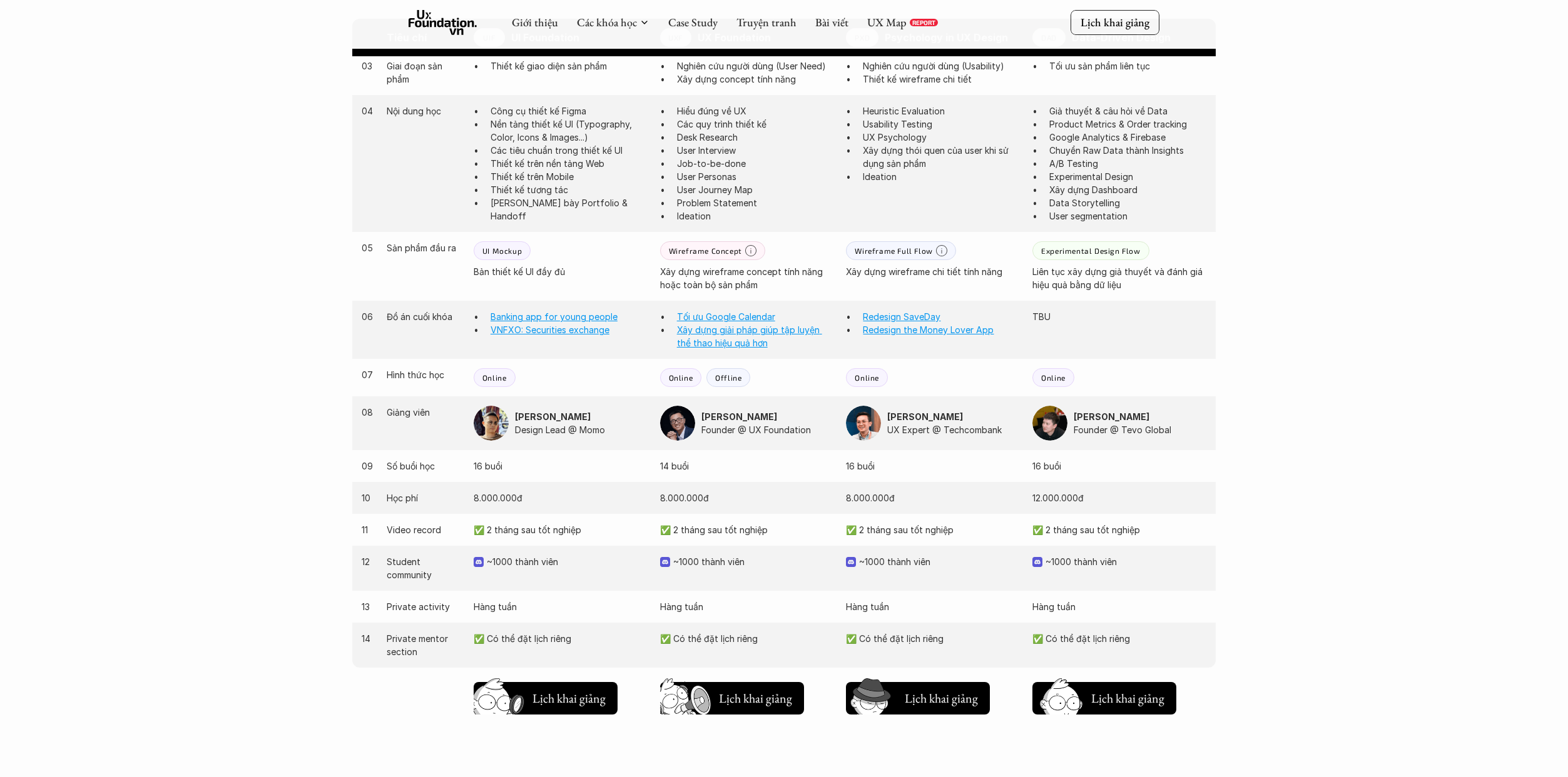
scroll to position [1001, 0]
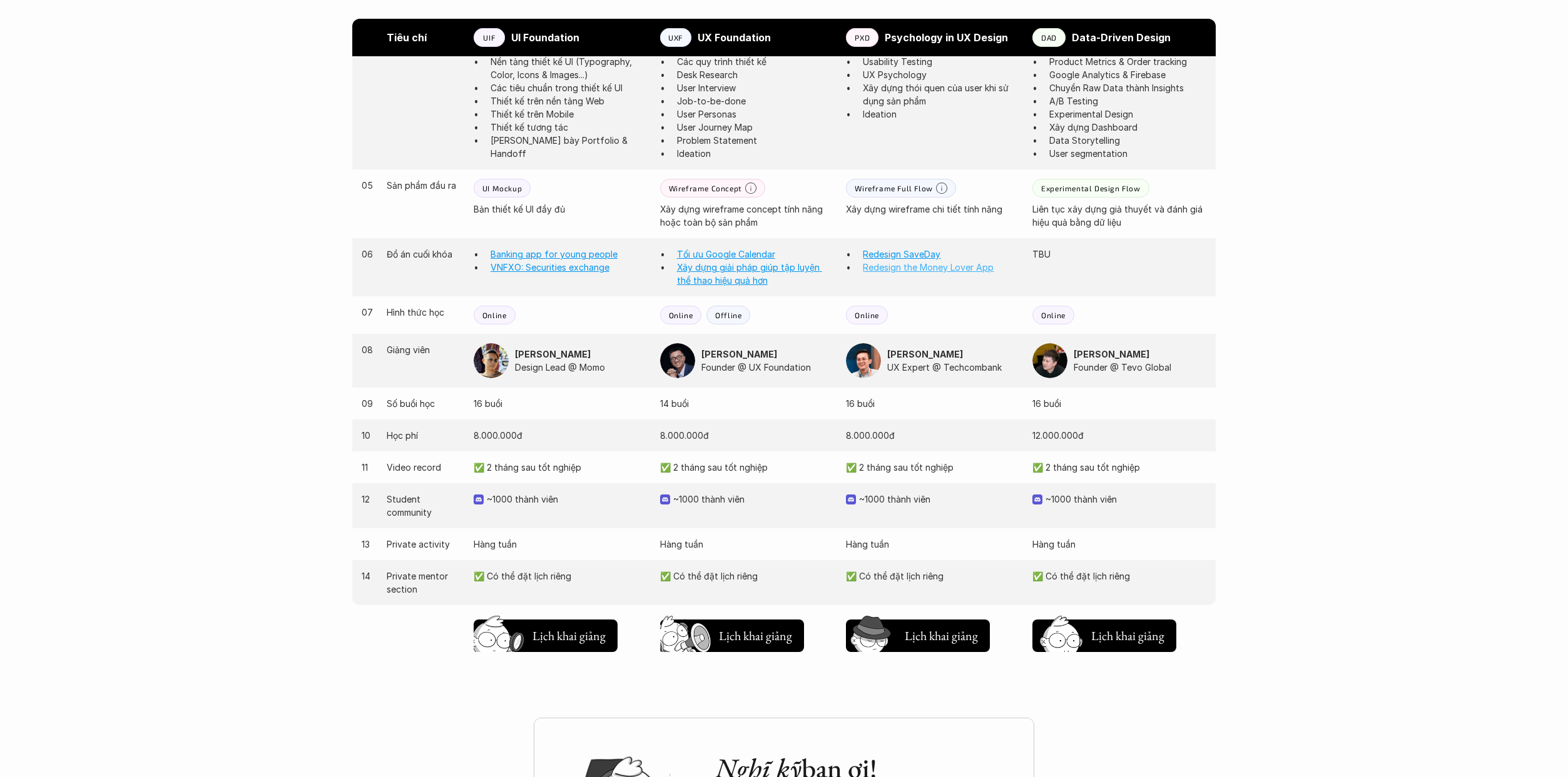
click at [772, 268] on link "Redesign the Money Lover App" at bounding box center [927, 267] width 131 height 11
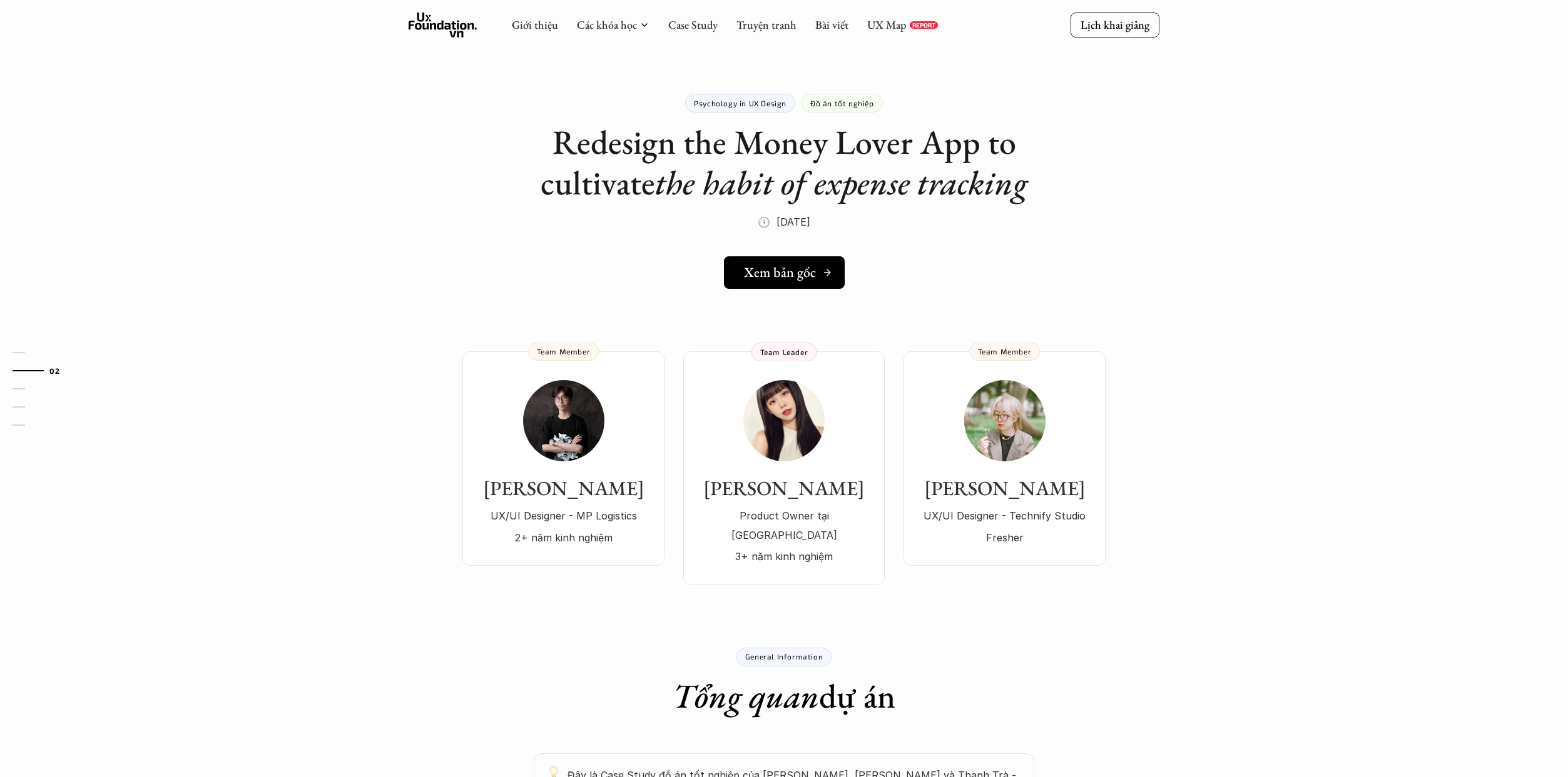
click at [772, 283] on link "Xem bản gốc" at bounding box center [784, 273] width 121 height 33
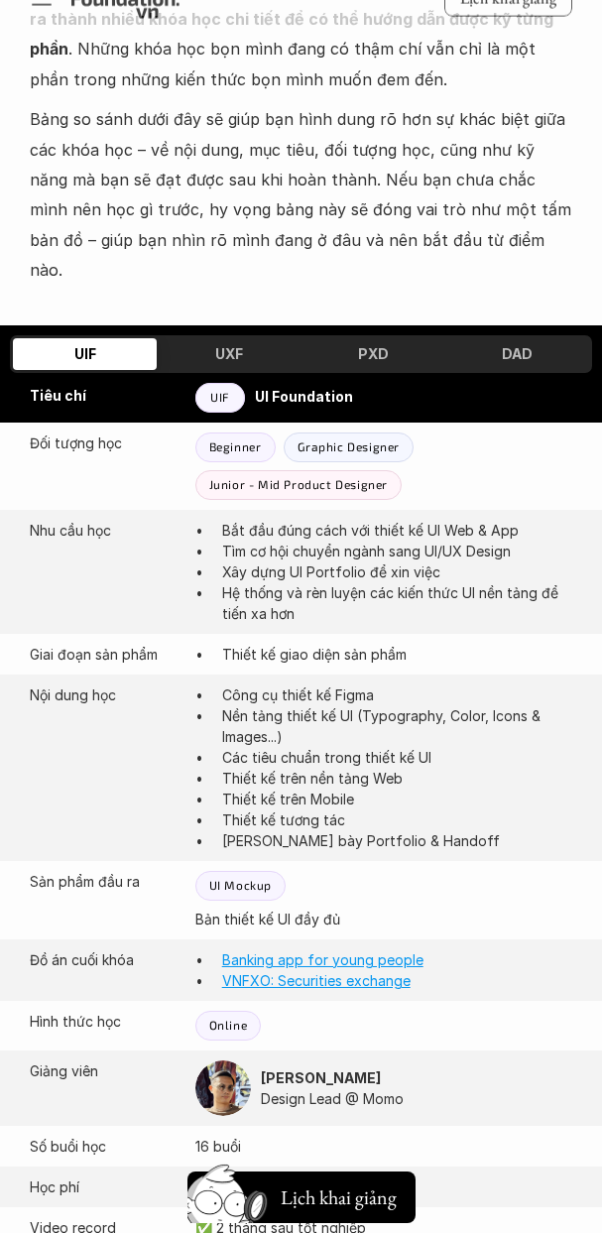
scroll to position [794, 0]
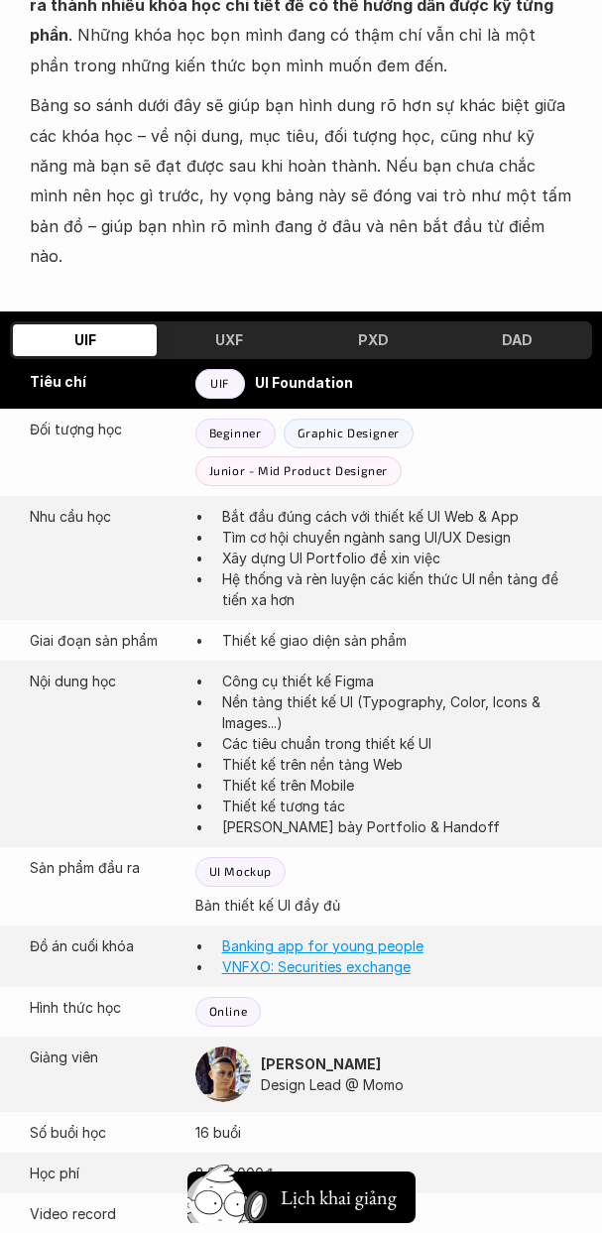
click at [249, 324] on div "UXF" at bounding box center [229, 340] width 144 height 32
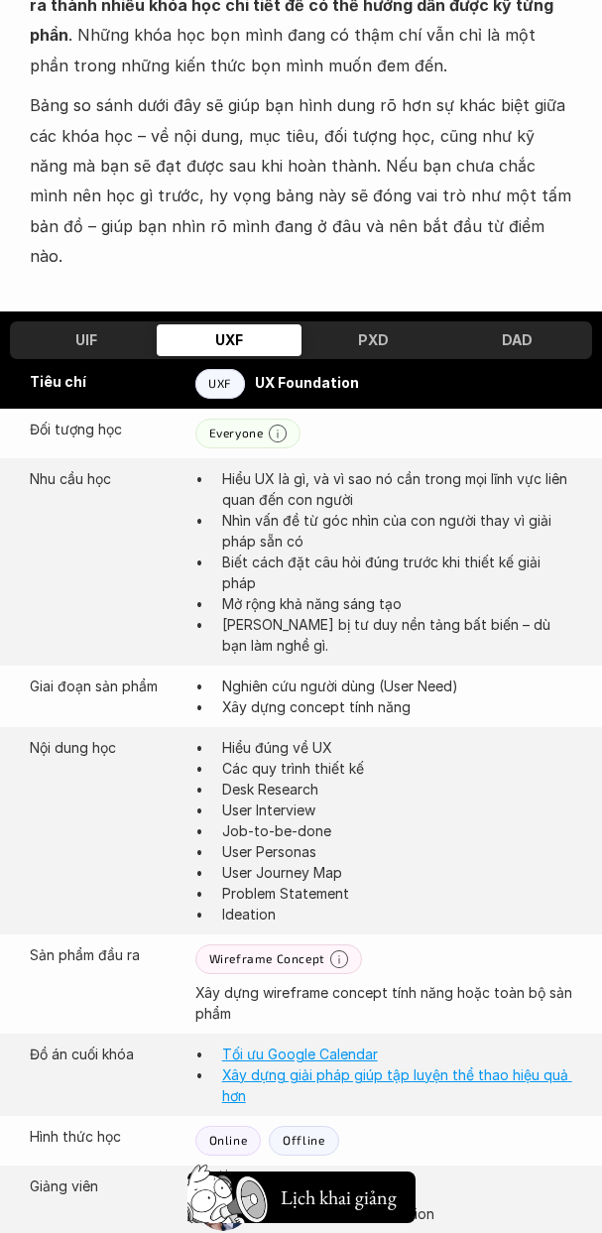
click at [361, 324] on div "PXD" at bounding box center [374, 340] width 144 height 32
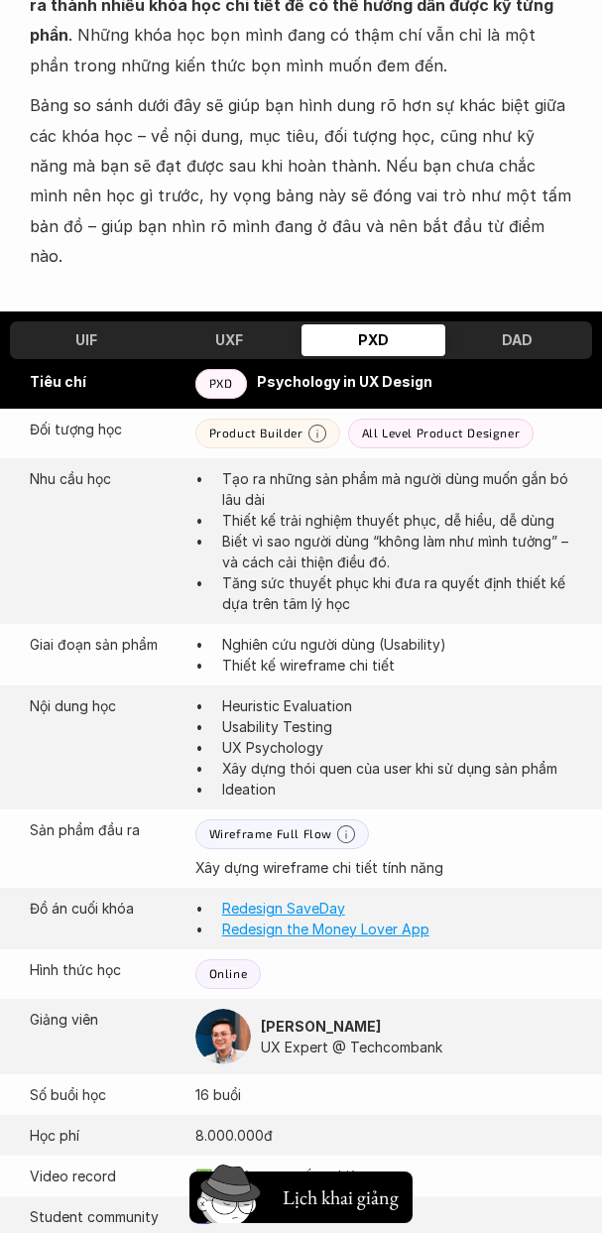
click at [491, 324] on div "DAD" at bounding box center [518, 340] width 144 height 32
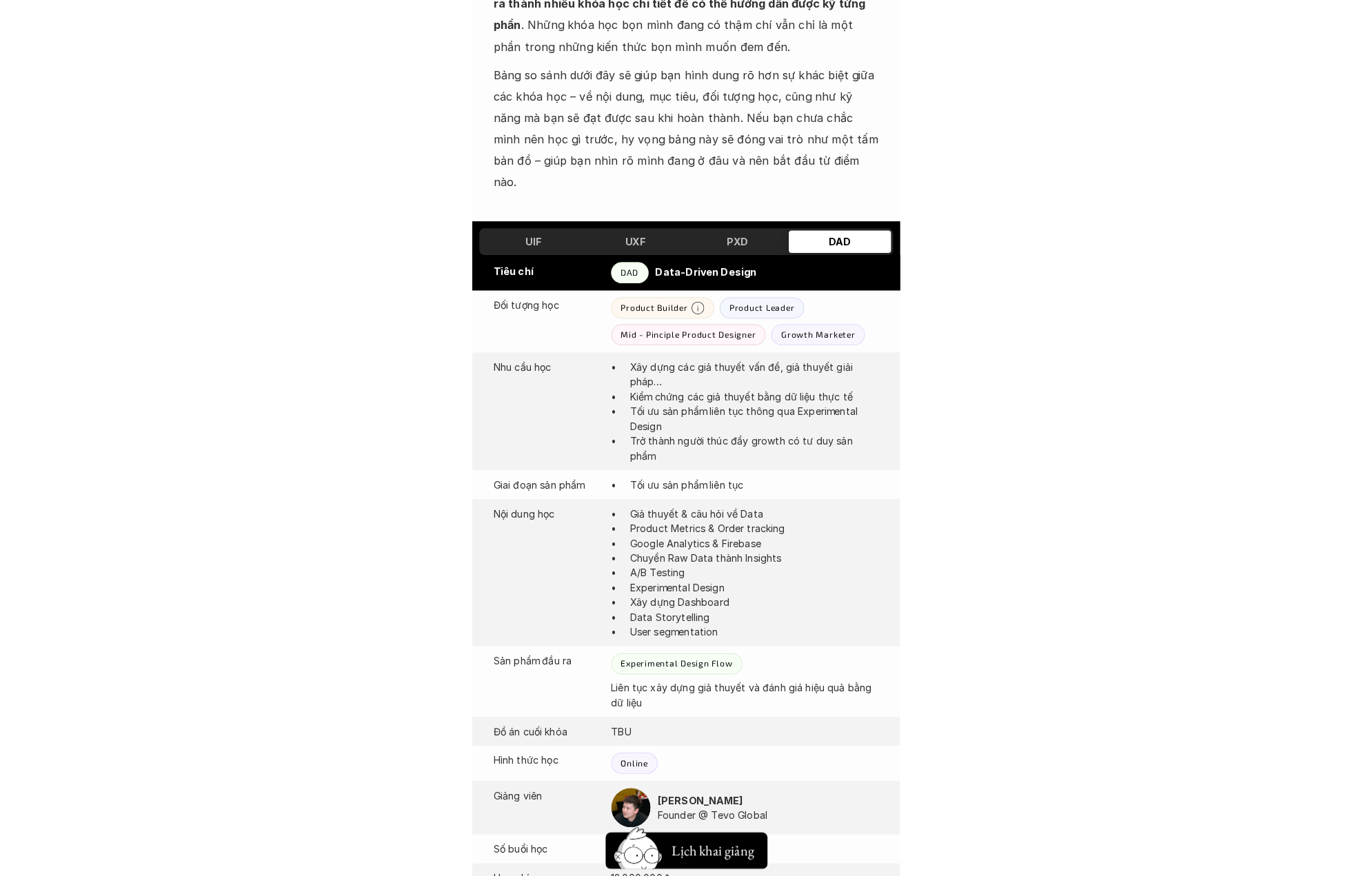
scroll to position [593, 0]
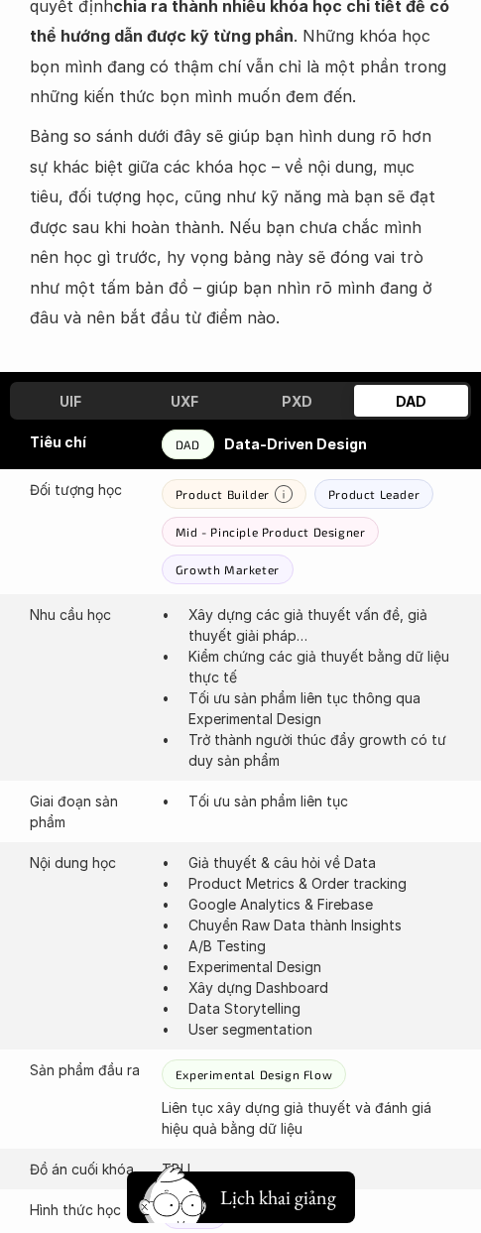
click at [313, 385] on div "PXD" at bounding box center [298, 401] width 114 height 32
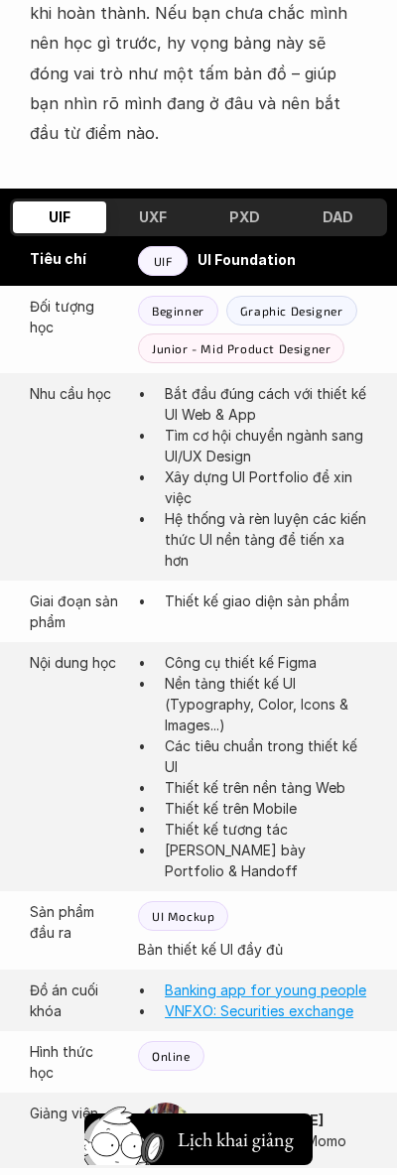
scroll to position [1248, 0]
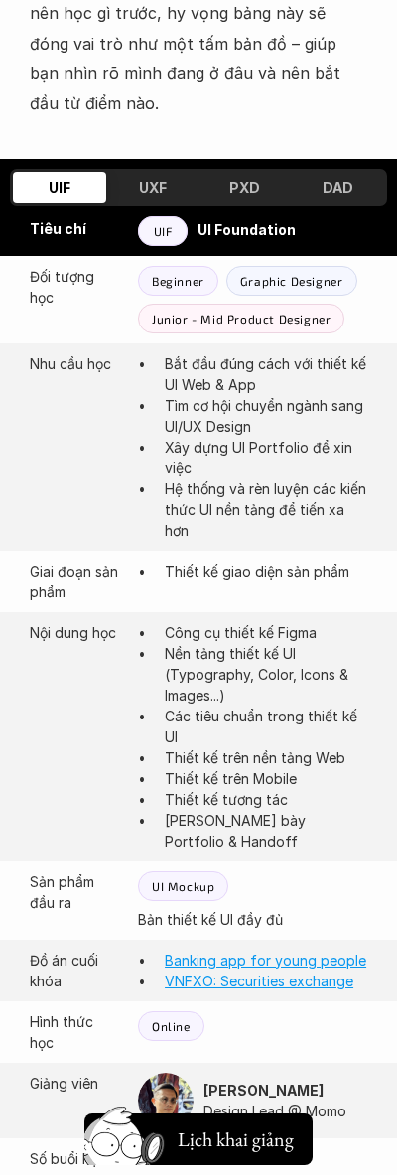
click at [136, 172] on div "UXF" at bounding box center [152, 188] width 93 height 32
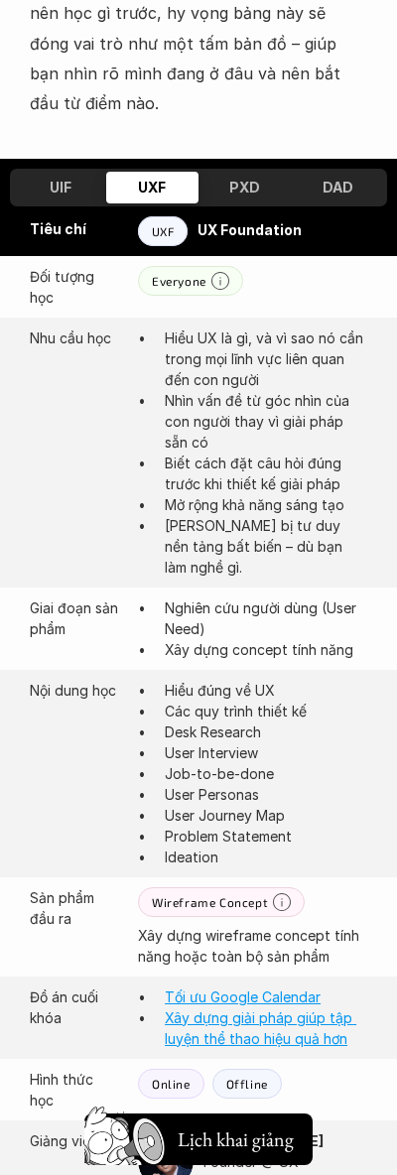
click at [249, 179] on h3 "PXD" at bounding box center [244, 187] width 31 height 17
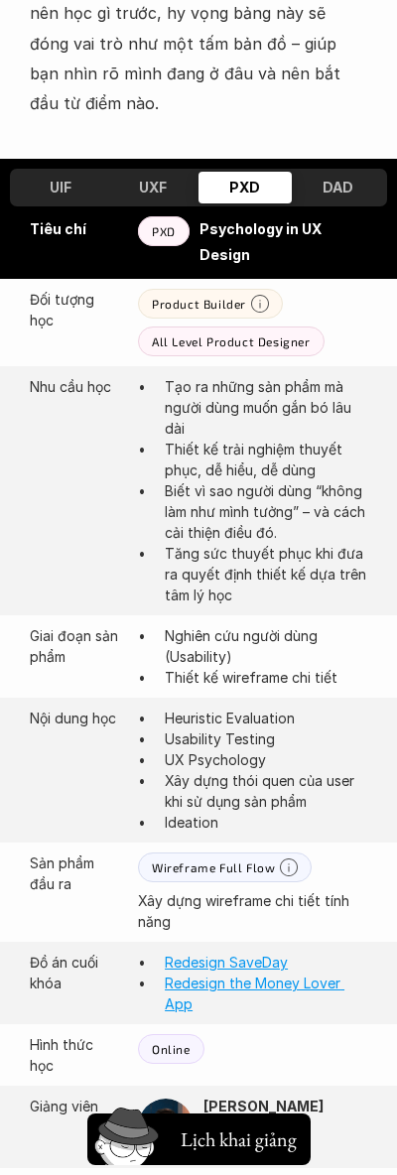
click at [351, 179] on h3 "DAD" at bounding box center [338, 187] width 31 height 17
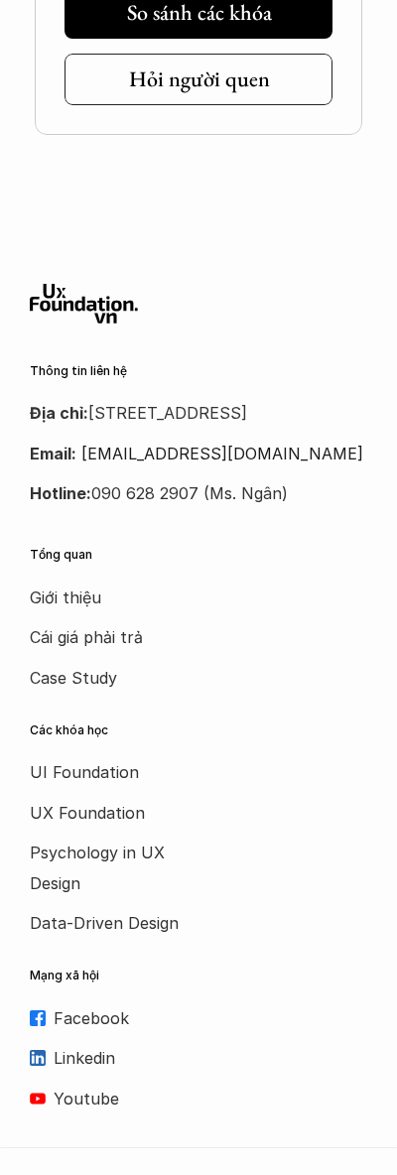
scroll to position [3566, 0]
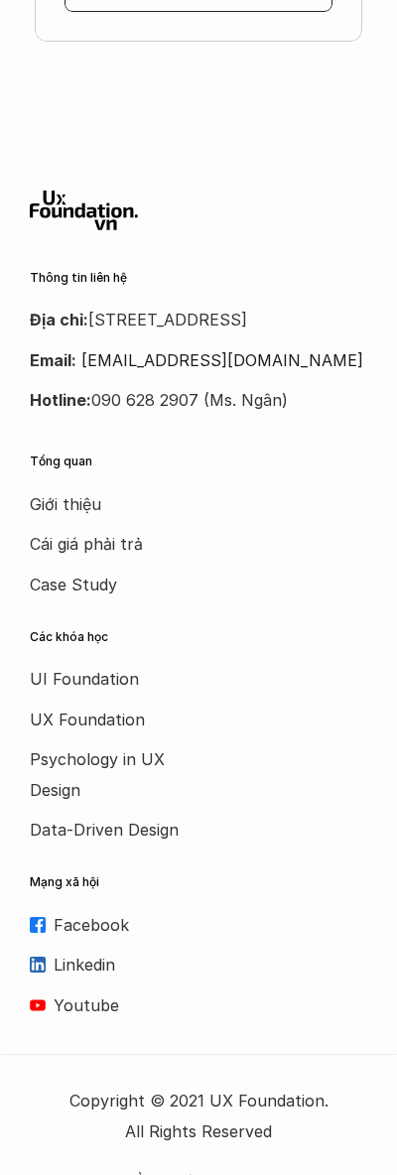
click at [229, 1166] on p "Điều khoản dịch vụ" at bounding box center [198, 1181] width 159 height 30
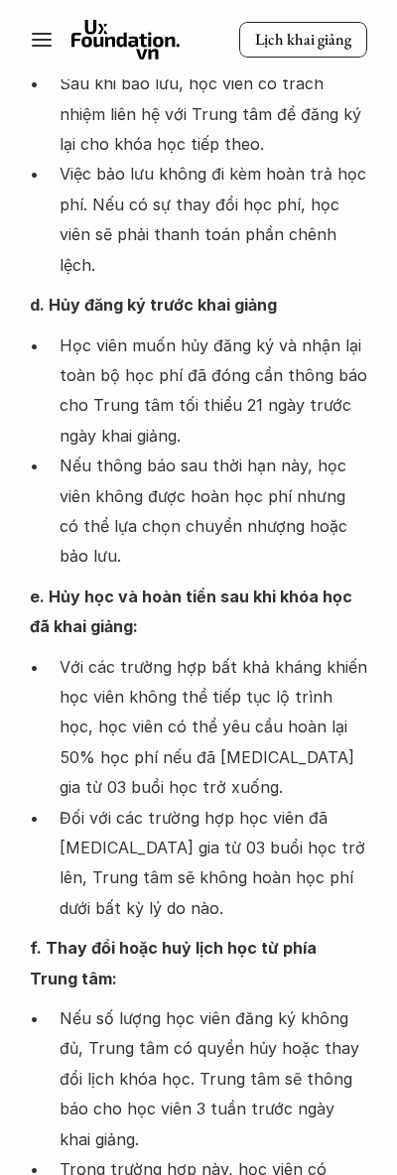
scroll to position [3176, 0]
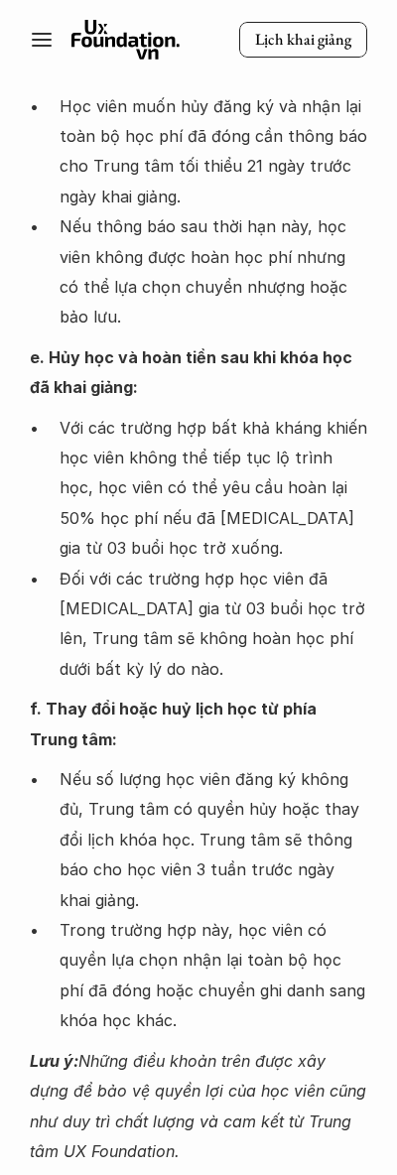
click at [273, 55] on link "Lịch khai giảng" at bounding box center [303, 40] width 128 height 37
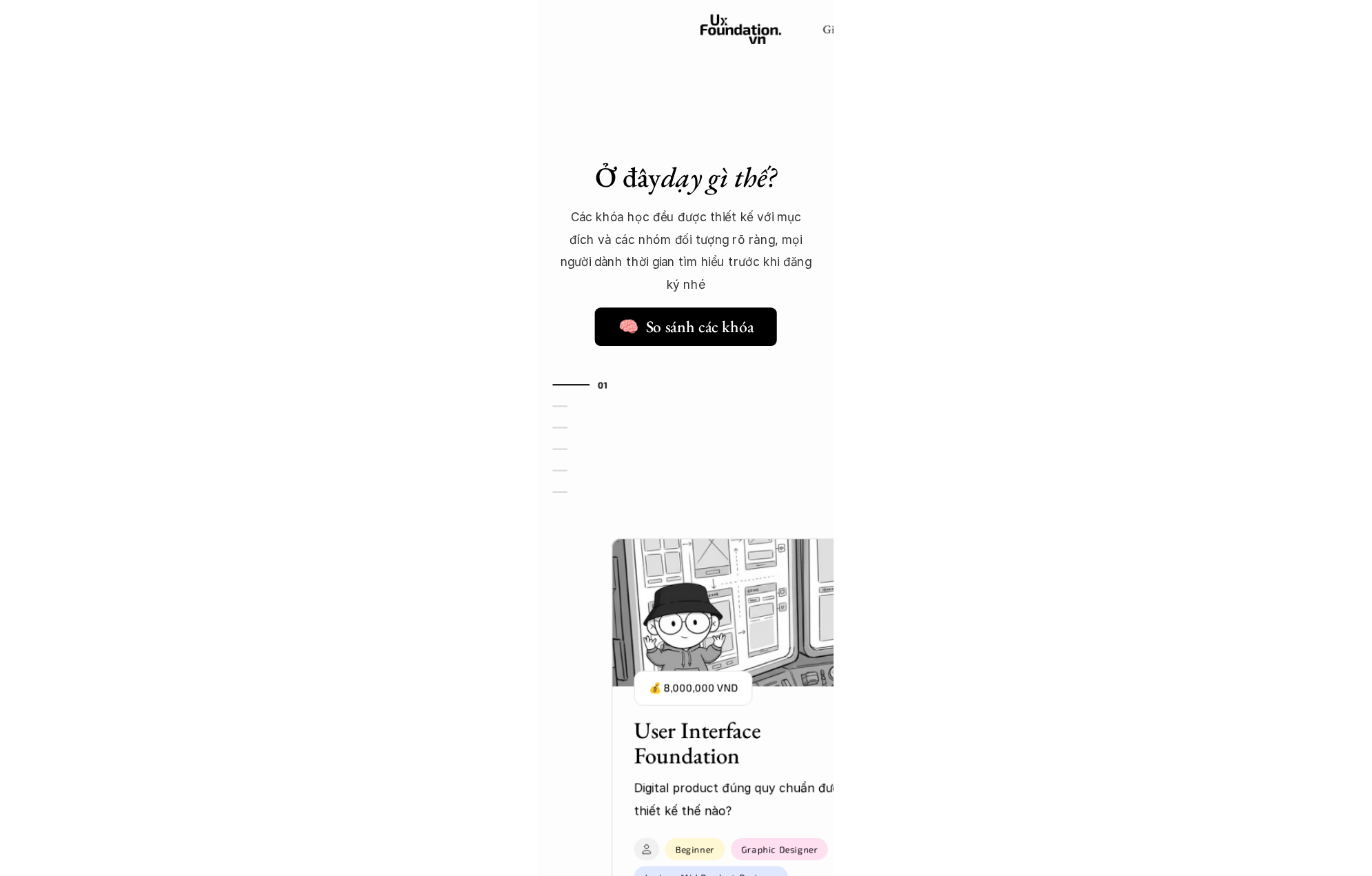
scroll to position [1069, 0]
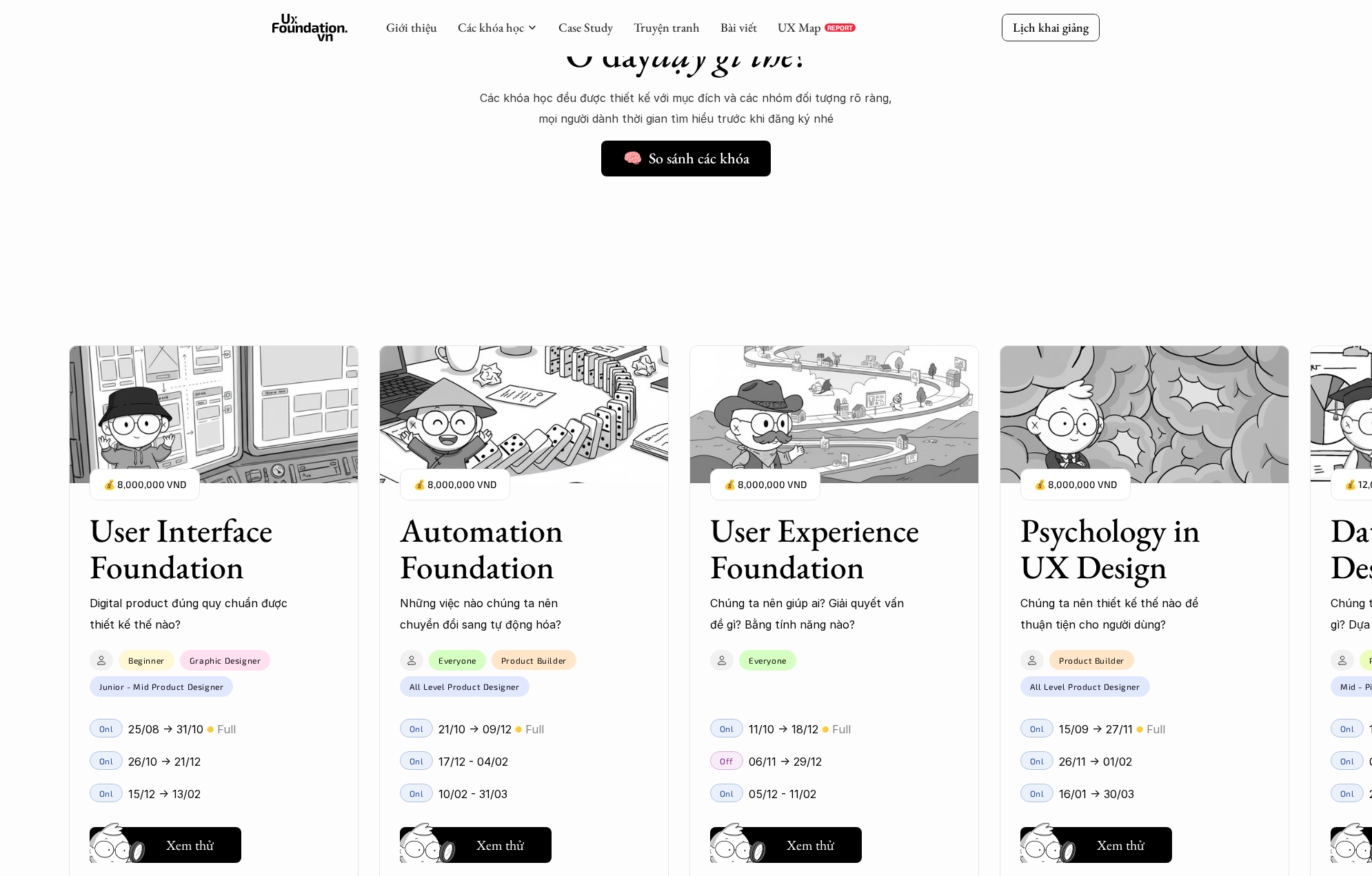
click at [850, 156] on div "Ở đây dạy gì thế? Các khóa học đều được thiết kế với mục đích và các nhóm đối t…" at bounding box center [686, 686] width 1372 height 1379
